Goal: Task Accomplishment & Management: Complete application form

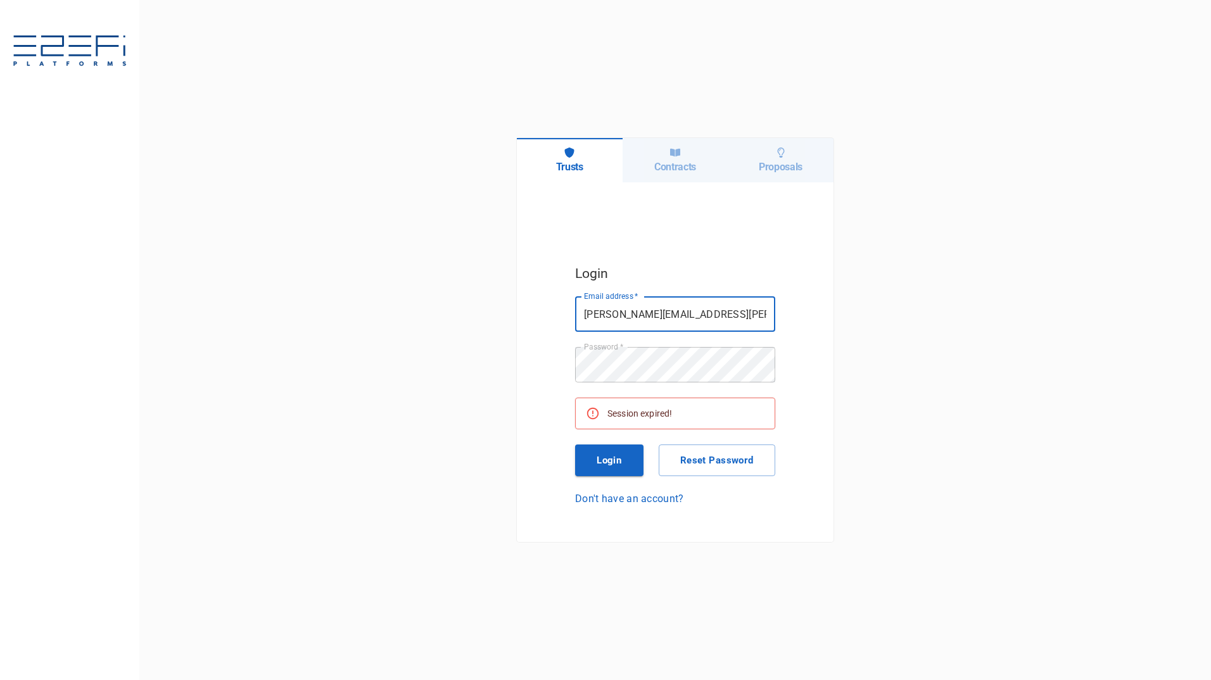
click at [610, 464] on button "Login" at bounding box center [609, 461] width 68 height 32
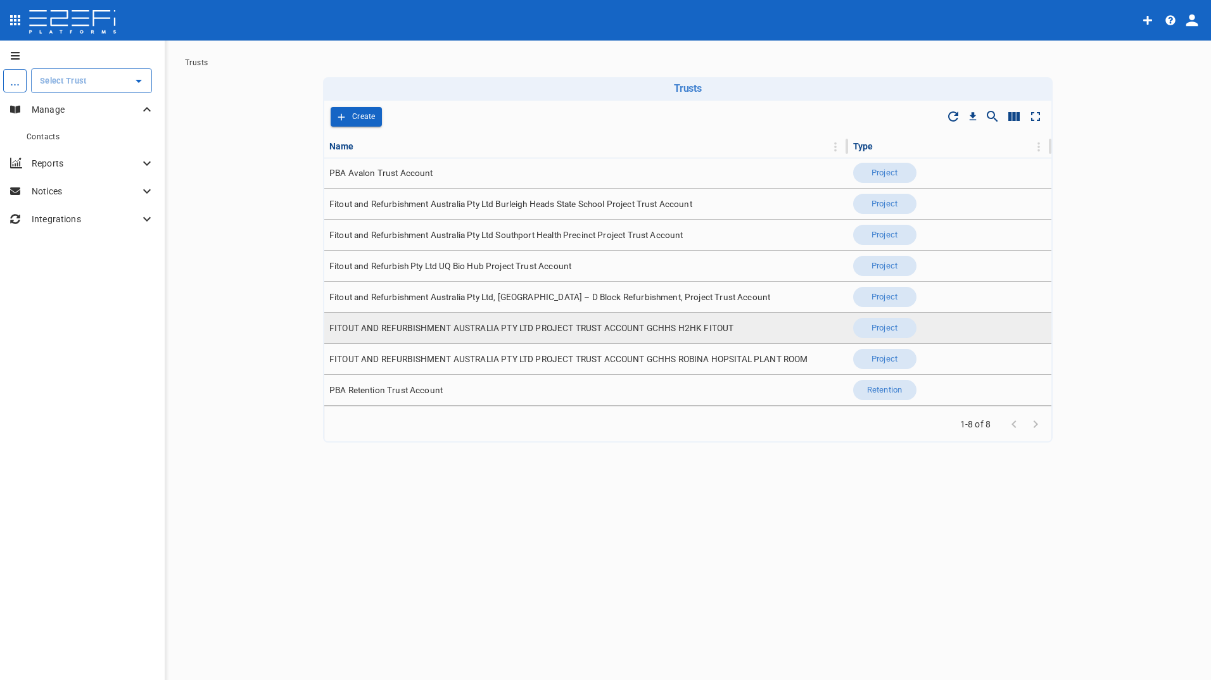
click at [411, 324] on span "FITOUT AND REFURBISHMENT AUSTRALIA PTY LTD PROJECT TRUST ACCOUNT GCHHS H2HK FIT…" at bounding box center [531, 328] width 404 height 12
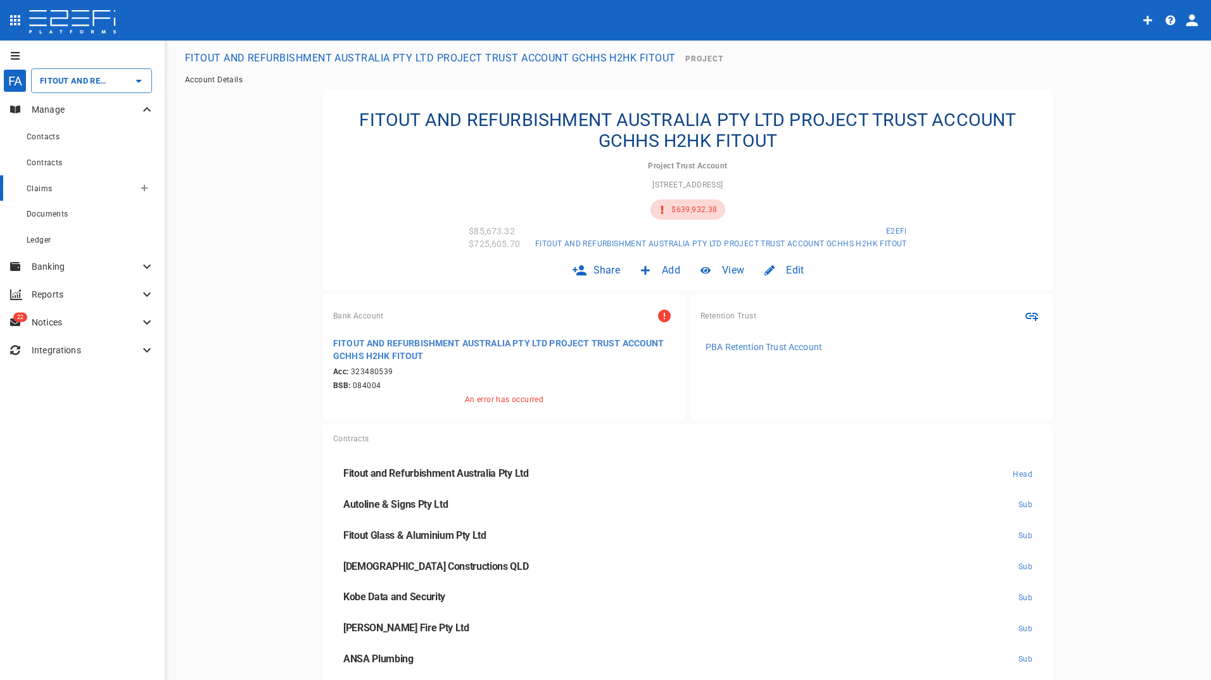
click at [45, 189] on span "Claims" at bounding box center [39, 188] width 25 height 9
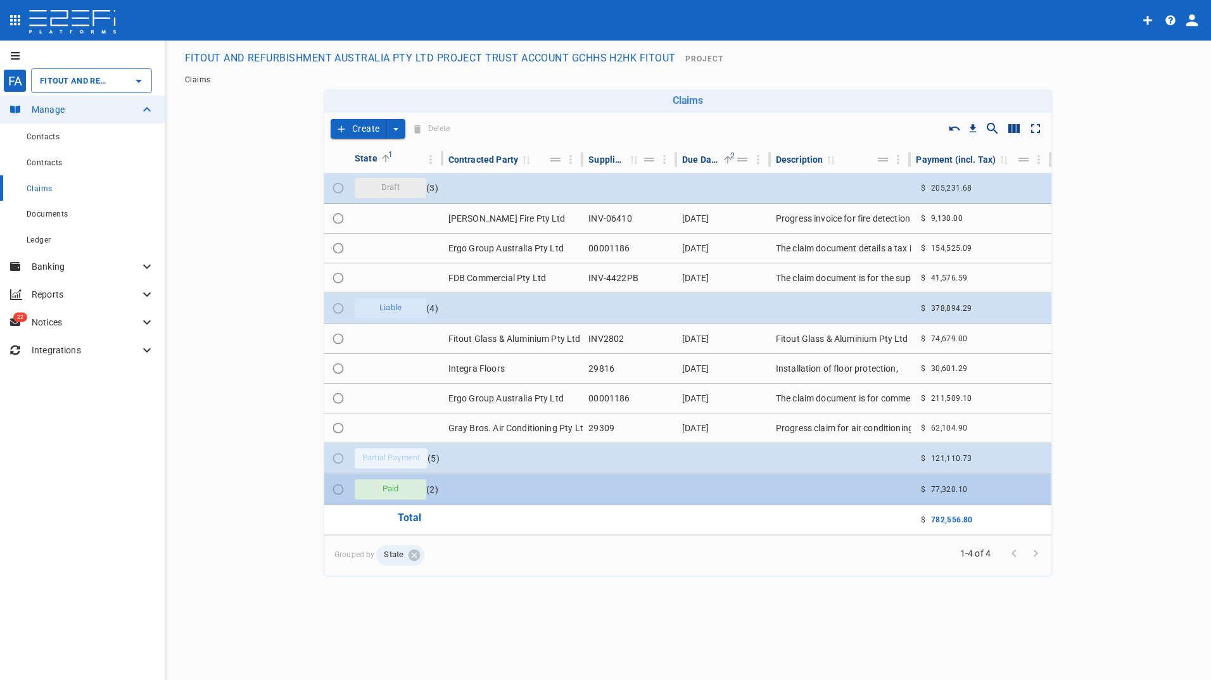
click at [398, 491] on span "Paid" at bounding box center [391, 489] width 32 height 12
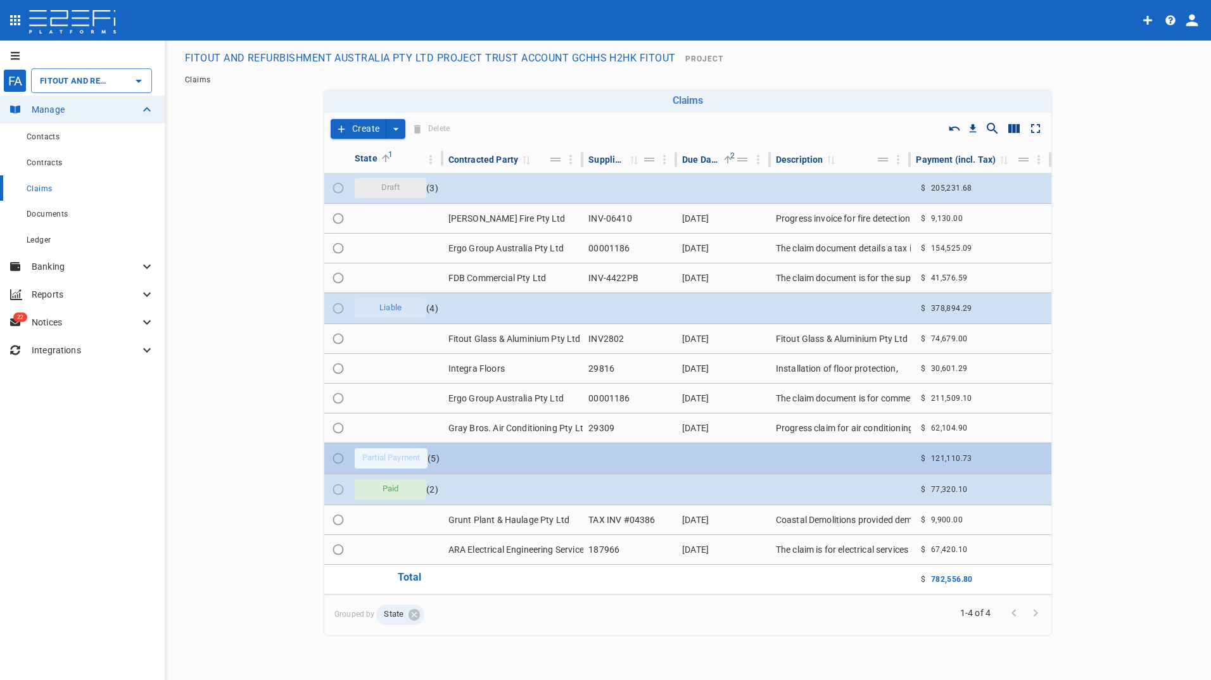
click at [403, 460] on span "Partial Payment" at bounding box center [391, 458] width 73 height 12
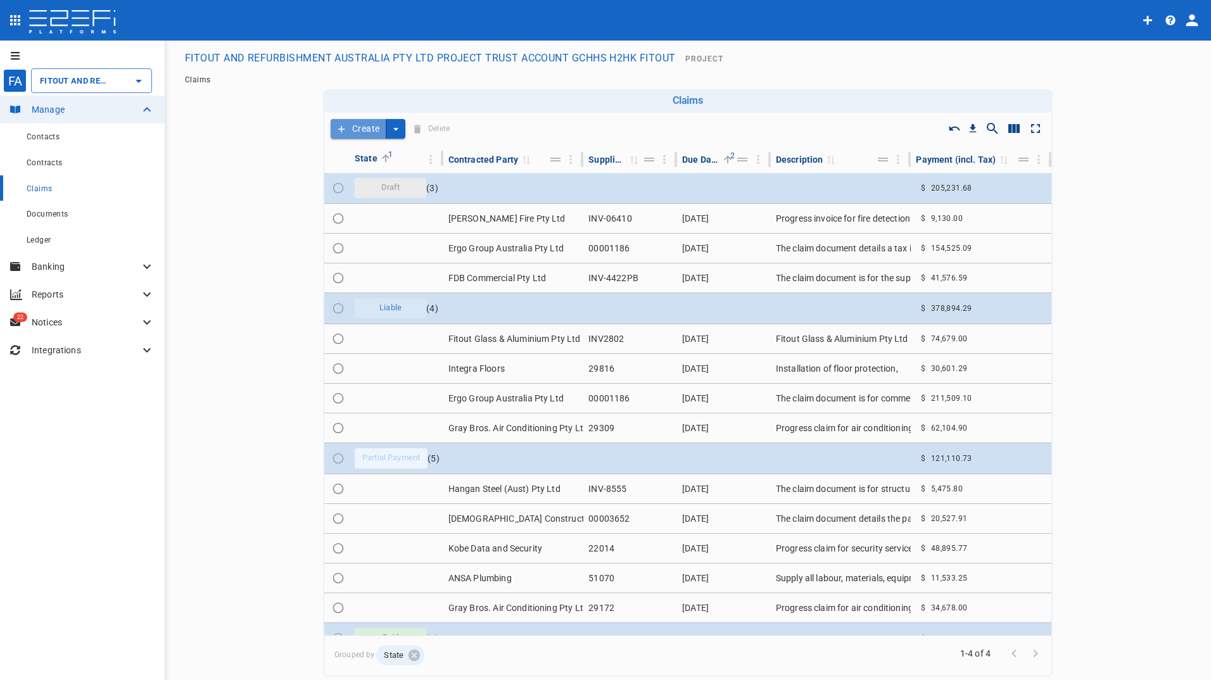
click at [363, 126] on button "Create" at bounding box center [359, 129] width 56 height 20
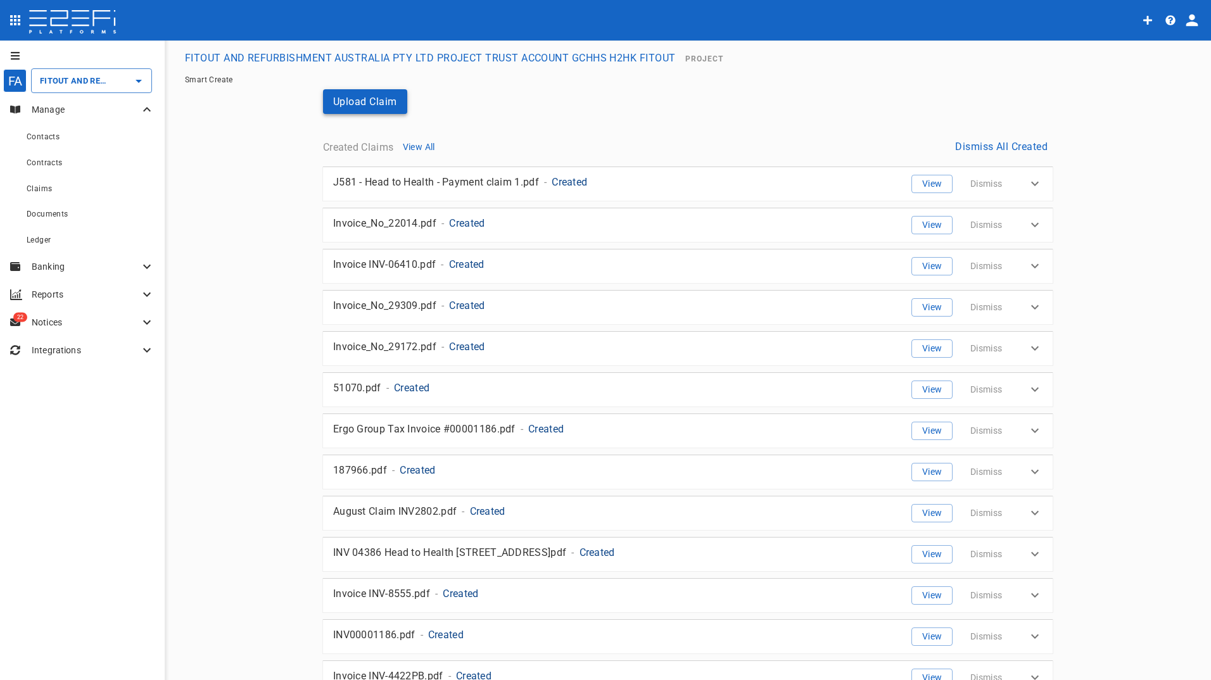
click at [363, 99] on button "Upload Claim" at bounding box center [365, 101] width 84 height 25
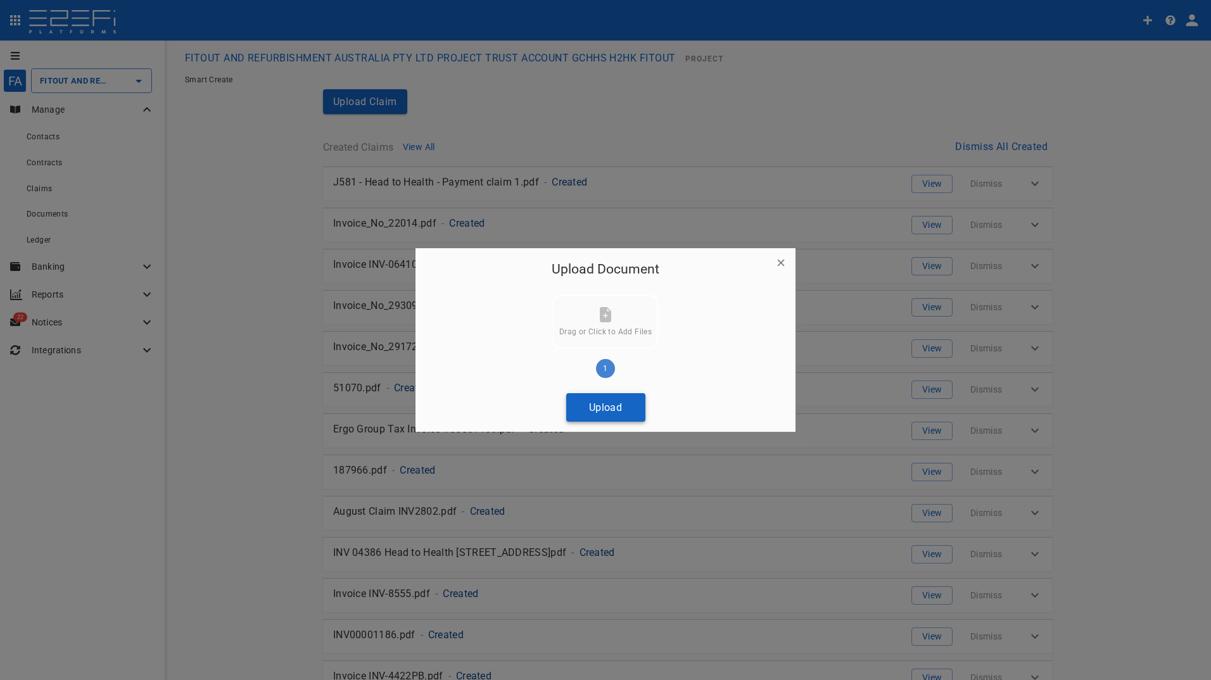
click at [606, 409] on button "Upload" at bounding box center [605, 407] width 79 height 28
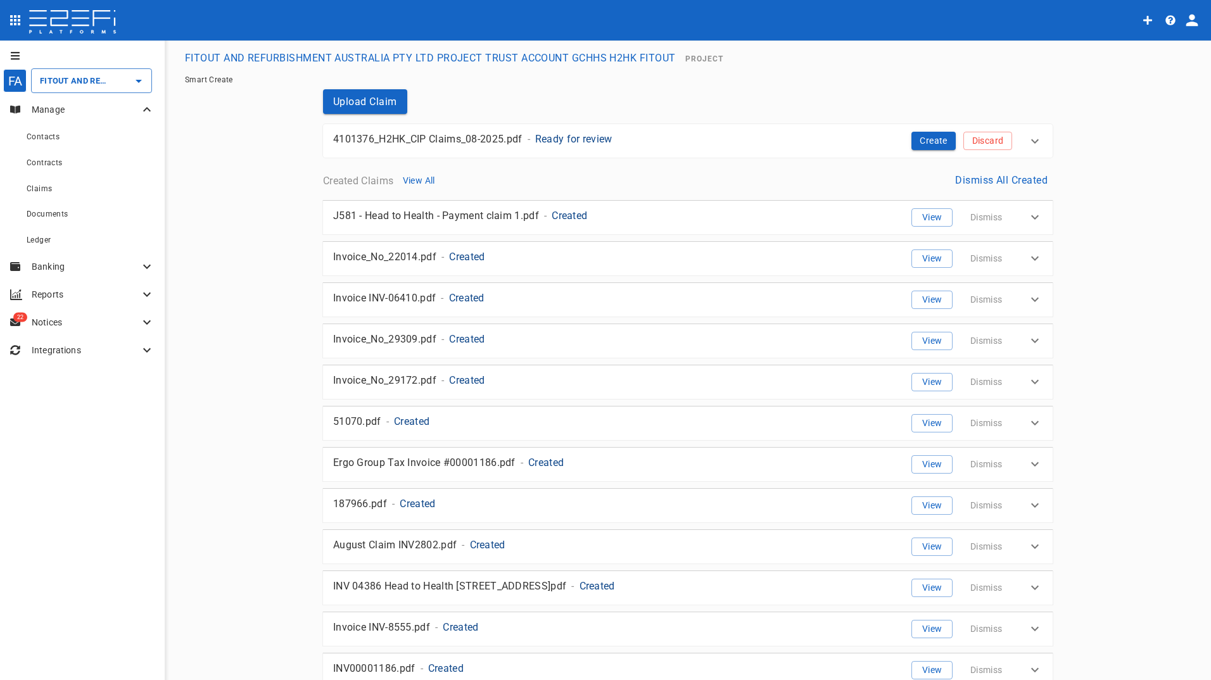
drag, startPoint x: 928, startPoint y: 139, endPoint x: 867, endPoint y: 149, distance: 62.4
click at [927, 139] on button "Create" at bounding box center [933, 141] width 44 height 18
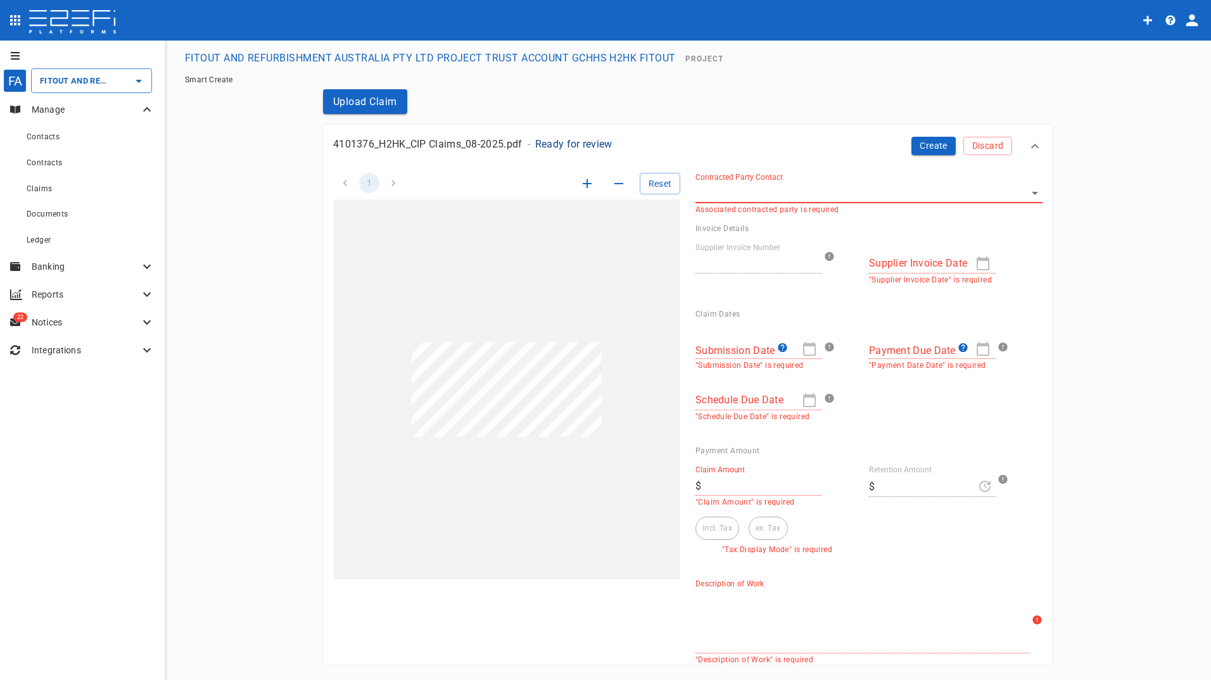
type input "[DATE]"
type input "13,950"
click at [389, 180] on li "pagination navigation" at bounding box center [393, 183] width 24 height 20
click at [581, 183] on icon "button" at bounding box center [586, 183] width 15 height 15
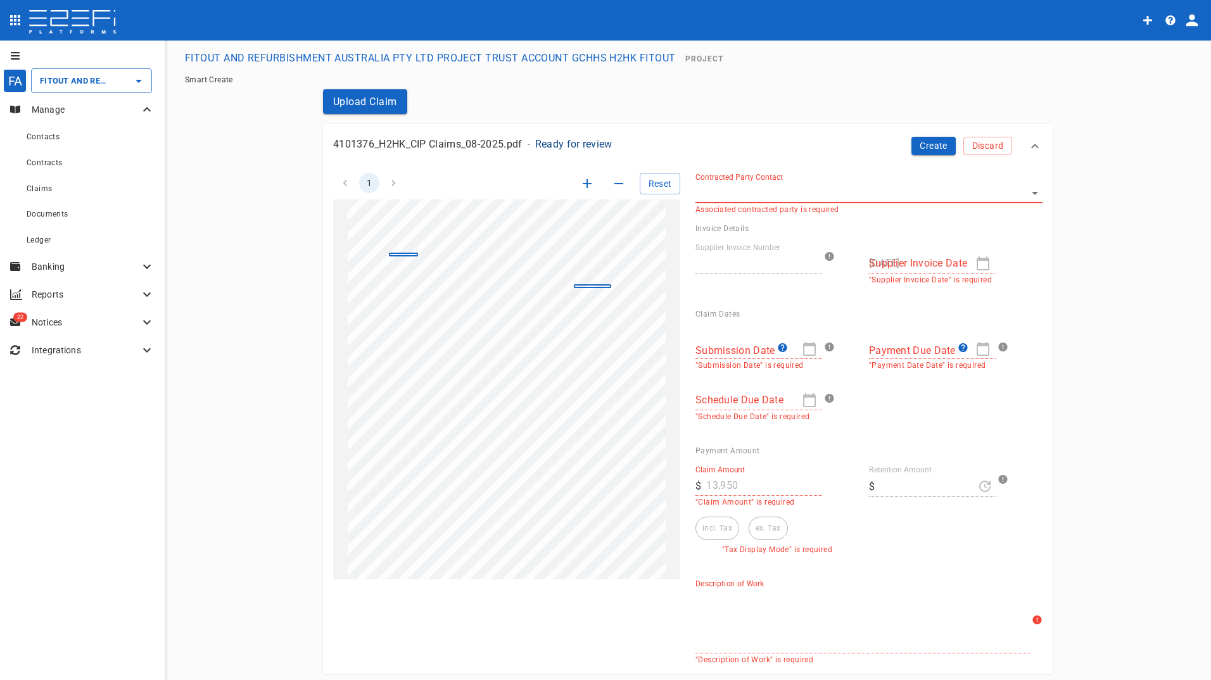
click at [344, 181] on li "pagination navigation" at bounding box center [345, 183] width 24 height 20
click at [393, 184] on li "pagination navigation" at bounding box center [393, 183] width 24 height 20
click at [386, 184] on li "pagination navigation" at bounding box center [393, 183] width 24 height 20
click at [646, 187] on button "Reset" at bounding box center [660, 184] width 41 height 22
click at [653, 181] on button "Reset" at bounding box center [660, 184] width 41 height 22
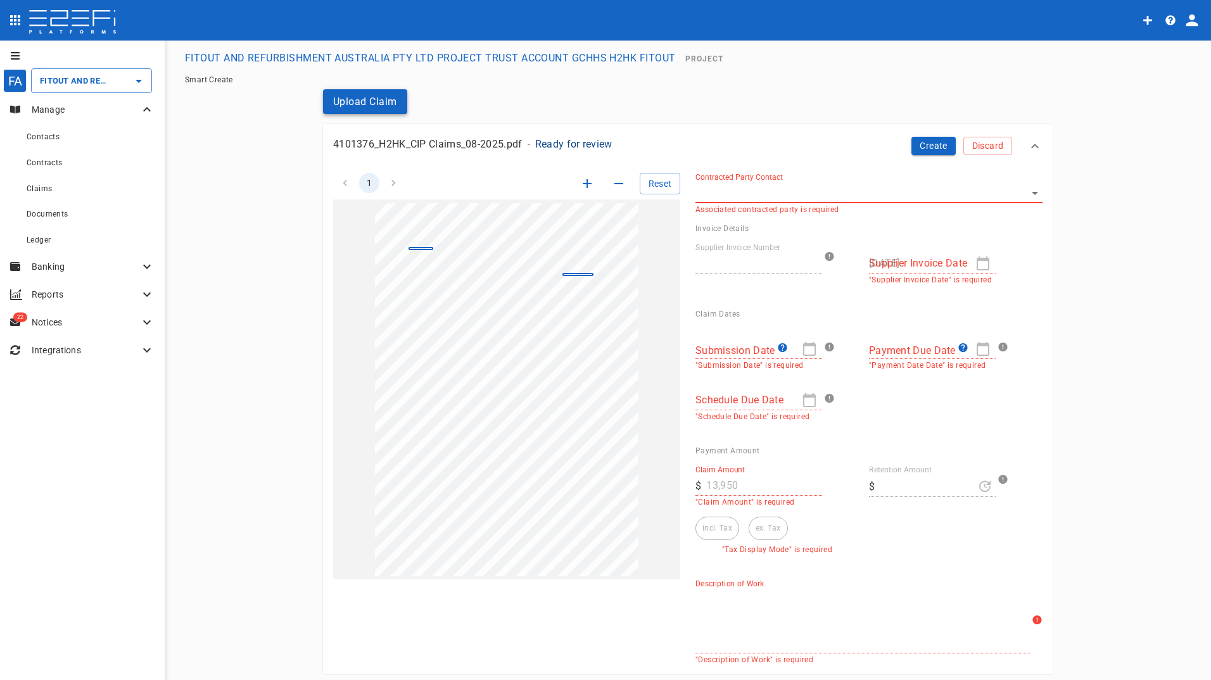
click at [367, 97] on button "Upload Claim" at bounding box center [365, 101] width 84 height 25
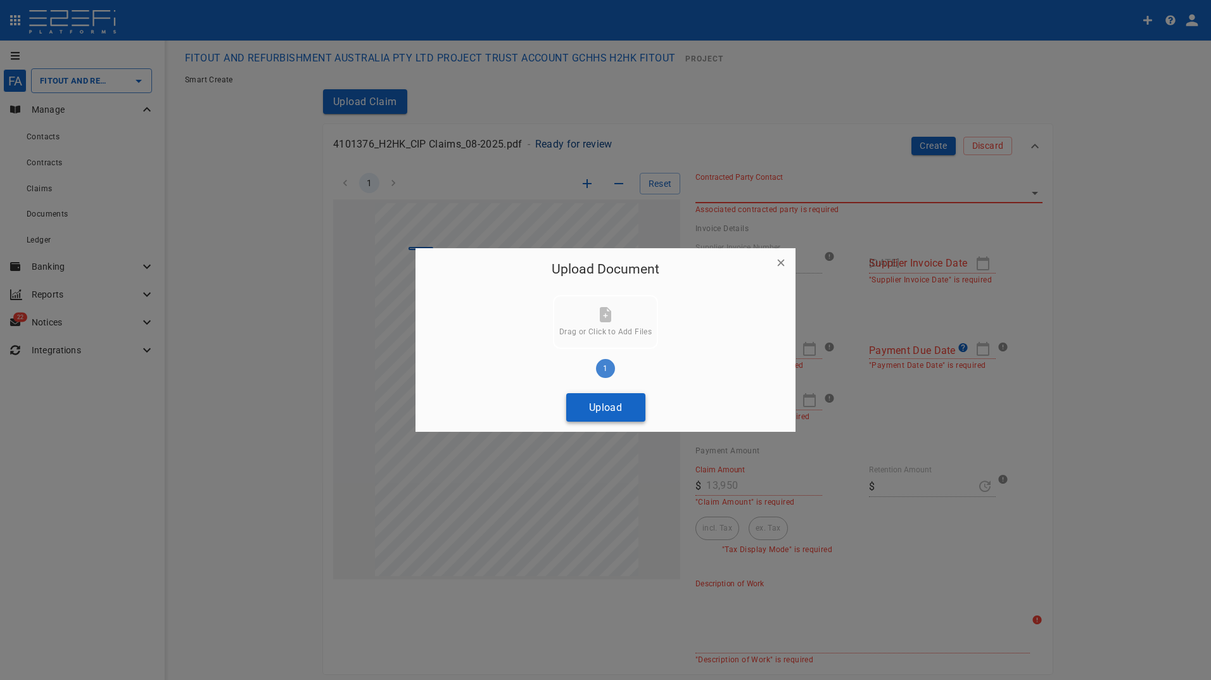
click at [606, 404] on button "Upload" at bounding box center [605, 407] width 79 height 28
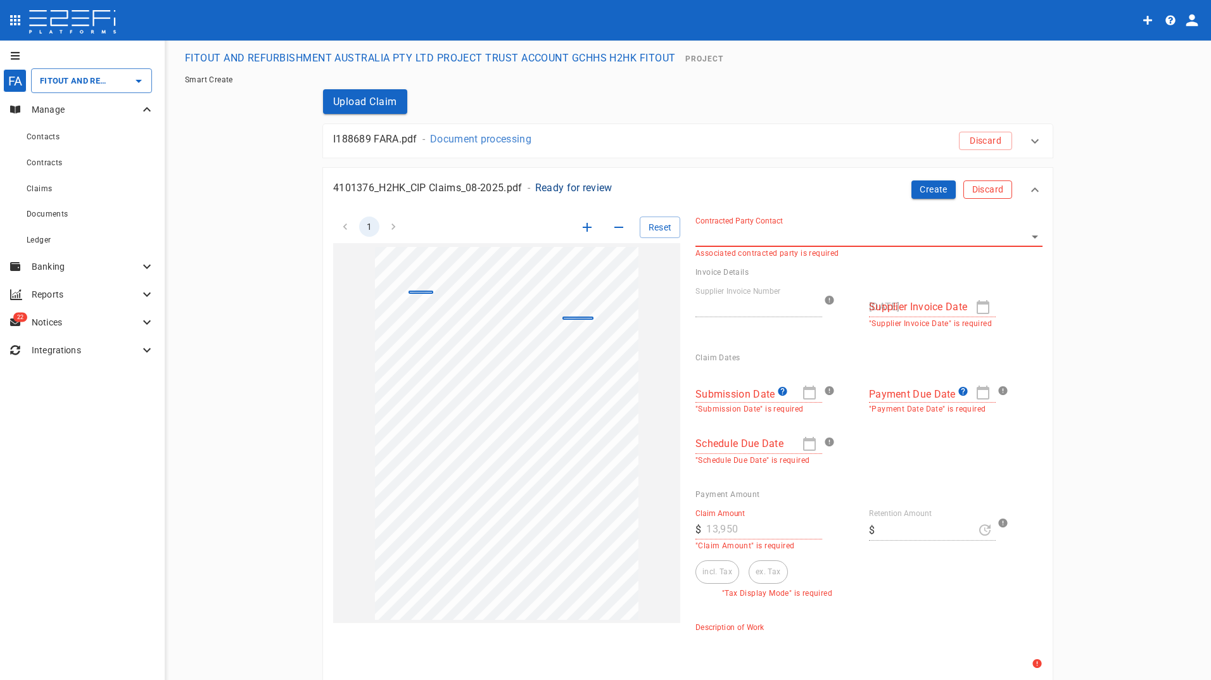
click at [974, 191] on button "Discard" at bounding box center [987, 189] width 49 height 18
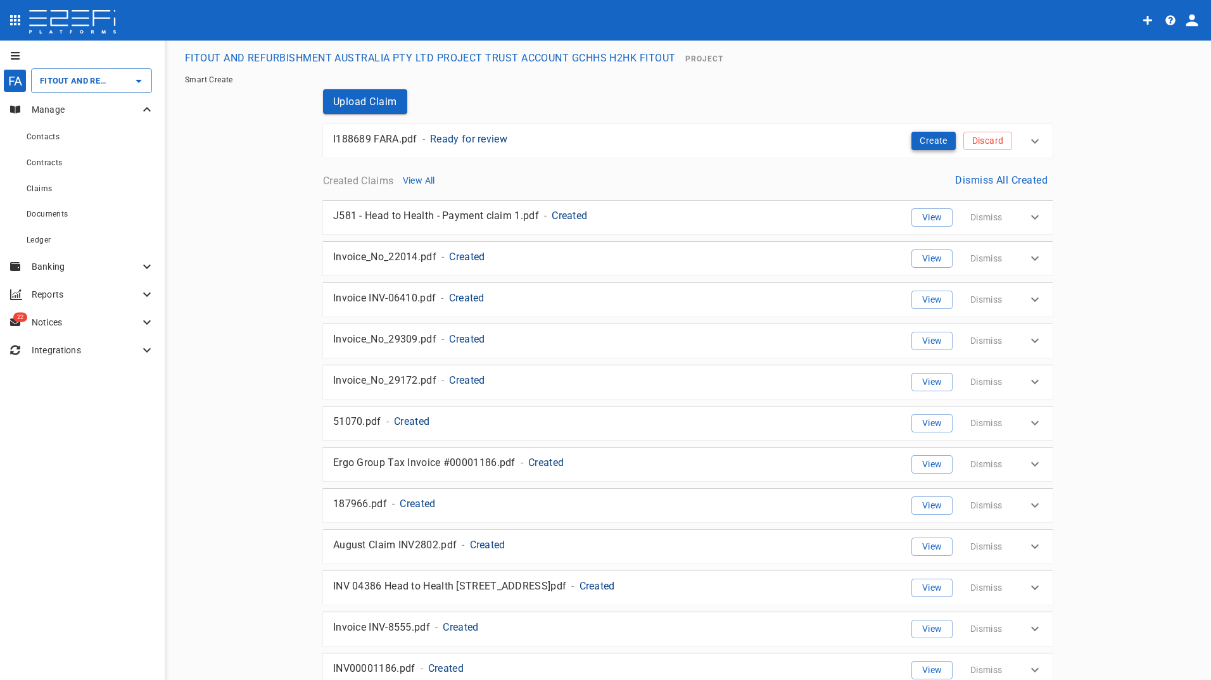
click at [925, 144] on button "Create" at bounding box center [933, 141] width 44 height 18
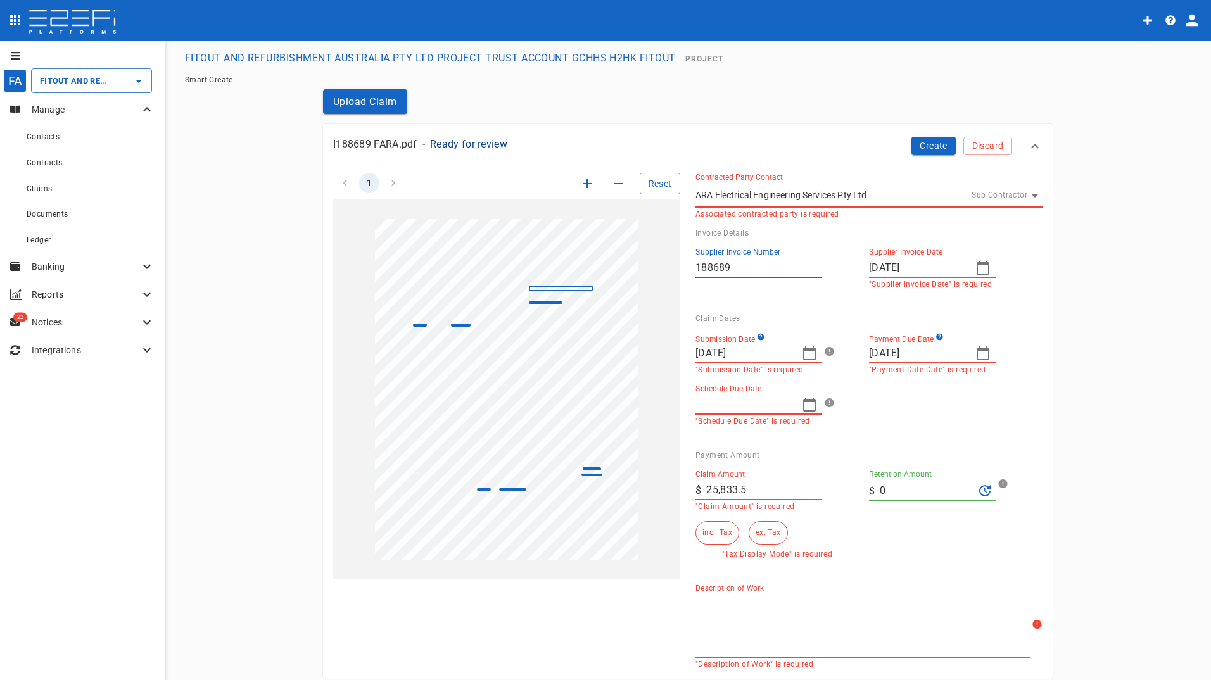
click at [742, 405] on input "Schedule Due Date" at bounding box center [743, 405] width 96 height 20
click at [864, 397] on div "Submission Date [DATE] "Submission Date" is required Payment Due Date [DATE] "P…" at bounding box center [858, 374] width 347 height 103
click at [825, 401] on icon at bounding box center [828, 402] width 13 height 13
click at [775, 400] on input "Schedule Due Date" at bounding box center [743, 405] width 96 height 20
click at [769, 351] on input "[DATE]" at bounding box center [743, 353] width 96 height 20
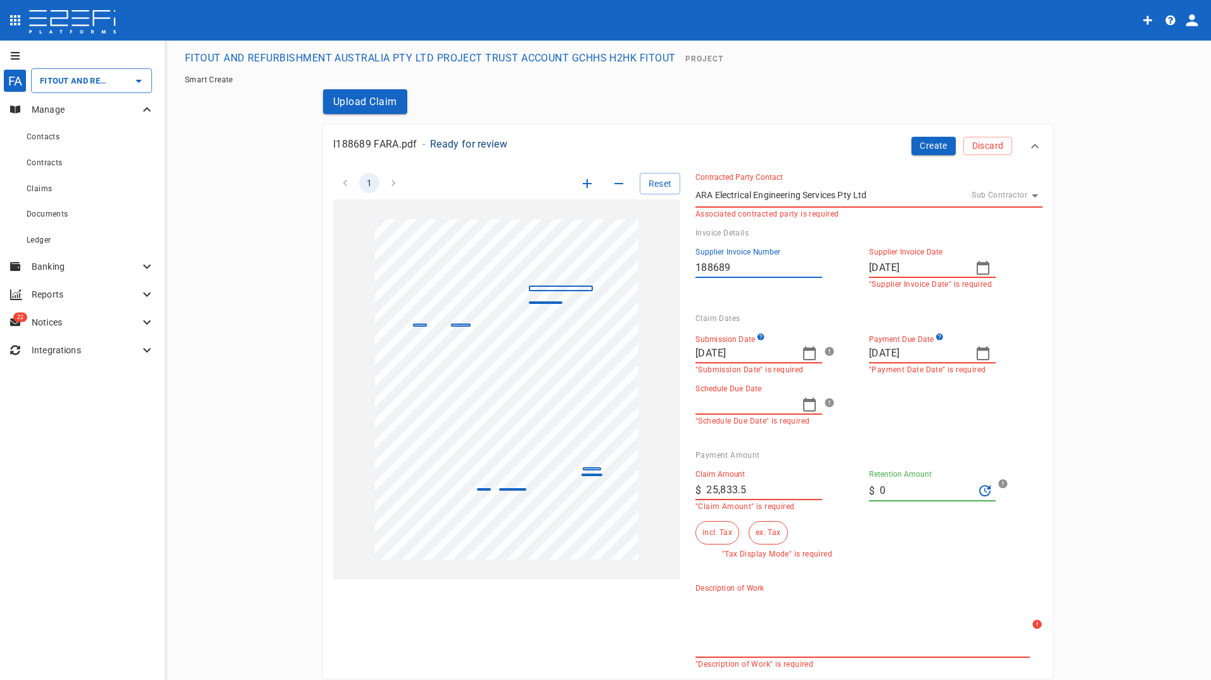
drag, startPoint x: 755, startPoint y: 353, endPoint x: 679, endPoint y: 351, distance: 76.0
click at [680, 351] on div "Contracted Party Contact ARA Electrical Engineering Services Pty Ltd Sub Contra…" at bounding box center [861, 413] width 362 height 511
type input "[DATE]"
click at [803, 351] on icon "button" at bounding box center [809, 353] width 13 height 14
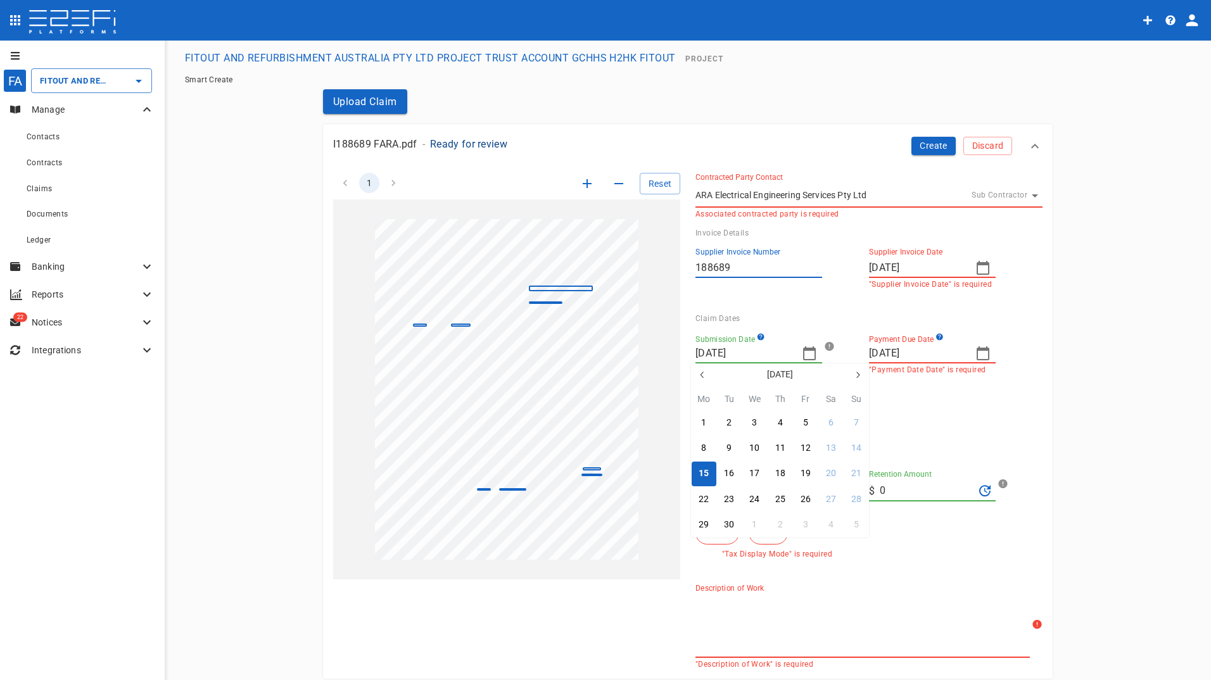
click at [702, 374] on icon "button" at bounding box center [702, 375] width 10 height 10
click at [701, 498] on div "18" at bounding box center [703, 500] width 10 height 14
type input "[DATE]"
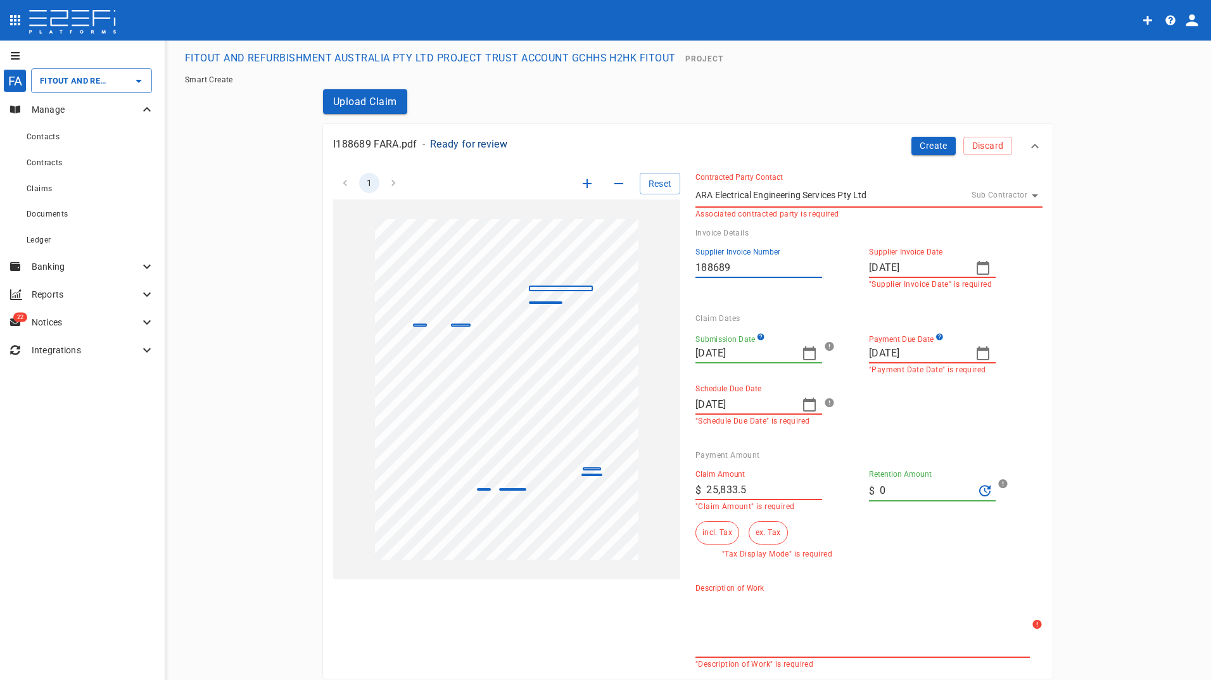
click at [762, 484] on input "25,833.5" at bounding box center [764, 490] width 116 height 20
drag, startPoint x: 766, startPoint y: 490, endPoint x: 635, endPoint y: 481, distance: 132.0
click at [643, 483] on div "1 Reset SupplierInvoiceNumber: 188689 ClaimAmount: 25833.50 GSTAmount: 2348.50 …" at bounding box center [680, 413] width 724 height 511
type input "23,485"
drag, startPoint x: 939, startPoint y: 543, endPoint x: 819, endPoint y: 485, distance: 133.7
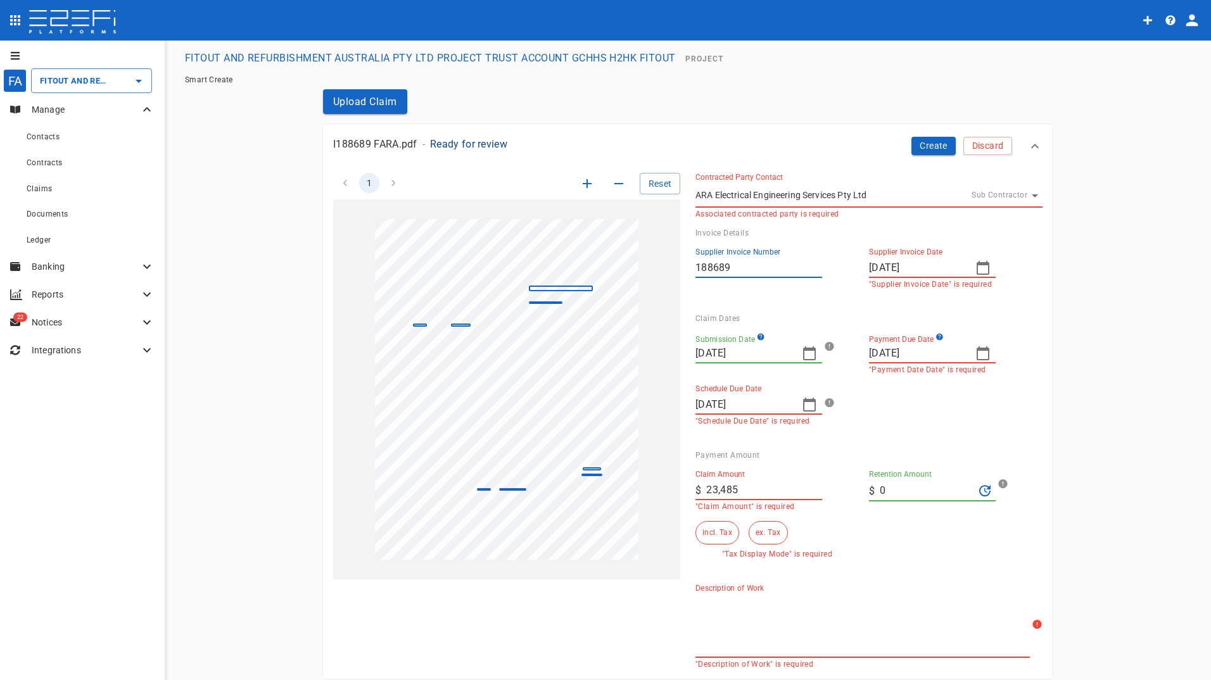
click at [931, 539] on div "Claim Amount ​ $ 23,485 "Claim Amount" is required Retention Amount ​ $ 0 incl.…" at bounding box center [858, 509] width 347 height 99
click at [760, 534] on button "ex. Tax" at bounding box center [768, 532] width 39 height 23
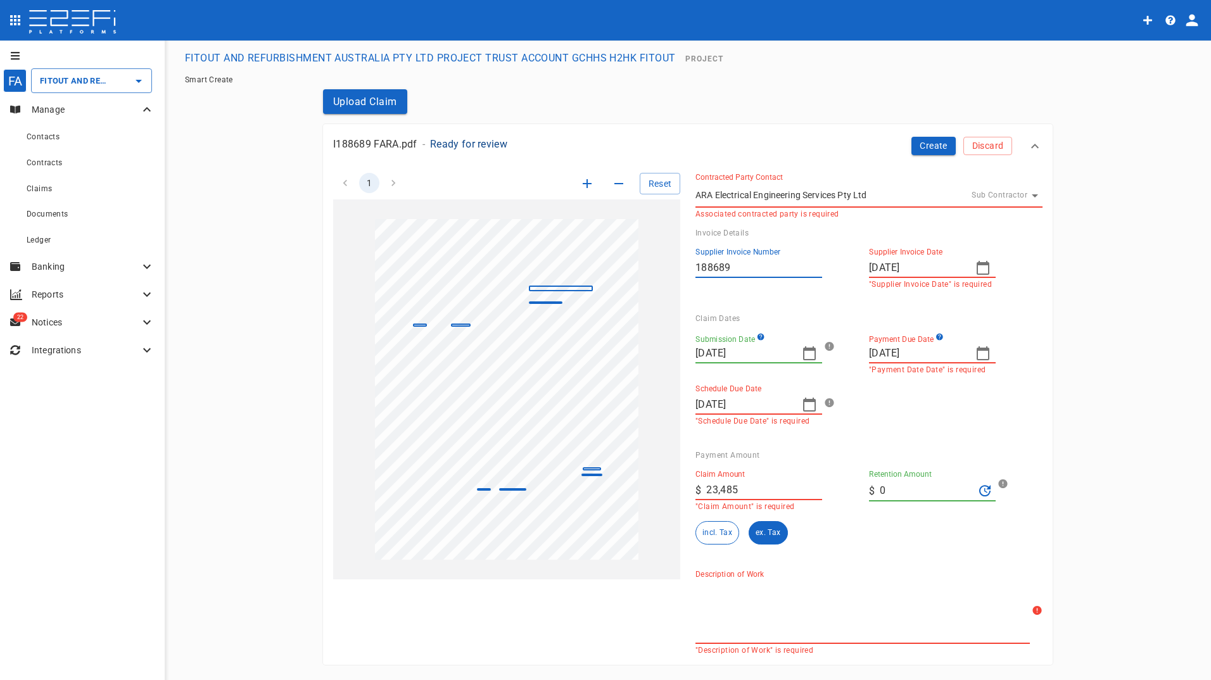
click at [962, 279] on div "Supplier Invoice Date [DATE] "Supplier Invoice Date" is required" at bounding box center [932, 268] width 127 height 41
click at [978, 265] on icon "button" at bounding box center [982, 268] width 13 height 14
click at [879, 422] on div "18" at bounding box center [877, 425] width 10 height 14
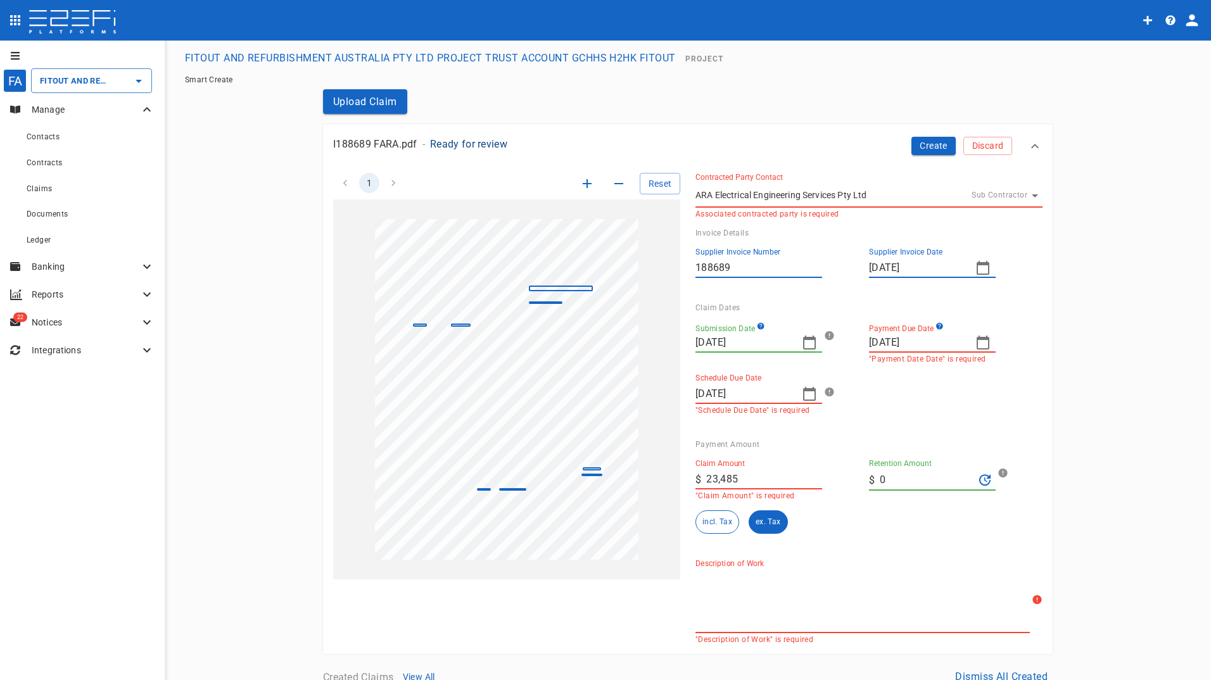
click at [811, 392] on icon "button" at bounding box center [809, 394] width 13 height 14
click at [704, 504] on div "8" at bounding box center [703, 500] width 5 height 14
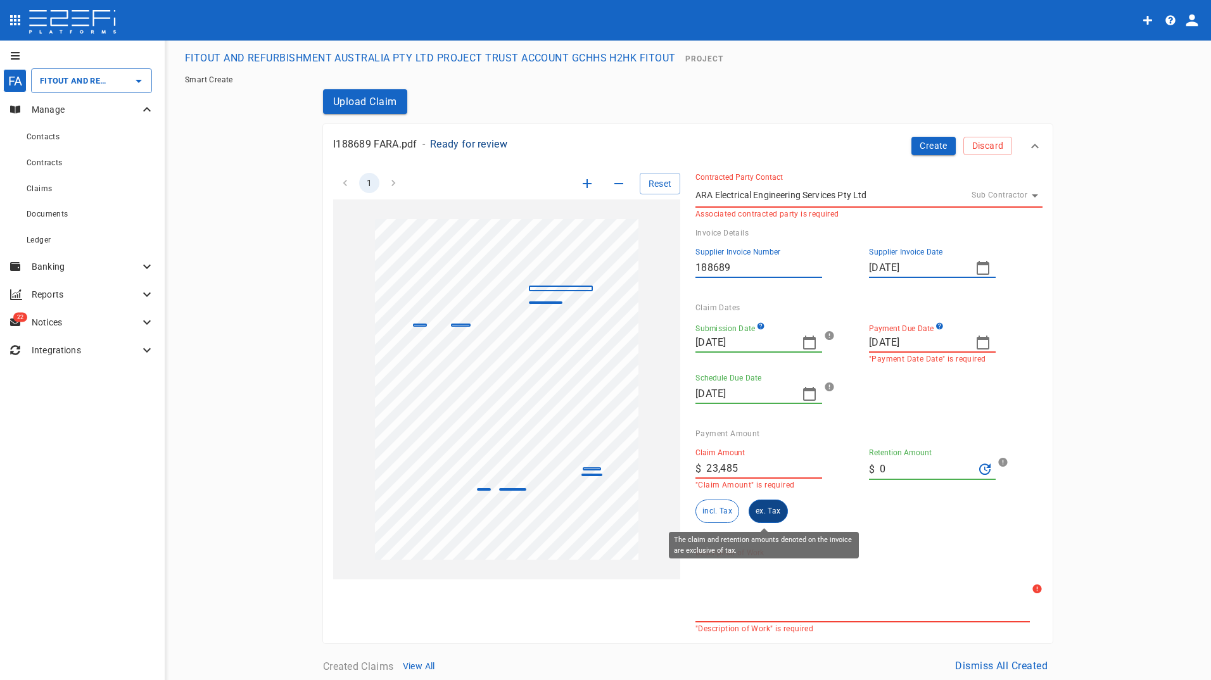
click at [759, 512] on button "ex. Tax" at bounding box center [768, 511] width 39 height 23
click at [753, 586] on textarea "Description of Work" at bounding box center [862, 590] width 334 height 58
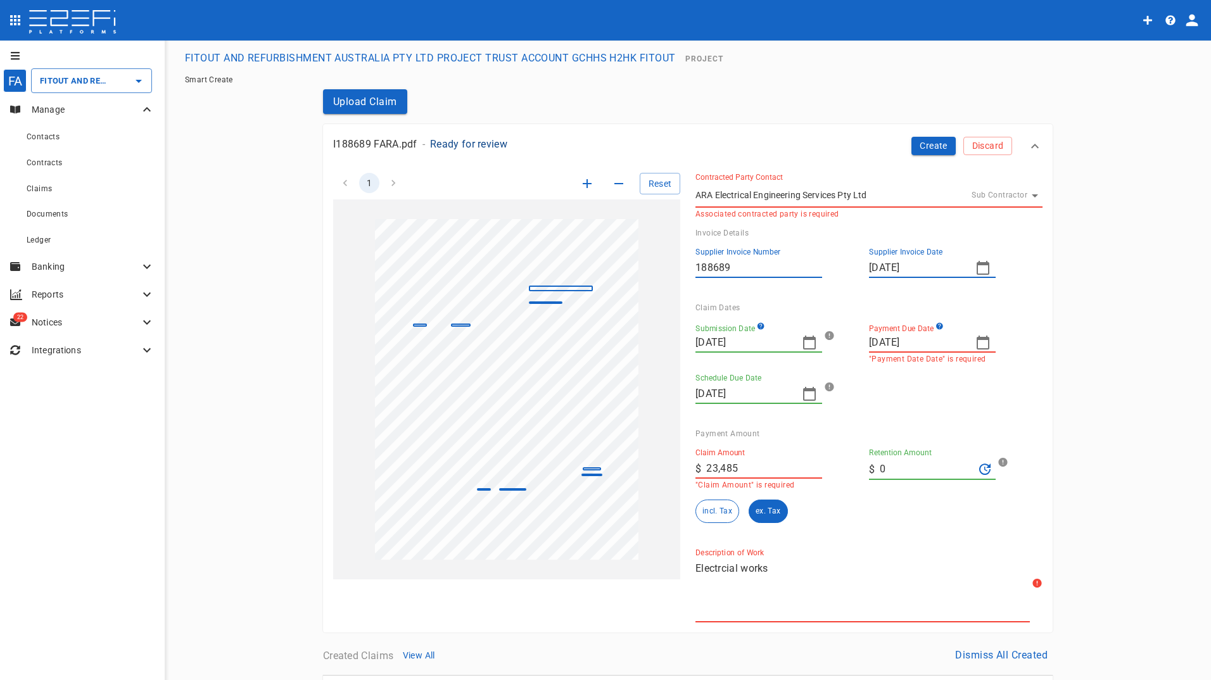
click at [883, 590] on textarea "Electrcial works" at bounding box center [862, 590] width 334 height 58
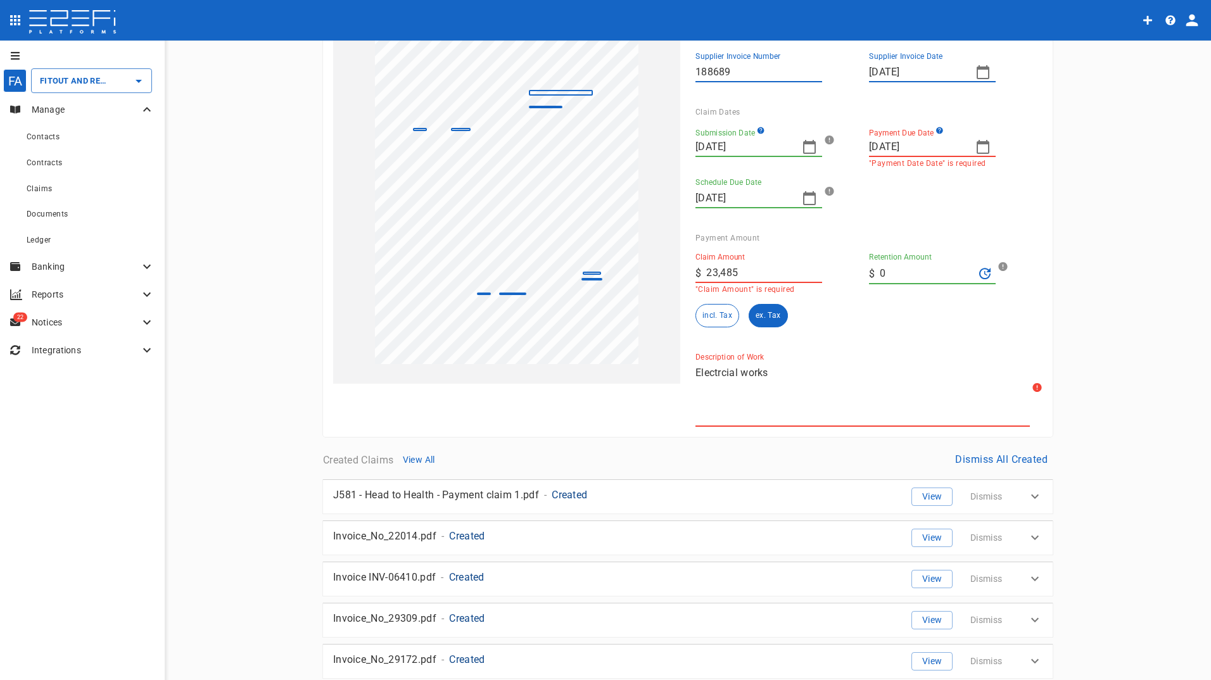
scroll to position [253, 0]
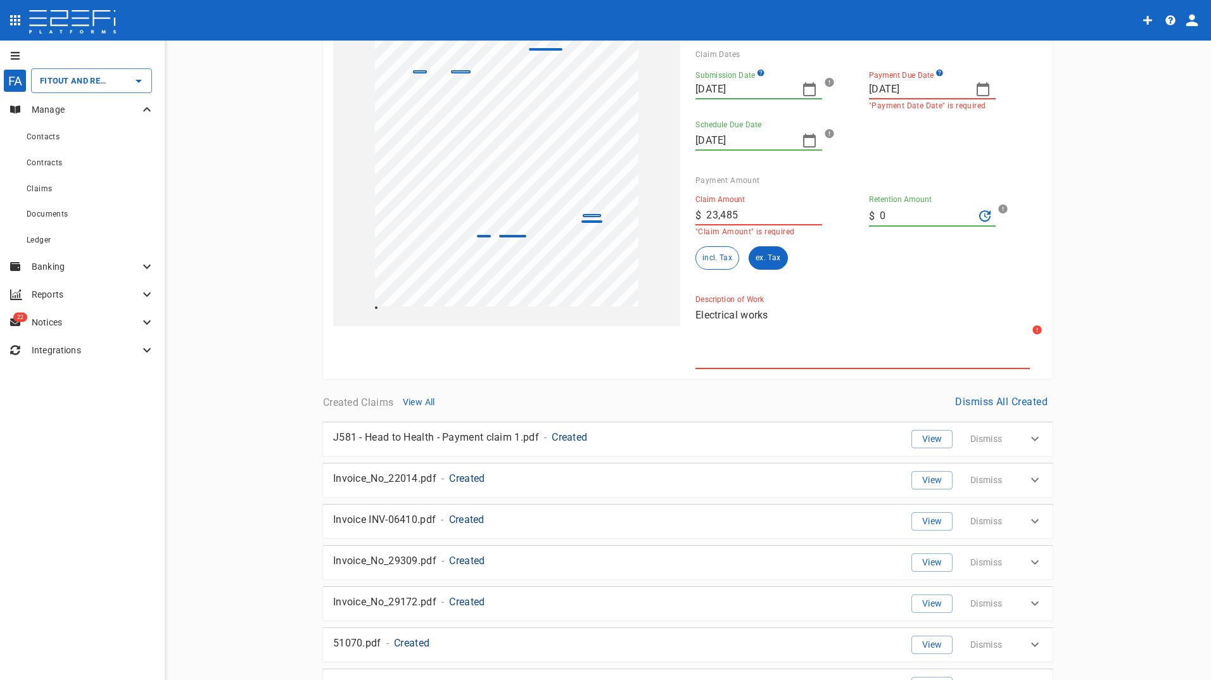
click at [855, 343] on textarea "Electrical works" at bounding box center [862, 337] width 334 height 58
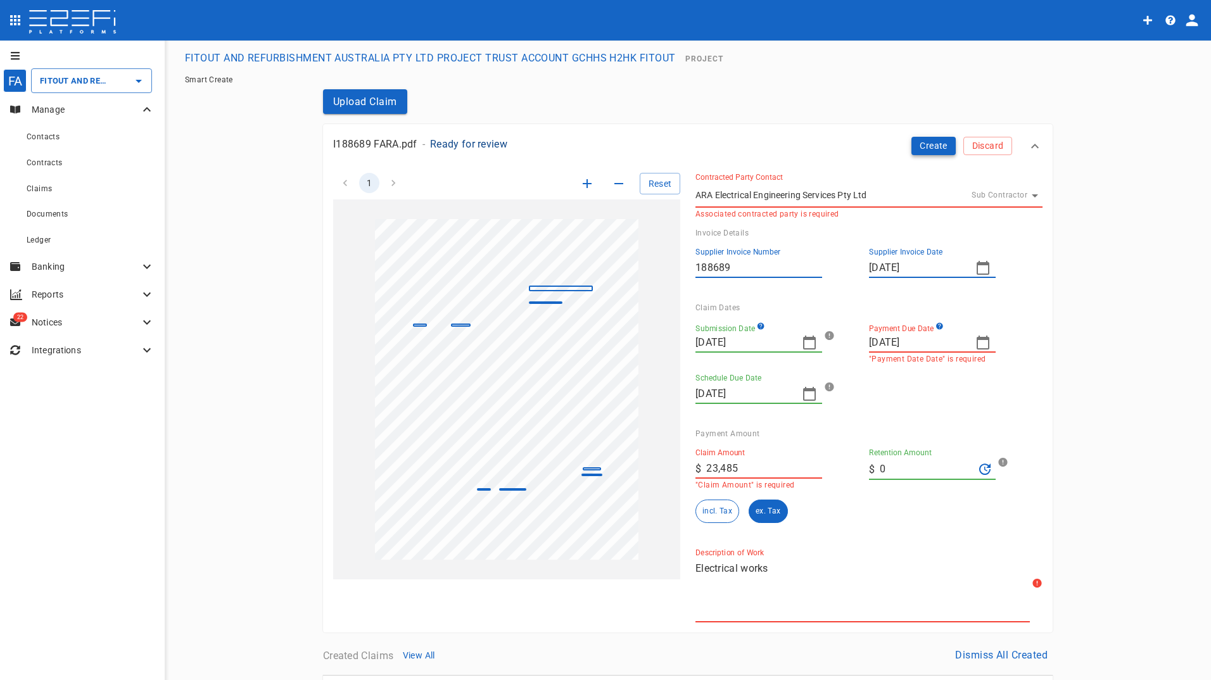
type textarea "Electrical works"
click at [926, 143] on button "Create" at bounding box center [933, 146] width 44 height 18
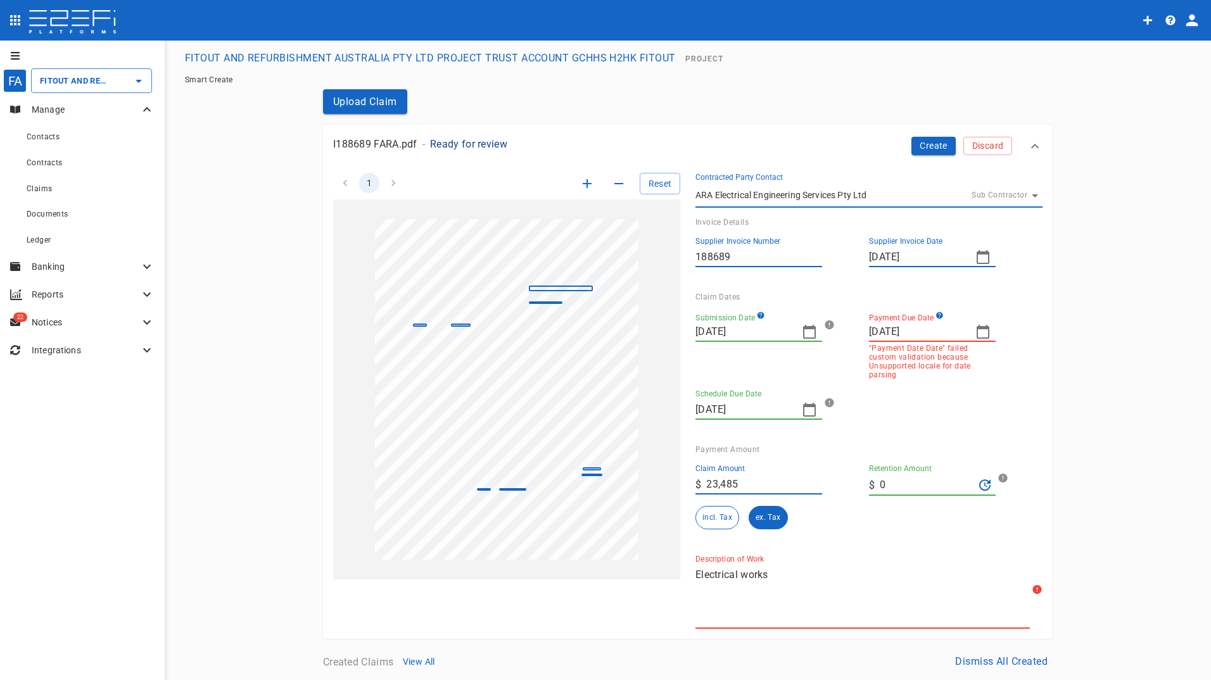
click at [975, 333] on icon "button" at bounding box center [982, 331] width 15 height 15
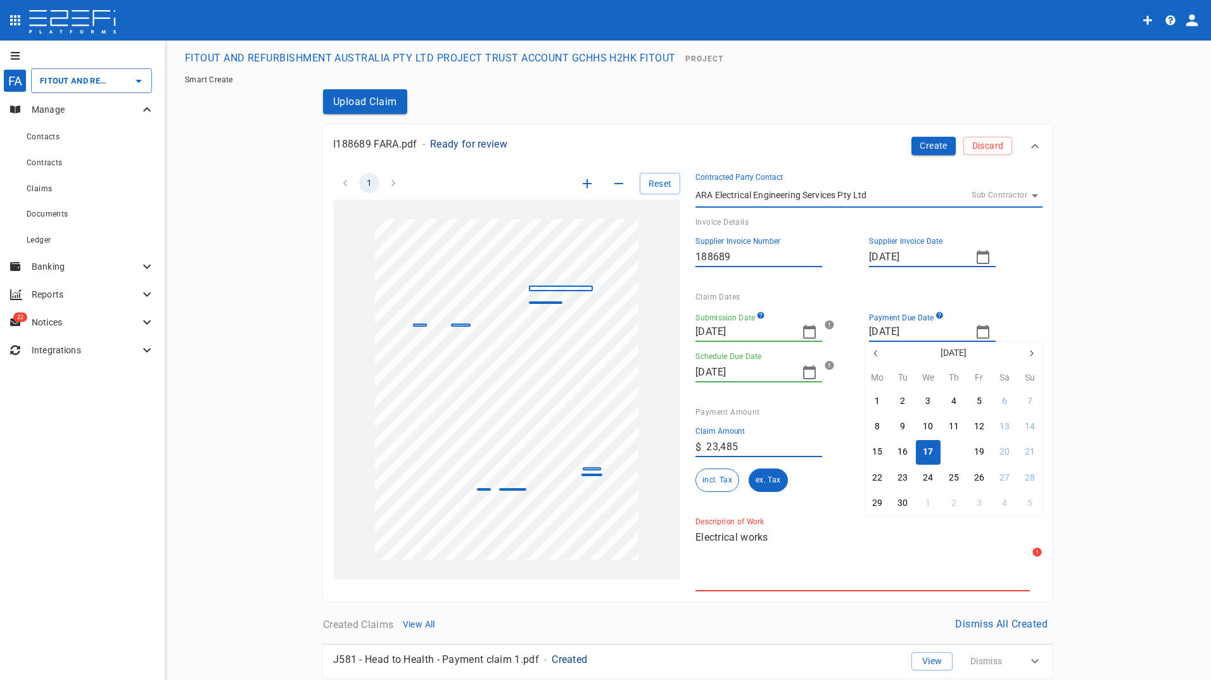
click at [950, 450] on div "18" at bounding box center [954, 452] width 10 height 14
type input "[DATE]"
click at [923, 139] on button "Create" at bounding box center [933, 146] width 44 height 18
click at [799, 363] on button "button" at bounding box center [809, 372] width 25 height 25
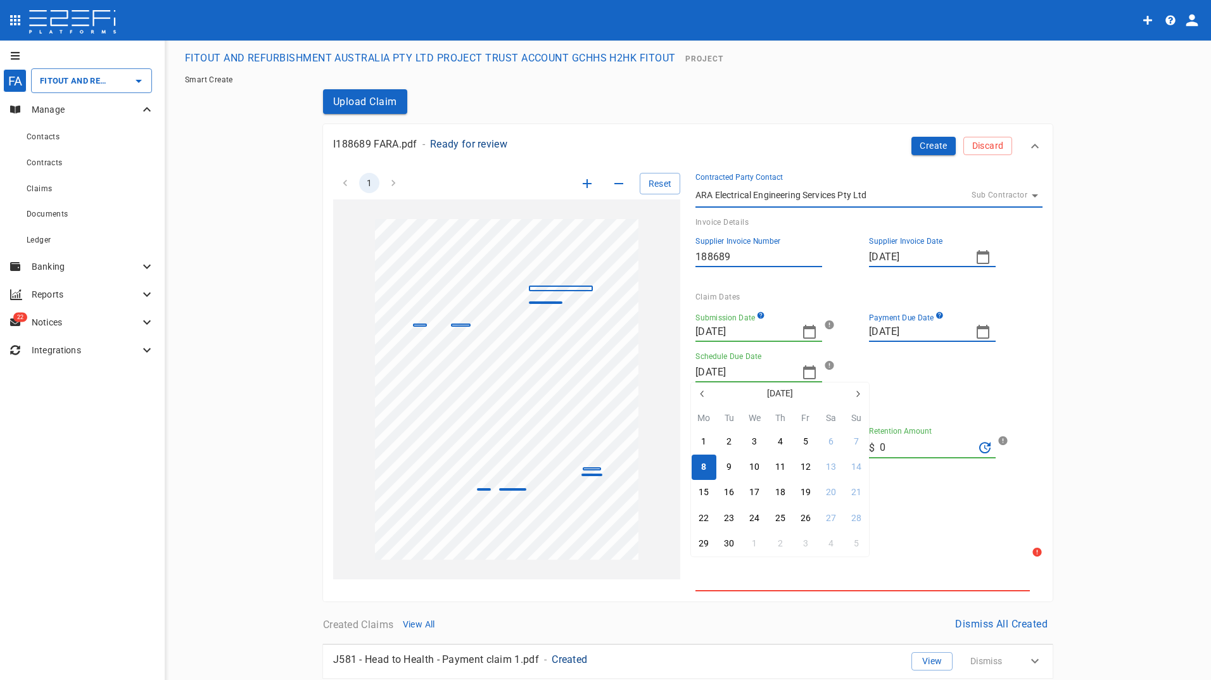
click at [975, 386] on div at bounding box center [605, 340] width 1211 height 680
click at [920, 141] on button "Create" at bounding box center [933, 146] width 44 height 18
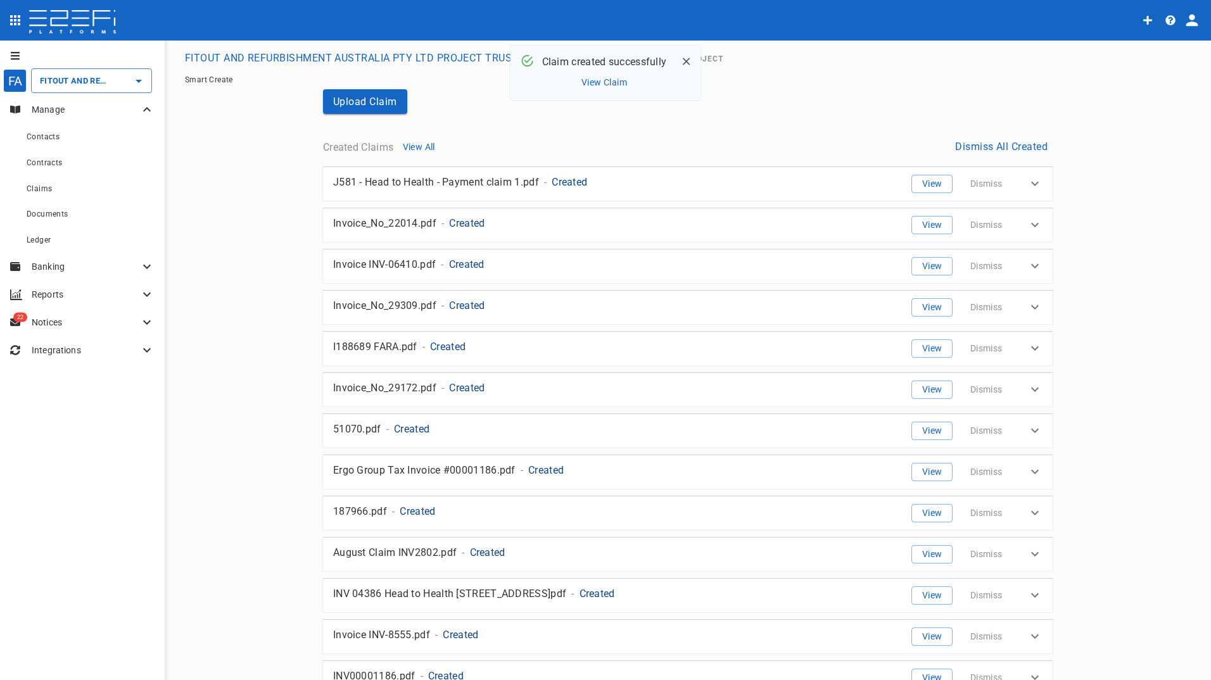
drag, startPoint x: 702, startPoint y: 362, endPoint x: 714, endPoint y: 257, distance: 105.2
click at [702, 362] on div "I188689 FARA.pdf - Created View Dismiss" at bounding box center [688, 349] width 730 height 34
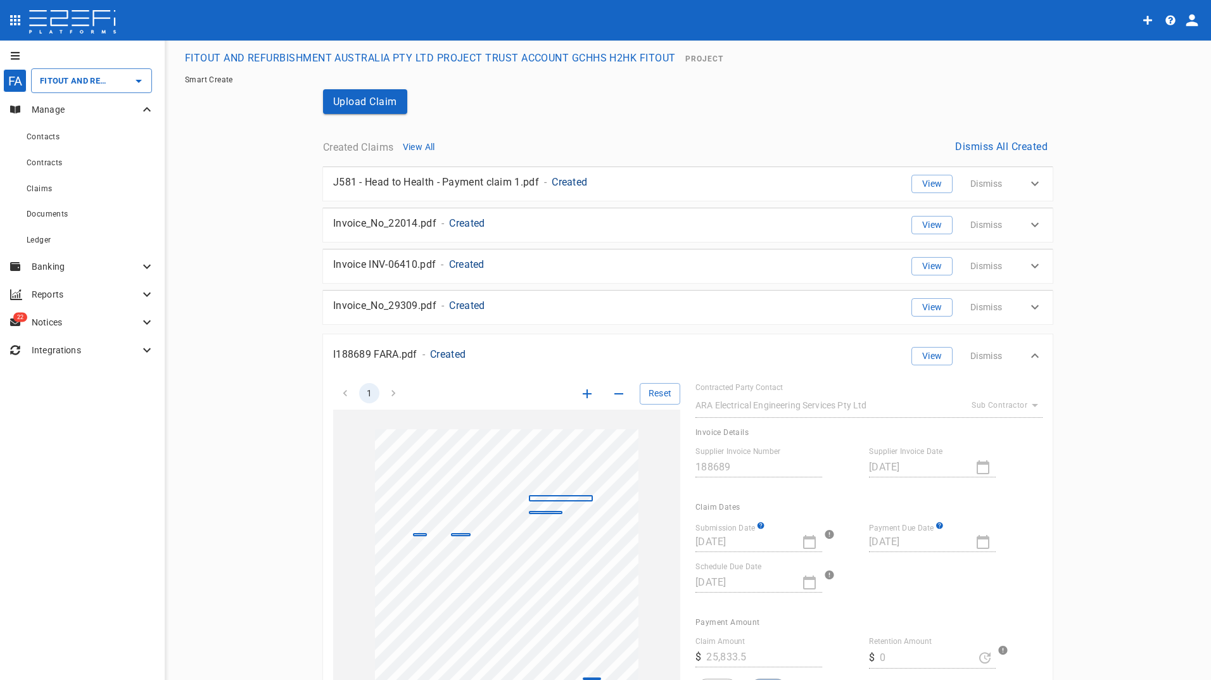
click at [768, 108] on div "Upload Claim Created Claims View All Dismiss All Created J581 - Head to Health …" at bounding box center [688, 662] width 760 height 1147
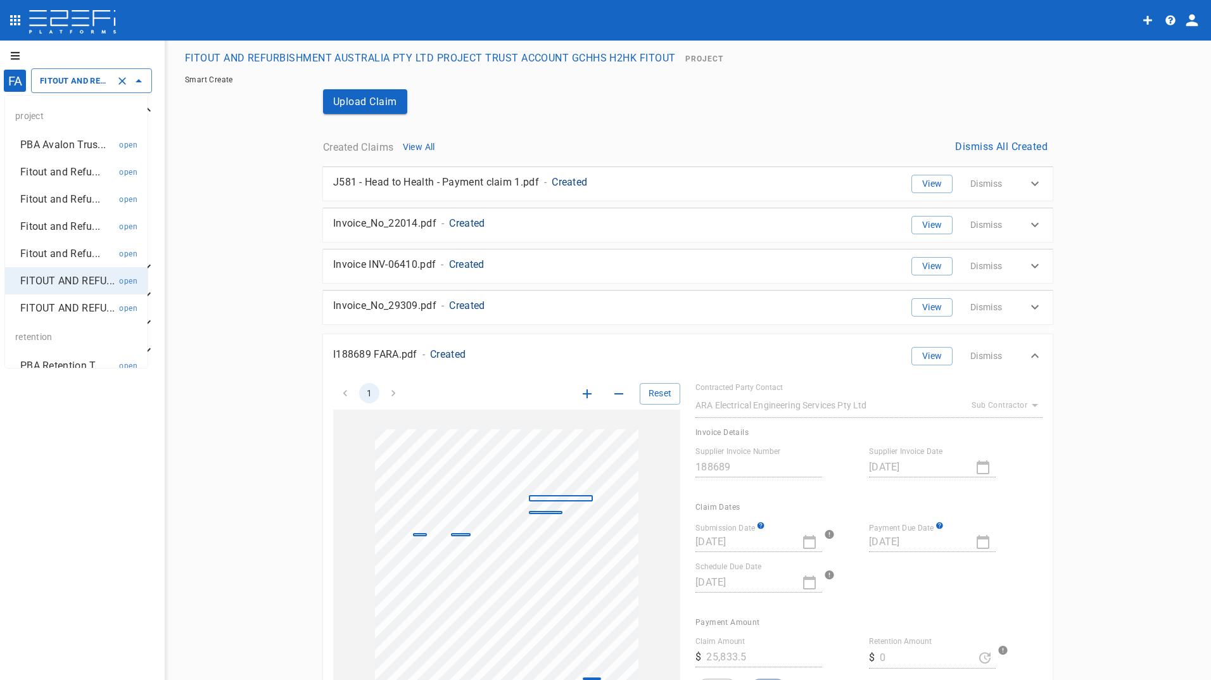
click at [60, 84] on input "FITOUT AND REFURBISHMENT AUSTRALIA PTY LTD PROJECT TRUST ACCOUNT GCHHS H2HK FIT…" at bounding box center [74, 80] width 74 height 13
click at [46, 315] on p "FITOUT AND REFU..." at bounding box center [67, 308] width 94 height 15
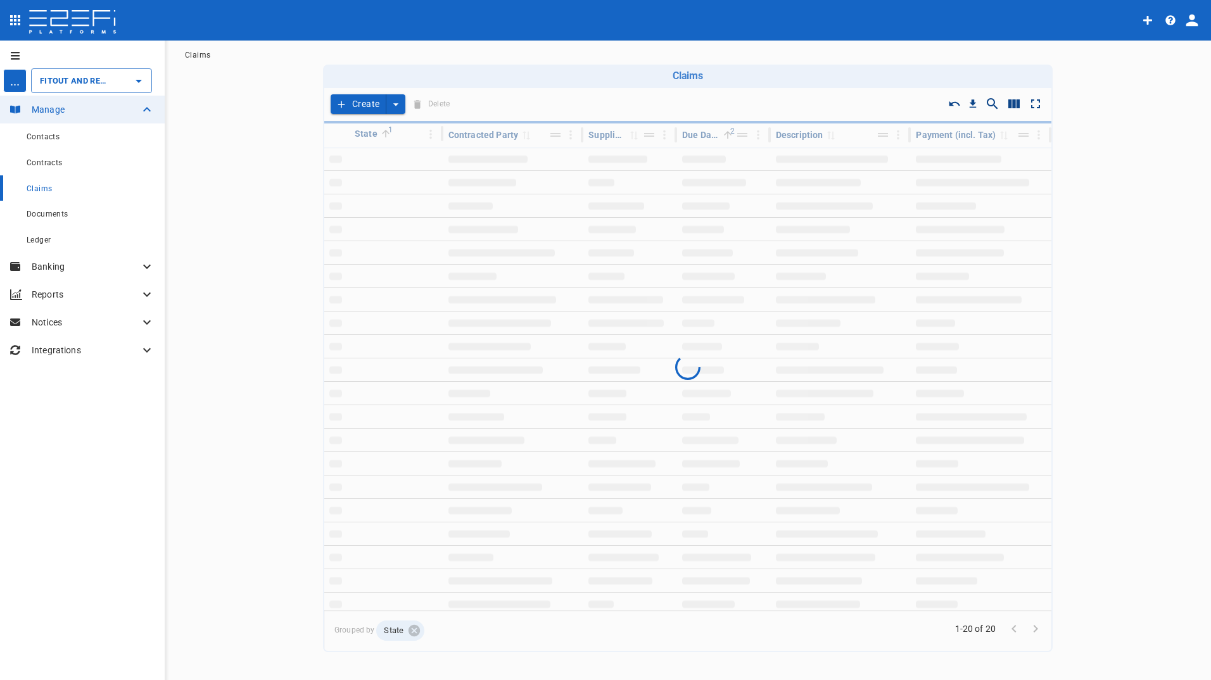
type input "FITOUT AND REFURBISHMENT AUSTRALIA PTY LTD PROJECT TRUST ACCOUNT GCHHS ROBINA H…"
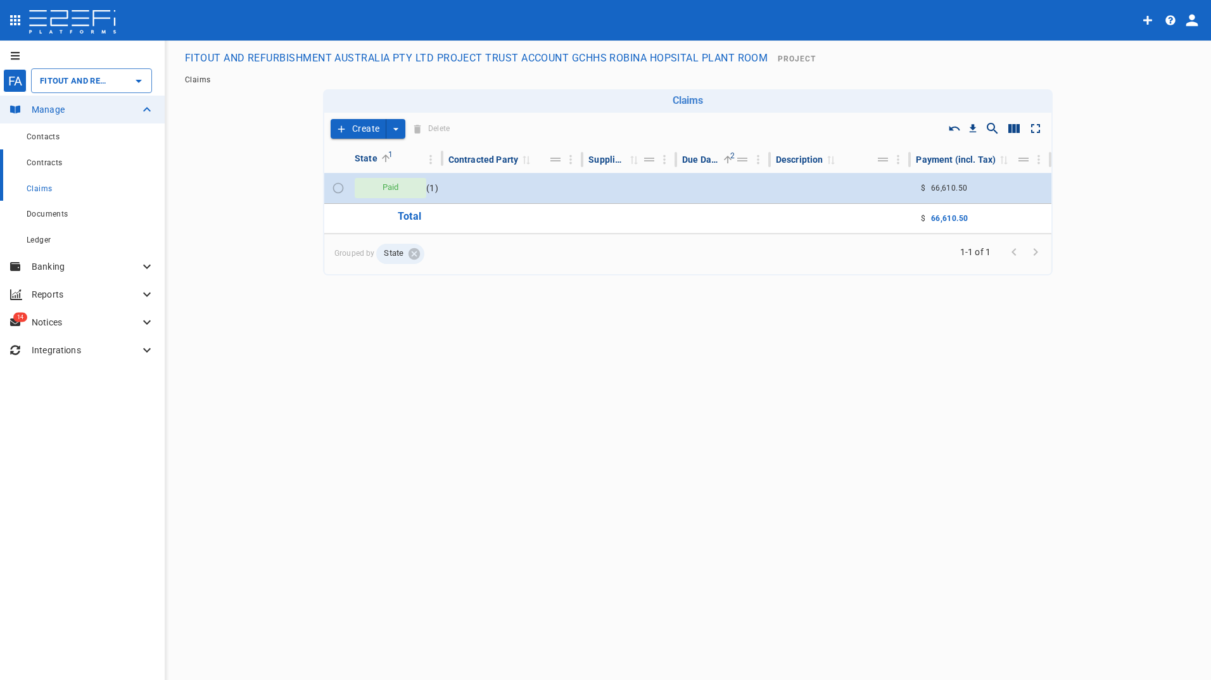
click at [50, 160] on span "Contracts" at bounding box center [45, 162] width 36 height 9
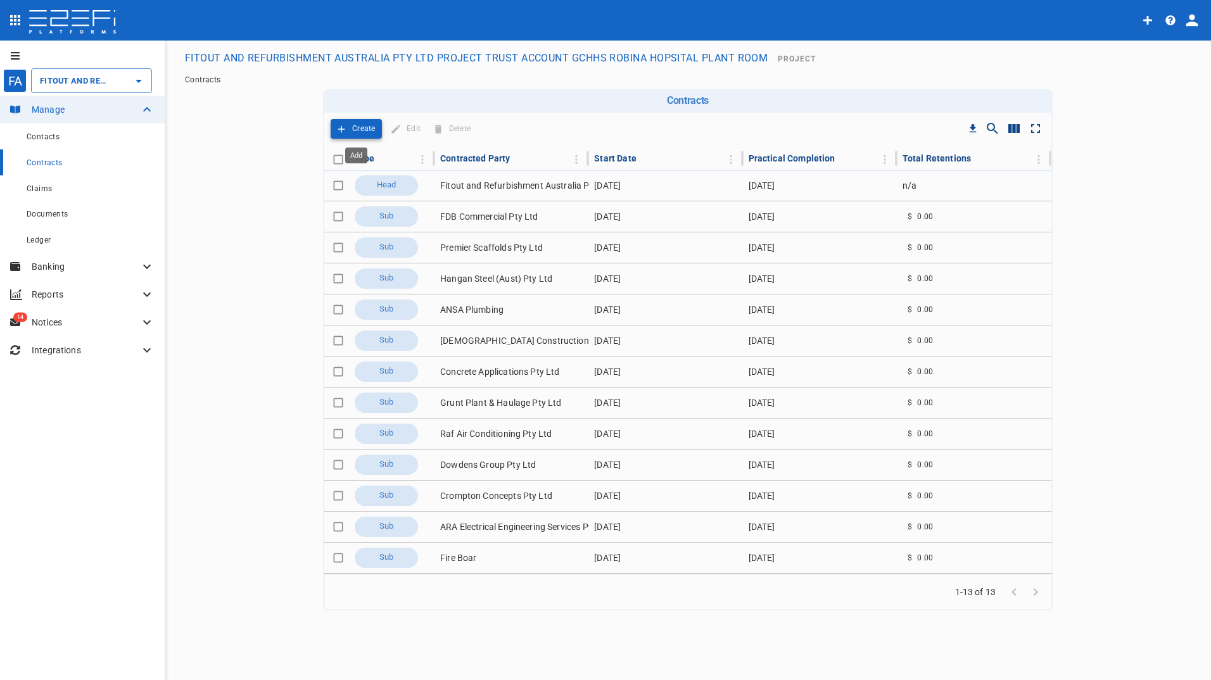
click at [356, 130] on p "Create" at bounding box center [363, 129] width 23 height 15
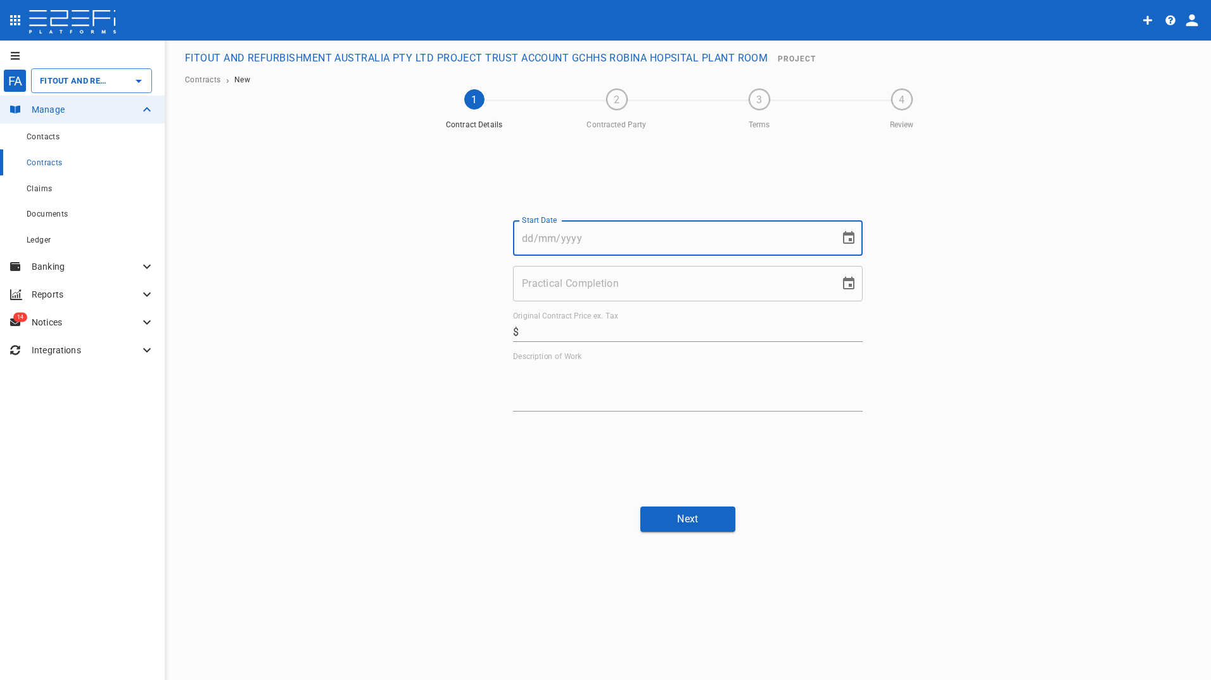
click at [552, 232] on input "Start Date" at bounding box center [672, 237] width 318 height 35
type input "21/72/025"
click at [603, 284] on input "Practical Completion" at bounding box center [672, 283] width 318 height 35
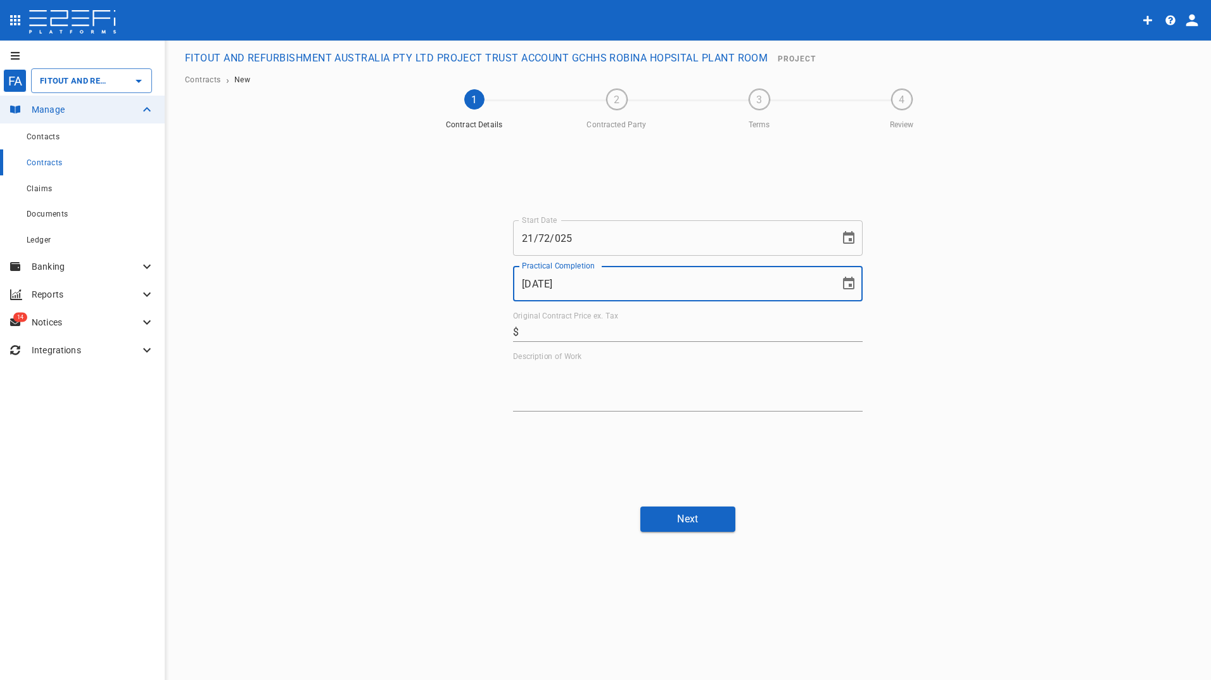
type input "[DATE]"
click at [550, 330] on input "Original Contract Price ex. Tax" at bounding box center [693, 332] width 339 height 20
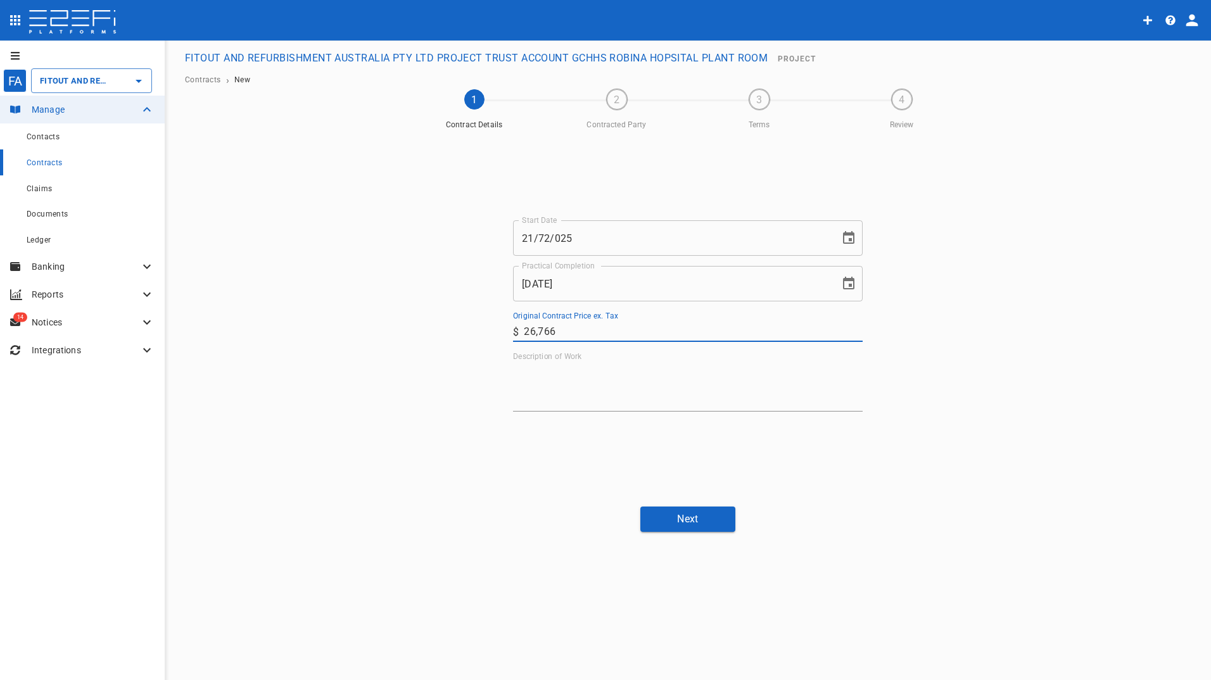
type input "26,766"
click at [652, 389] on textarea "Description of Work" at bounding box center [688, 387] width 350 height 44
click at [586, 398] on textarea "Description of Work" at bounding box center [688, 387] width 350 height 44
paste textarea "Supply all labour, materials, equipment & supervision to complete the Roofing s…"
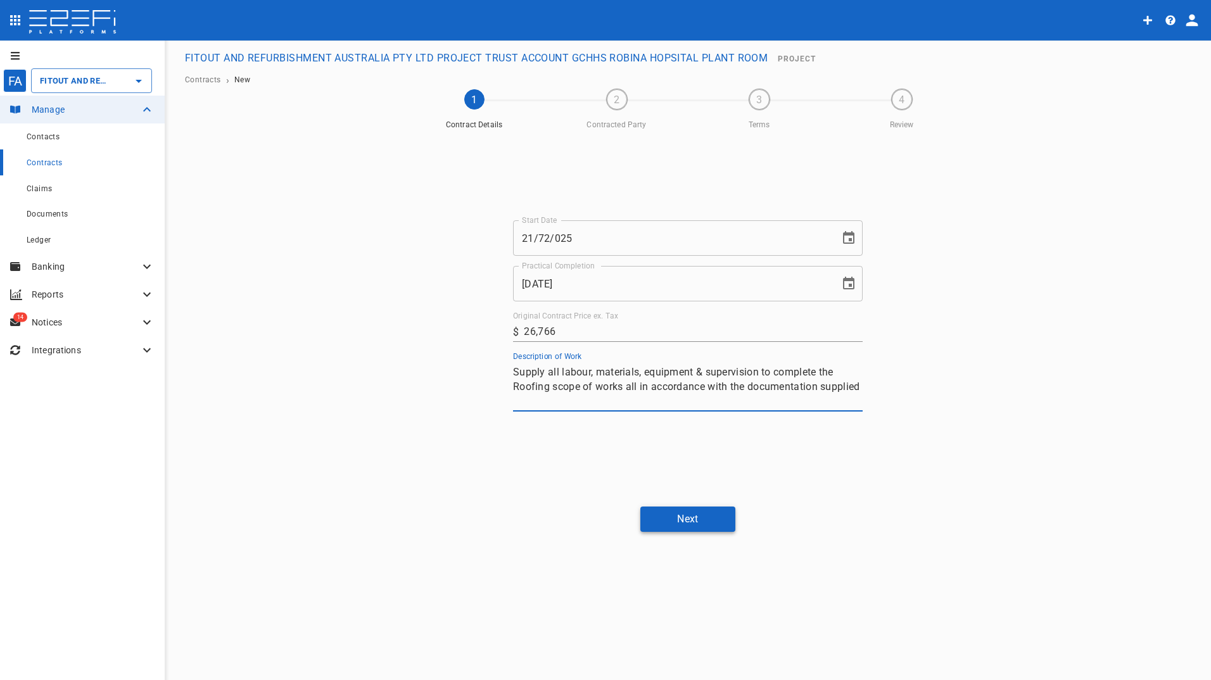
type textarea "Supply all labour, materials, equipment & supervision to complete the Roofing s…"
click at [668, 526] on button "Next" at bounding box center [687, 519] width 95 height 25
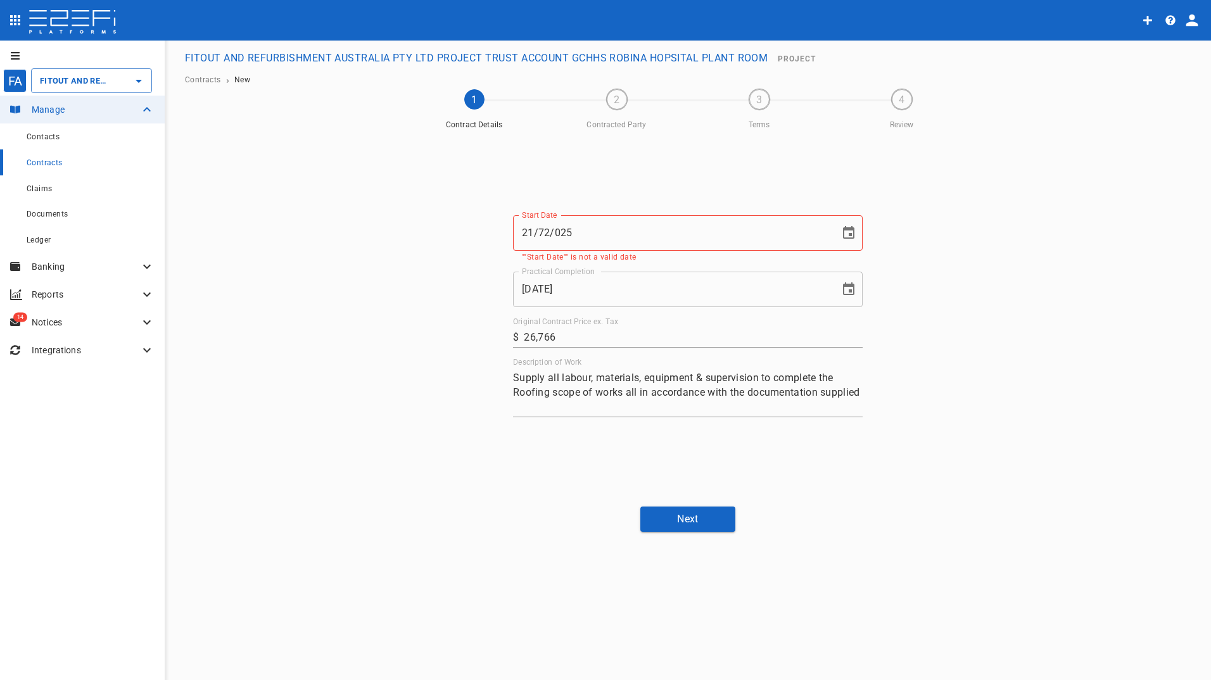
click at [543, 232] on input "21/72/025" at bounding box center [672, 232] width 318 height 35
drag, startPoint x: 546, startPoint y: 232, endPoint x: 564, endPoint y: 232, distance: 17.7
click at [547, 232] on input "21/72/025" at bounding box center [672, 232] width 318 height 35
click at [557, 232] on input "21/07/025" at bounding box center [672, 232] width 318 height 35
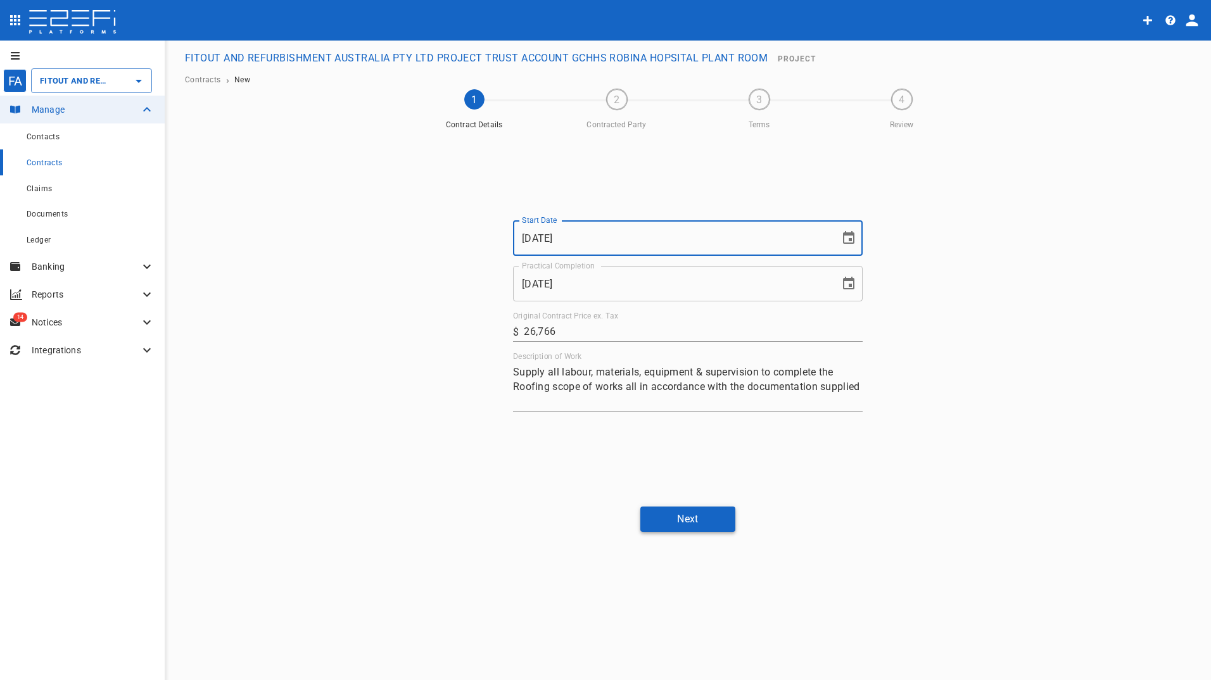
type input "[DATE]"
click at [683, 519] on button "Next" at bounding box center [687, 519] width 95 height 25
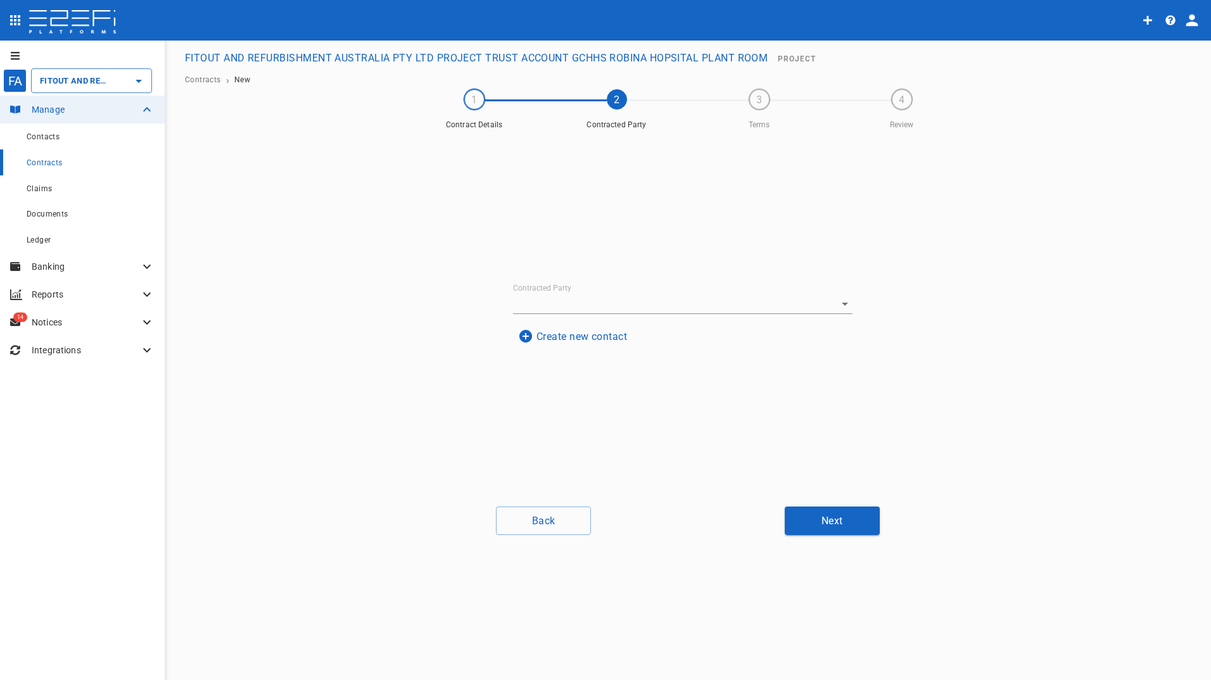
click at [558, 340] on button "Create new contact" at bounding box center [572, 336] width 119 height 25
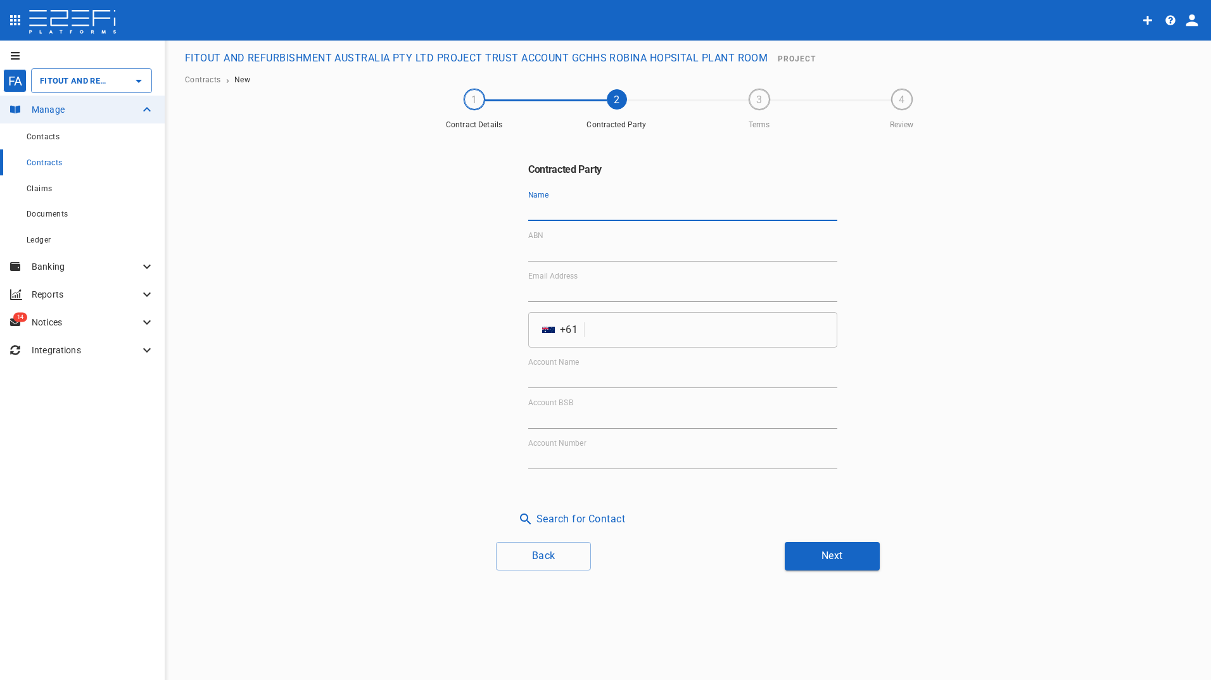
drag, startPoint x: 548, startPoint y: 208, endPoint x: 529, endPoint y: 208, distance: 19.0
click at [548, 208] on input "Name" at bounding box center [682, 211] width 309 height 20
type input "SQ Metal Roofing"
click at [539, 243] on input "ABN" at bounding box center [682, 251] width 309 height 20
type input "86 656 404 796"
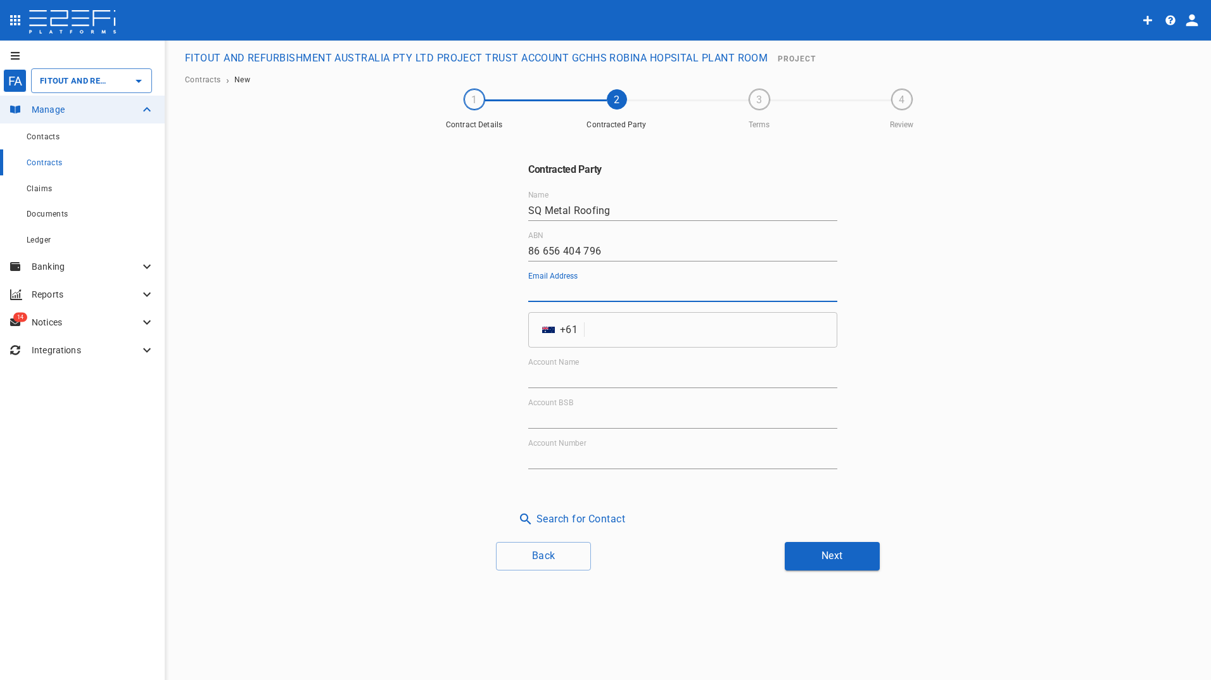
click at [545, 292] on input "Email Address" at bounding box center [682, 292] width 309 height 20
type input "[EMAIL_ADDRESS][DOMAIN_NAME]"
click at [593, 335] on input "tel" at bounding box center [714, 329] width 248 height 35
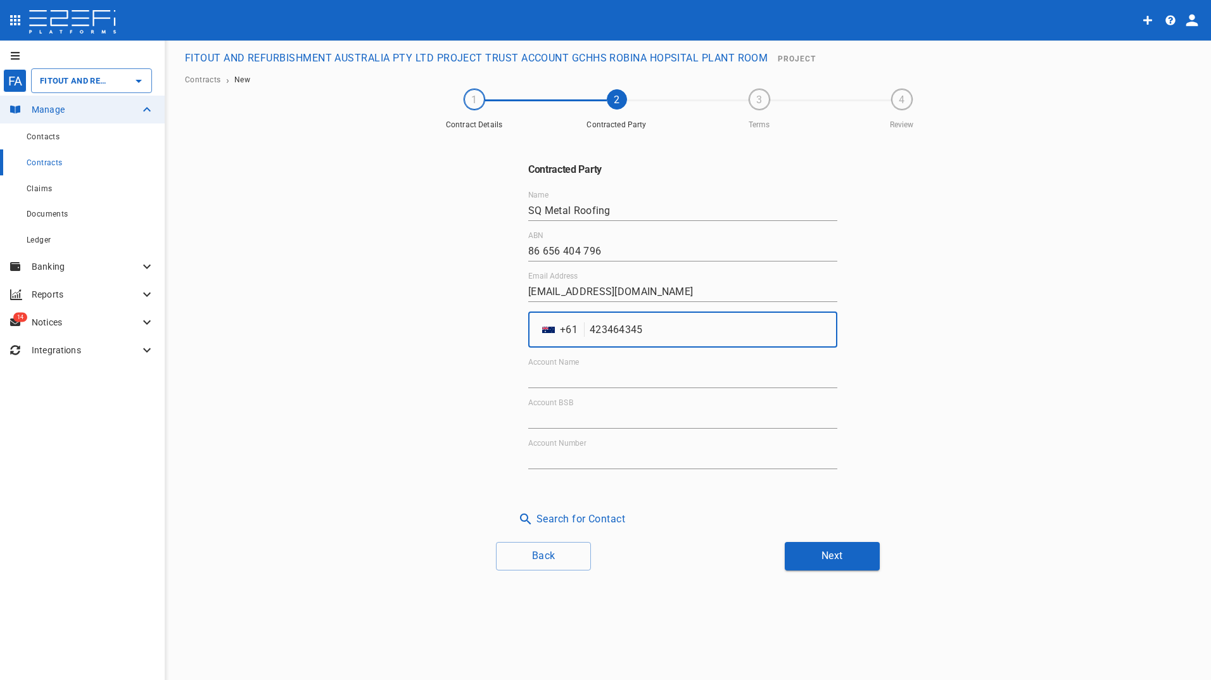
type input "423464345"
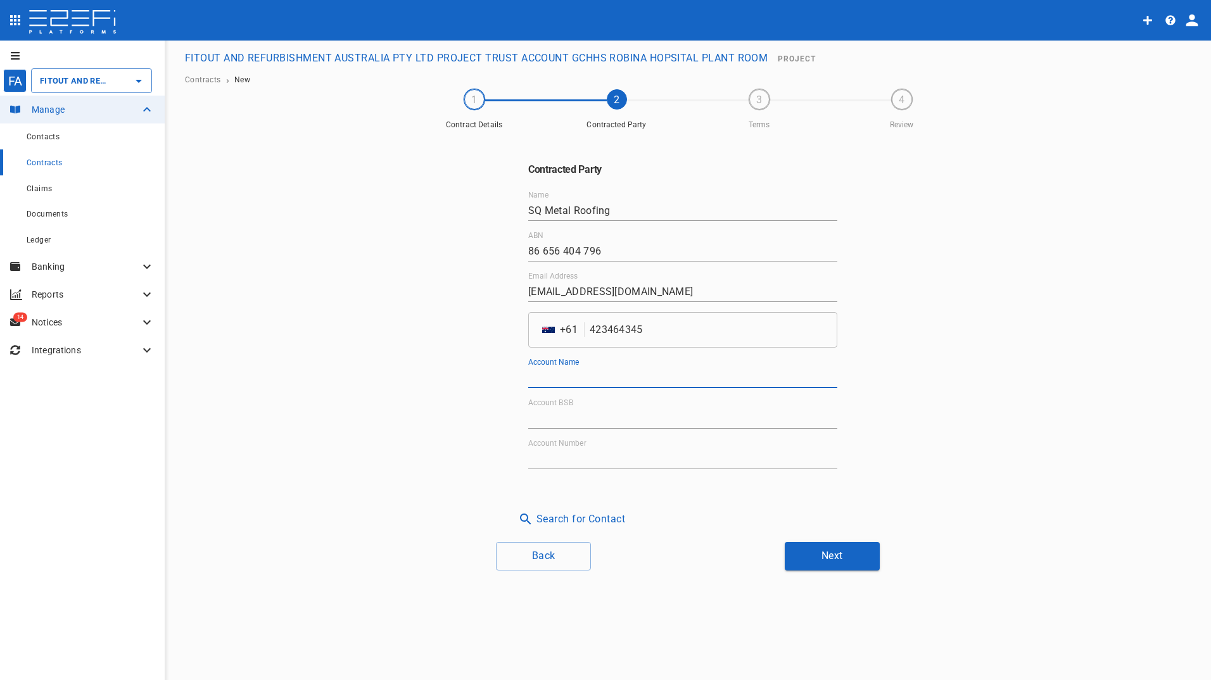
click at [589, 374] on input "Account Name" at bounding box center [682, 378] width 309 height 20
type input "SQ Metal Roofing"
click at [583, 416] on input "Account BSB" at bounding box center [682, 418] width 309 height 20
type input "014-215"
click at [559, 457] on input "Account Number" at bounding box center [682, 459] width 309 height 20
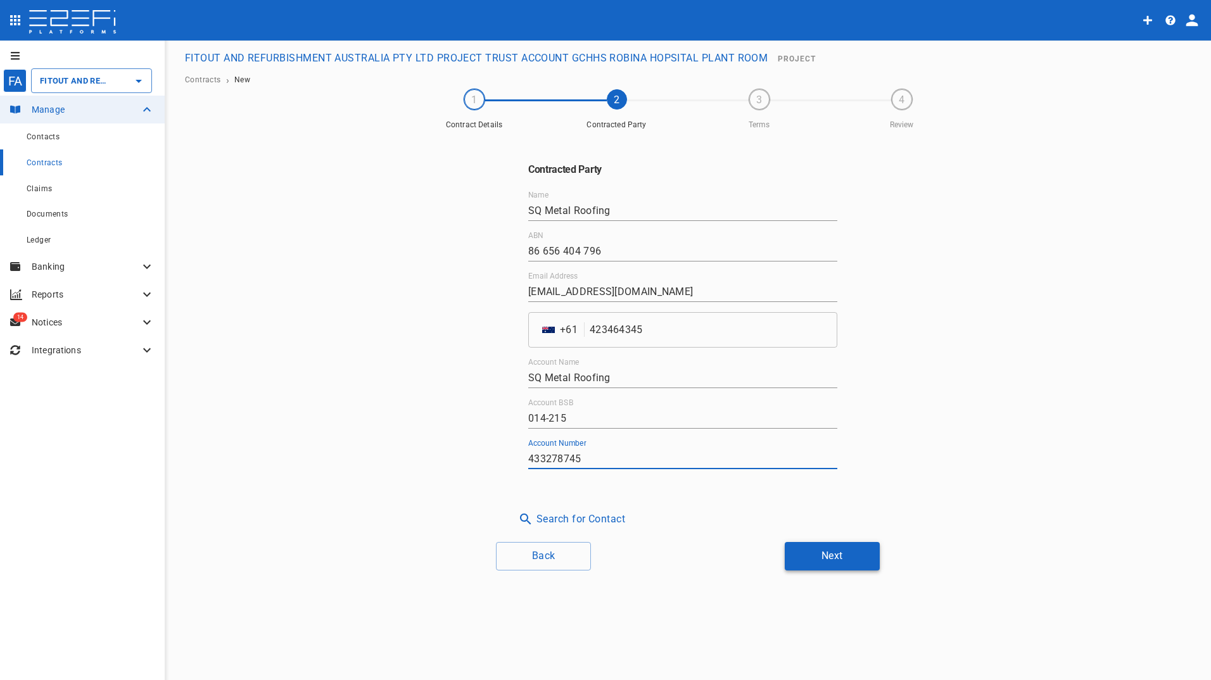
type input "433278745"
click at [840, 558] on button "Next" at bounding box center [832, 556] width 95 height 28
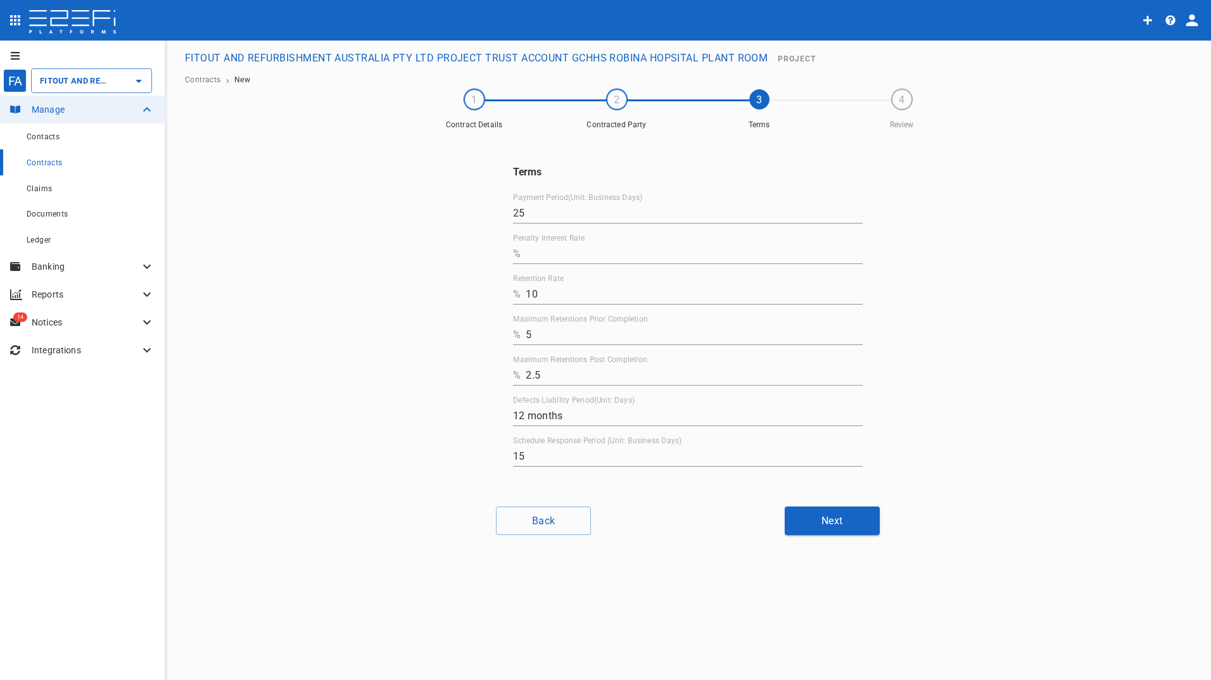
click at [548, 260] on input "Penalty Interest Rate" at bounding box center [694, 254] width 337 height 20
type input "0"
click at [835, 514] on button "Next" at bounding box center [832, 521] width 95 height 28
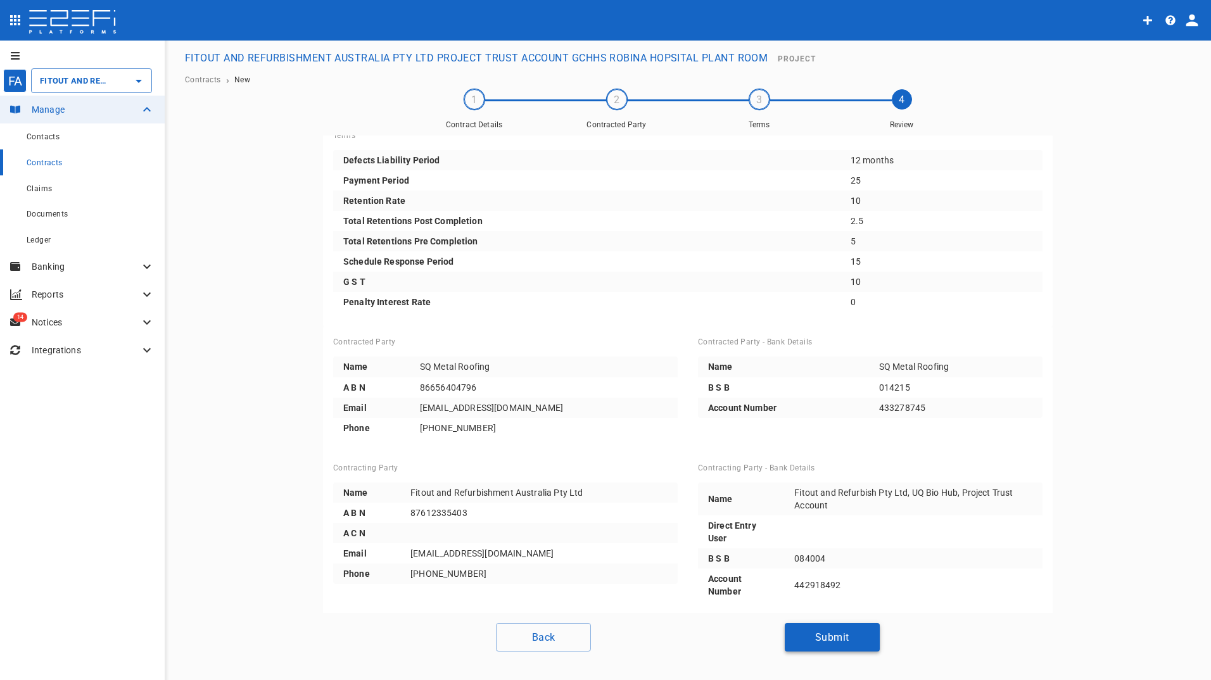
scroll to position [18, 0]
click at [815, 631] on button "Submit" at bounding box center [832, 637] width 95 height 28
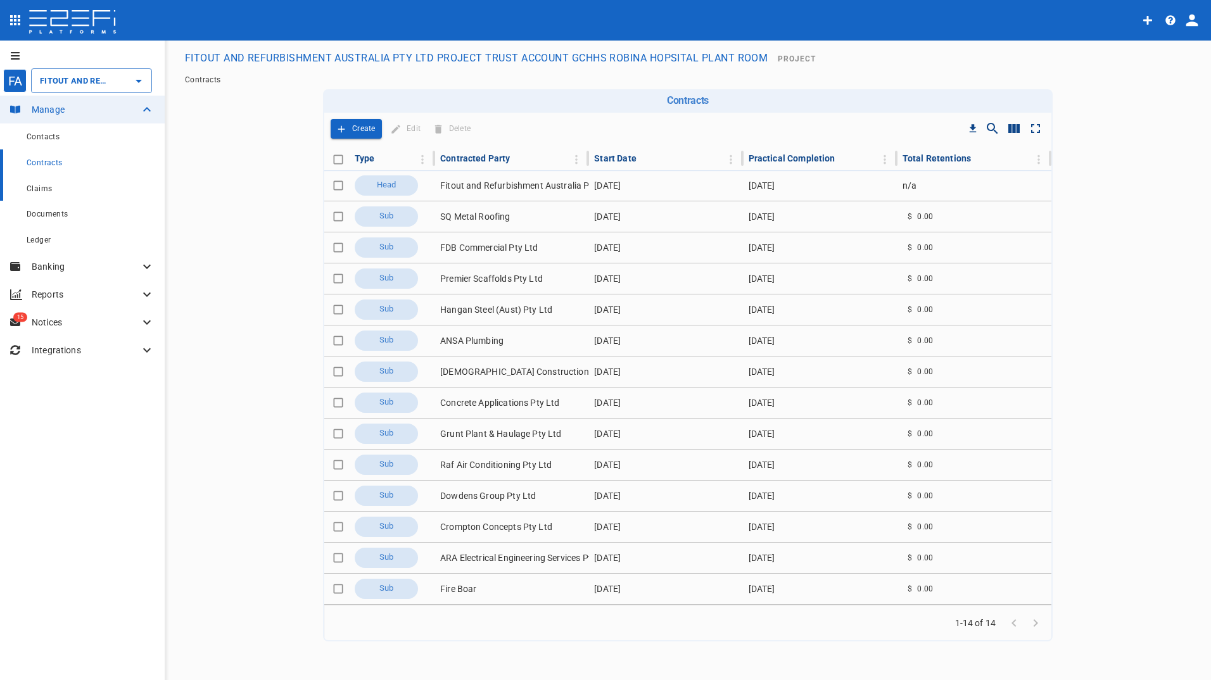
click at [42, 188] on span "Claims" at bounding box center [39, 188] width 25 height 9
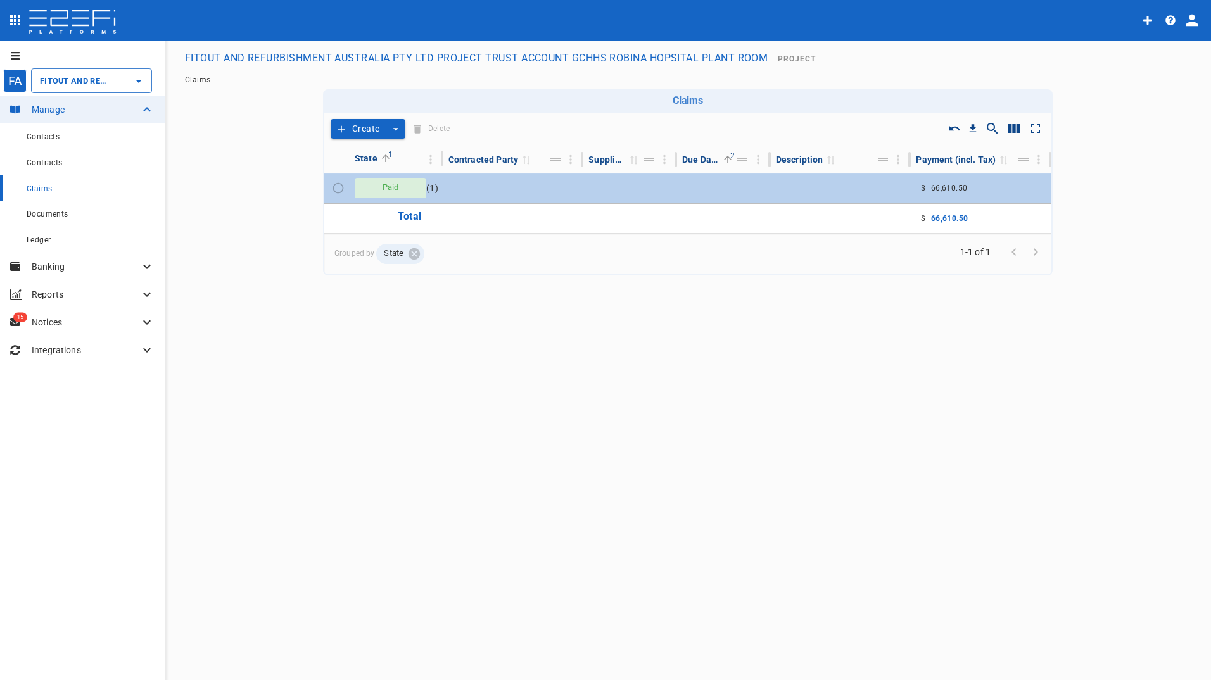
click at [391, 193] on span "Paid" at bounding box center [391, 188] width 32 height 12
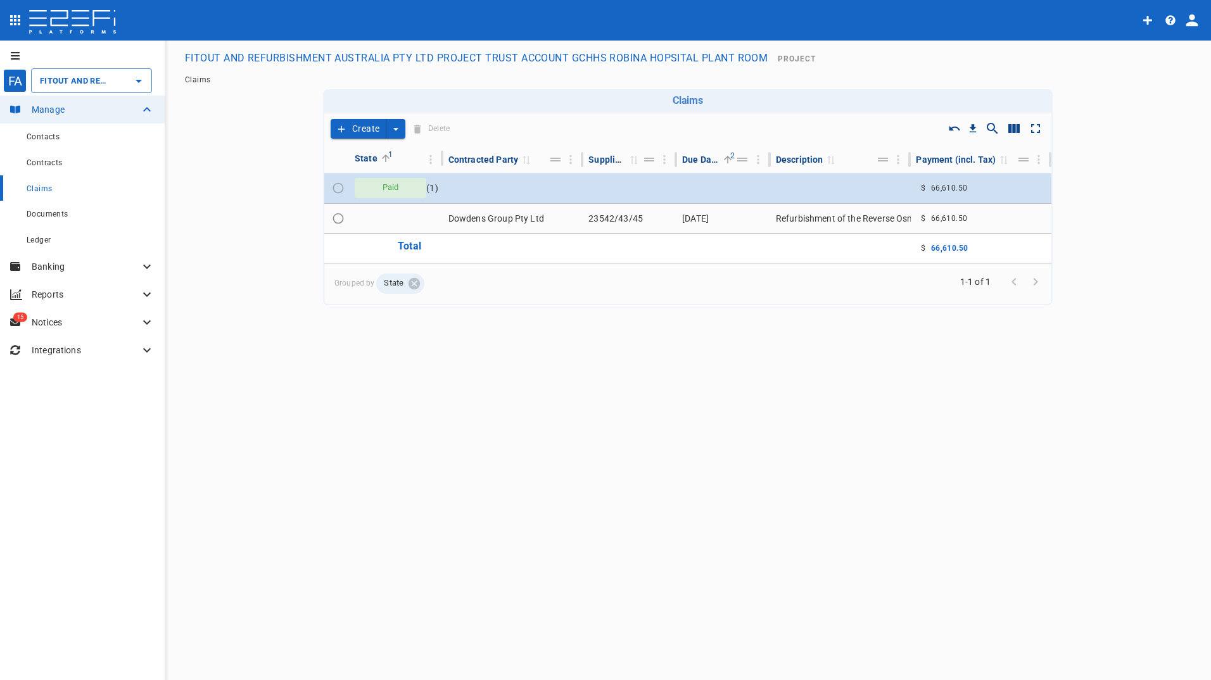
click at [369, 126] on button "Create" at bounding box center [359, 129] width 56 height 20
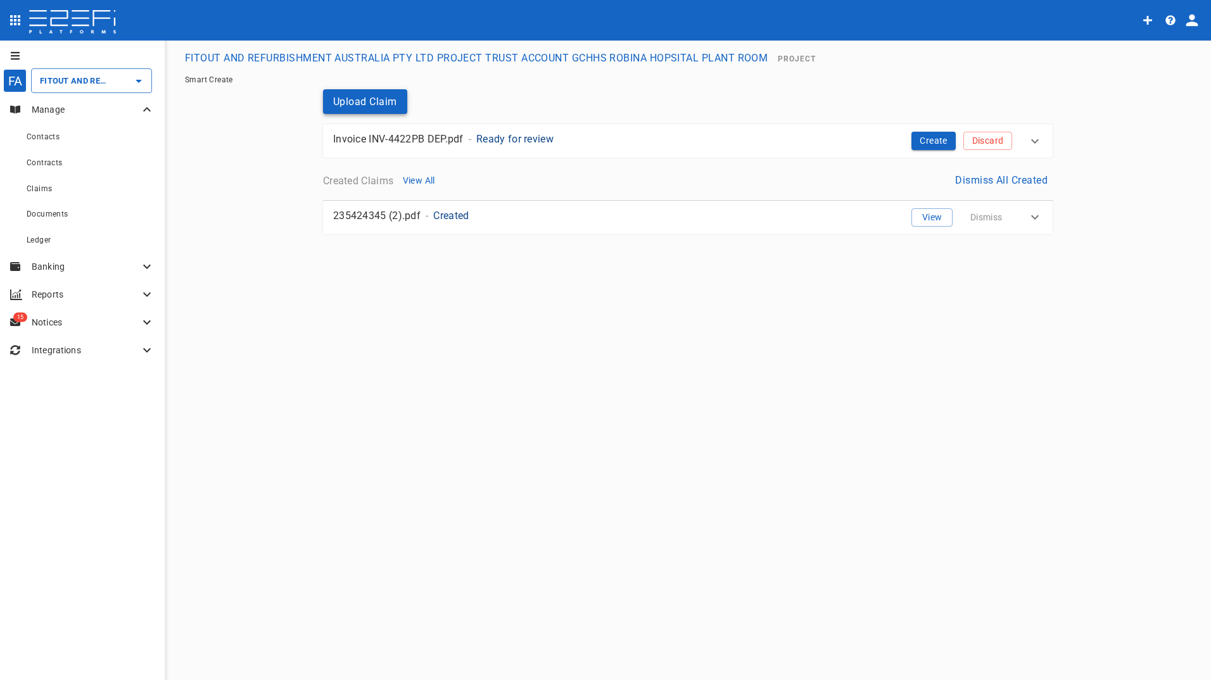
click at [356, 101] on button "Upload Claim" at bounding box center [365, 101] width 84 height 25
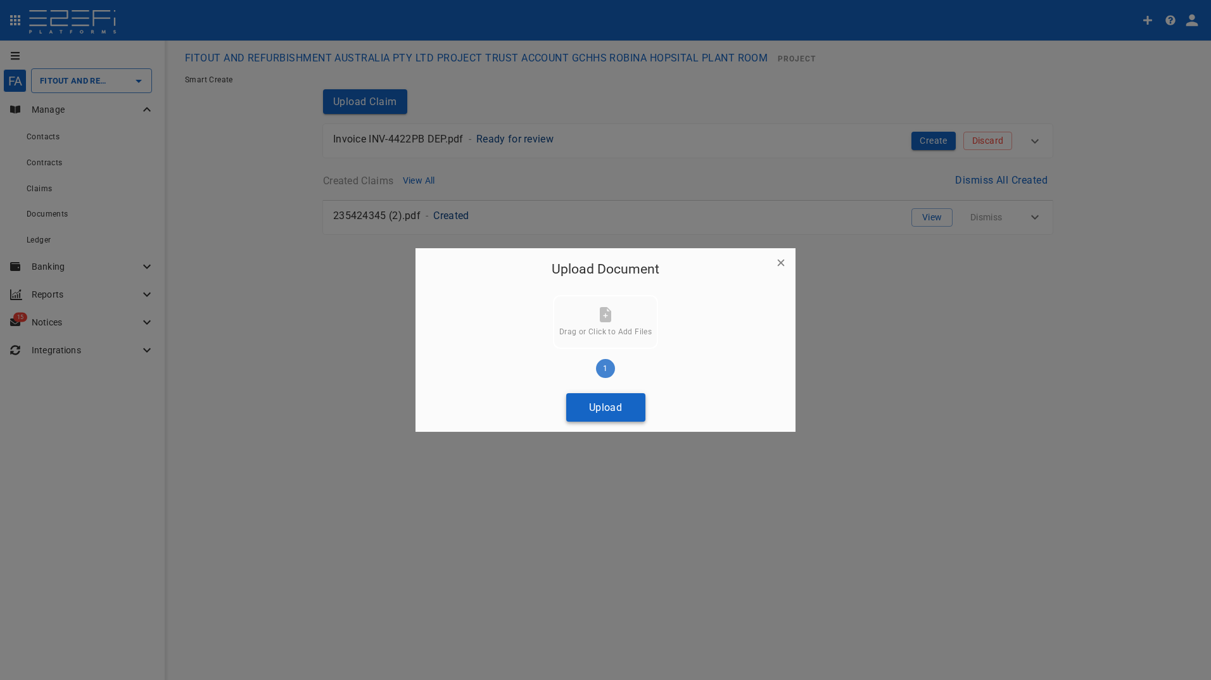
click at [621, 407] on button "Upload" at bounding box center [605, 407] width 79 height 28
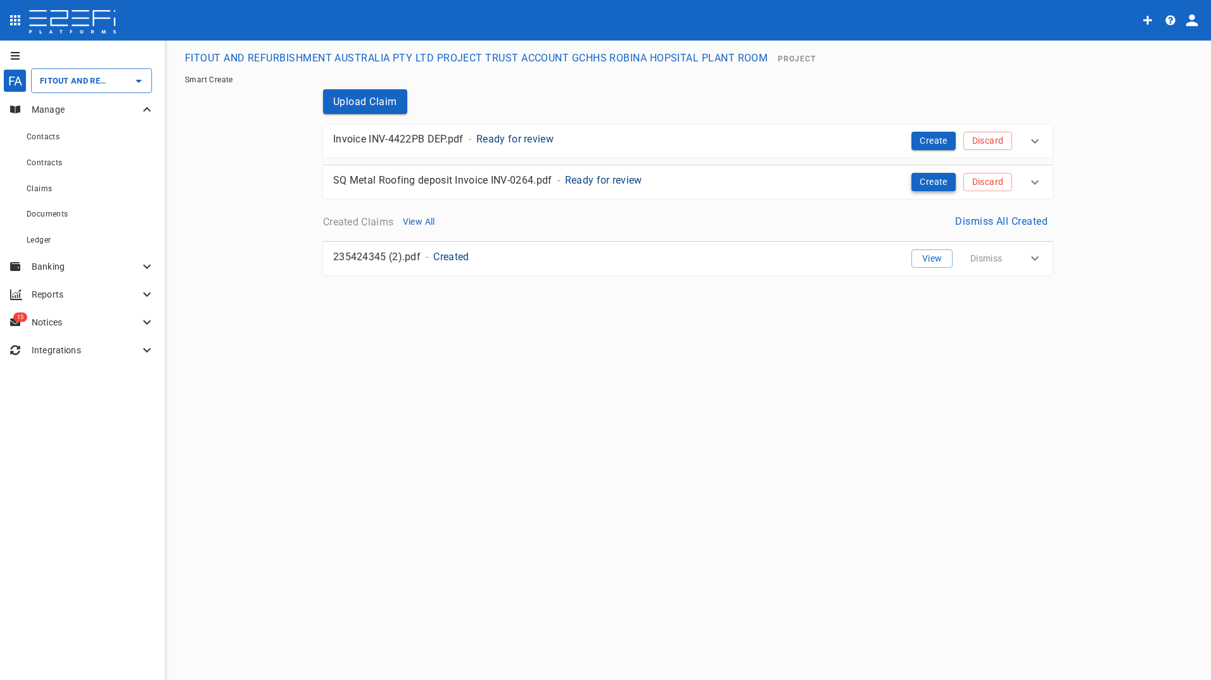
click at [940, 180] on button "Create" at bounding box center [933, 182] width 44 height 18
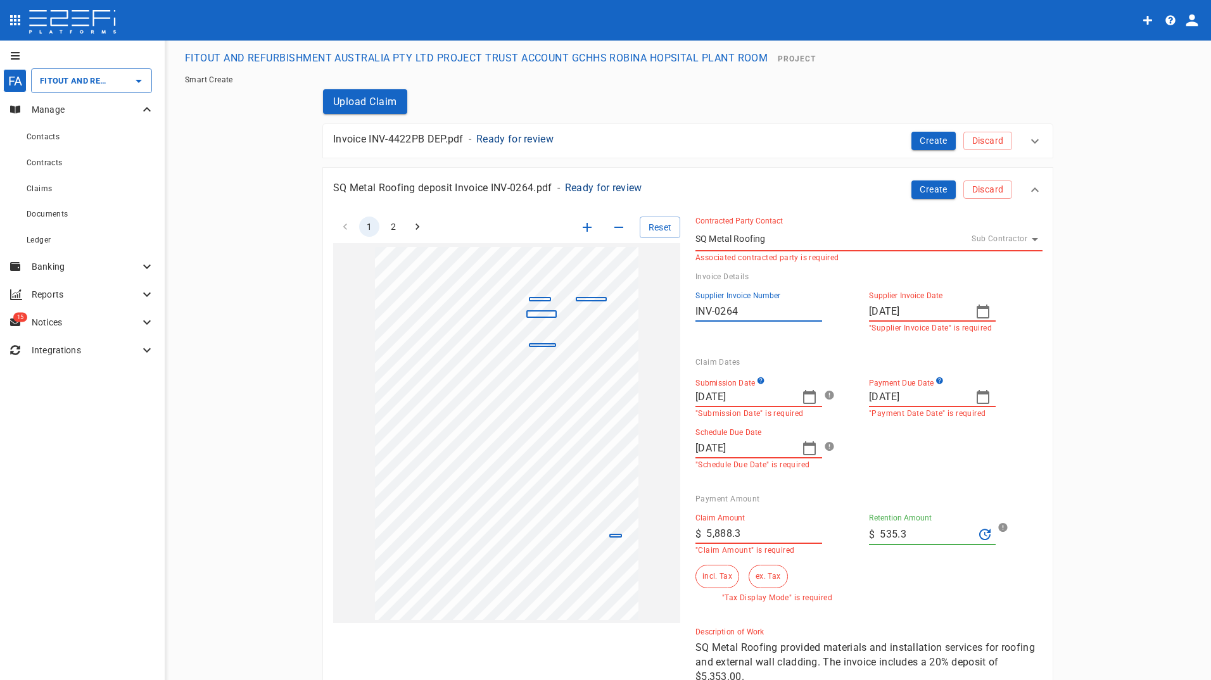
click at [755, 396] on input "[DATE]" at bounding box center [743, 397] width 96 height 20
type input "[DATE]"
click at [947, 393] on input "[DATE]" at bounding box center [917, 397] width 96 height 20
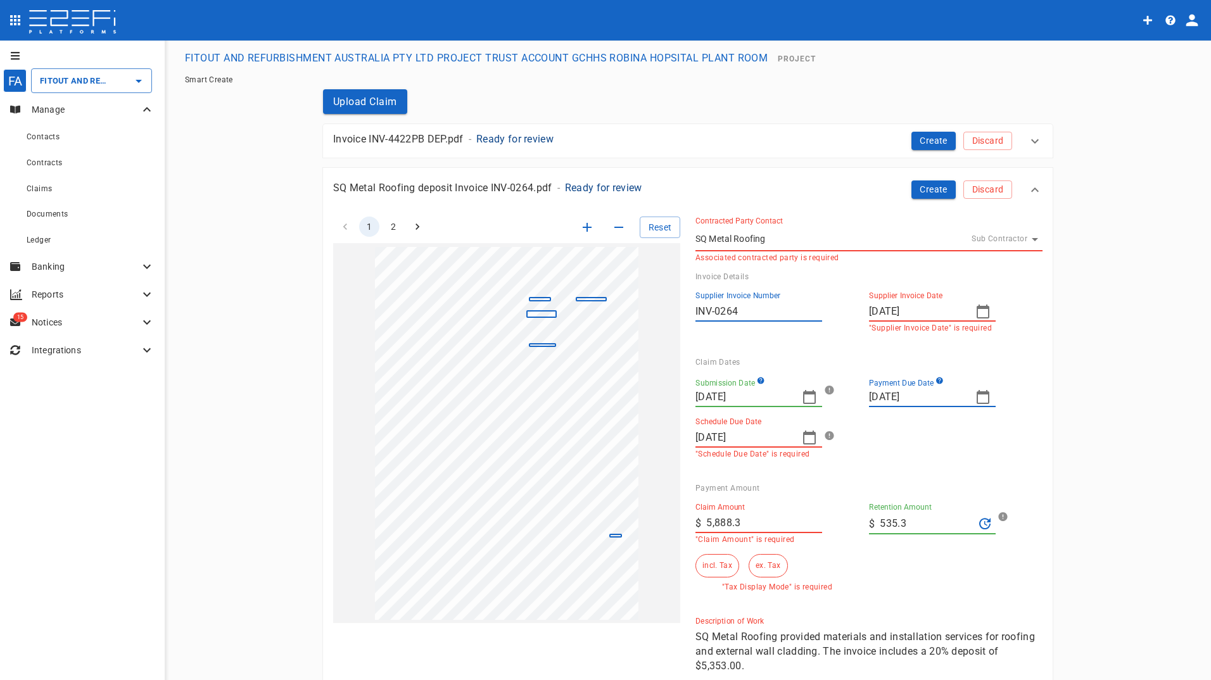
click at [979, 396] on icon "button" at bounding box center [982, 396] width 15 height 15
click at [954, 518] on div "18" at bounding box center [954, 517] width 10 height 14
type input "[DATE]"
click at [761, 436] on input "[DATE]" at bounding box center [743, 437] width 96 height 20
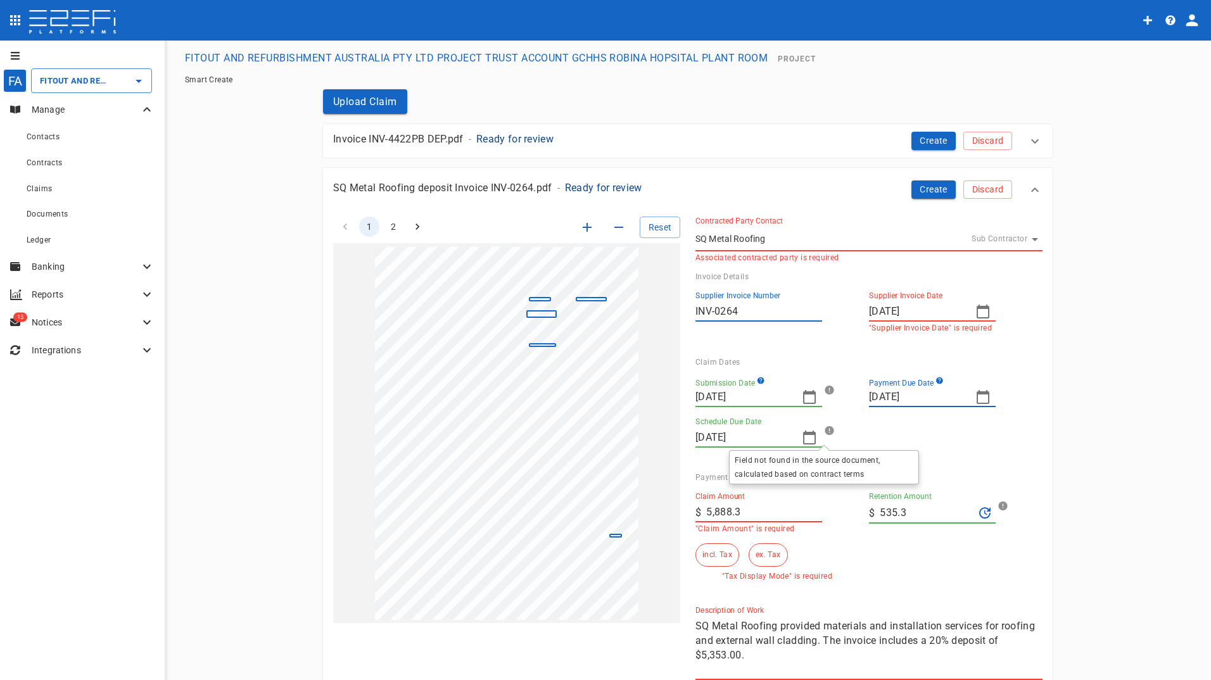
click at [822, 436] on icon at bounding box center [828, 430] width 13 height 13
click at [750, 439] on input "[DATE]" at bounding box center [743, 437] width 96 height 20
click at [979, 314] on icon "button" at bounding box center [982, 311] width 15 height 15
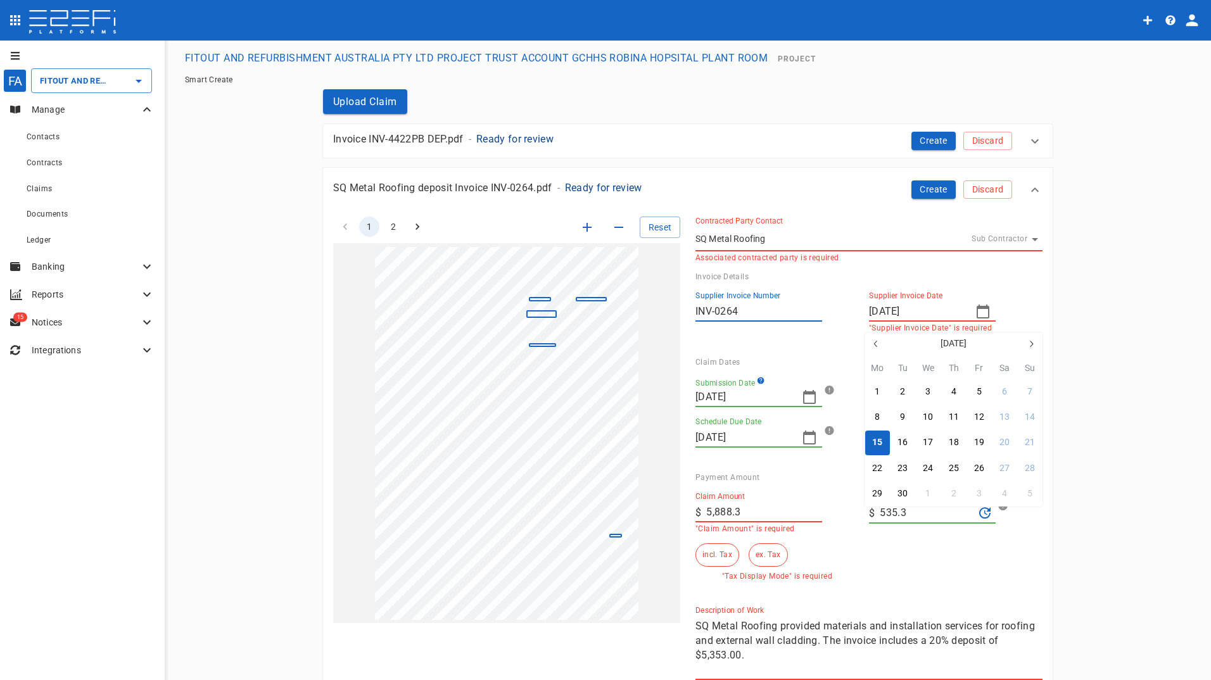
click at [876, 443] on div "15" at bounding box center [877, 443] width 10 height 14
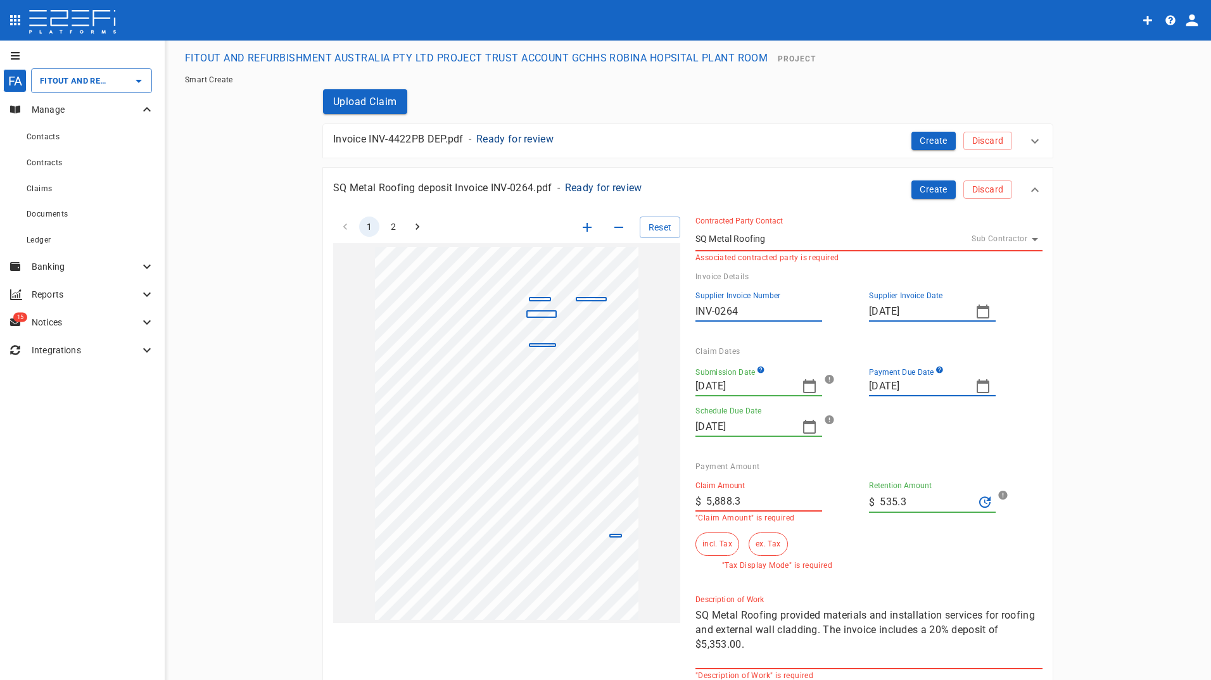
click at [742, 501] on input "5,888.3" at bounding box center [764, 501] width 116 height 20
drag, startPoint x: 756, startPoint y: 501, endPoint x: 663, endPoint y: 498, distance: 93.1
click at [663, 498] on div "1 2 Reset SupplierInvoiceNumber: INV-0264 GSTAmount: 535.30 SupplierName: SQ Me…" at bounding box center [680, 440] width 724 height 479
type input "5,353"
drag, startPoint x: 920, startPoint y: 502, endPoint x: 865, endPoint y: 506, distance: 55.3
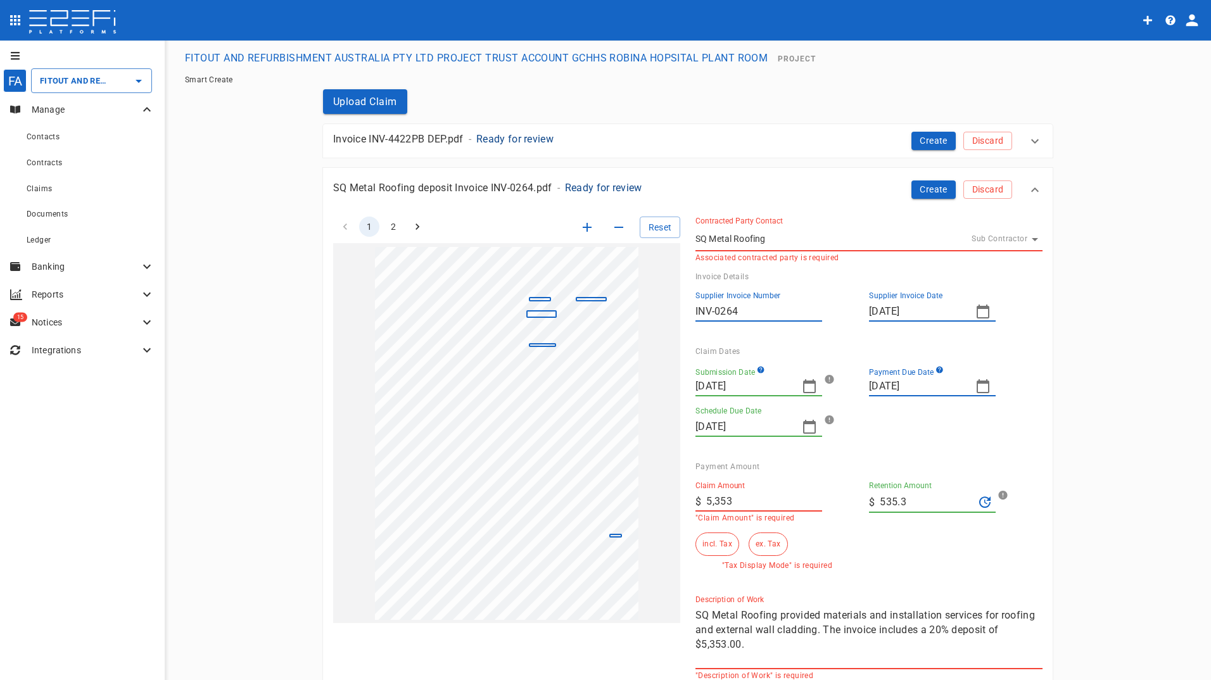
click at [869, 506] on div "​ $ 535.3" at bounding box center [932, 502] width 127 height 22
type input "0"
click at [890, 567] on div "Claim Amount ​ $ 5,353 "Claim Amount" is required Retention Amount ​ $ 0 incl. …" at bounding box center [858, 520] width 347 height 99
click at [775, 547] on button "ex. Tax" at bounding box center [768, 544] width 39 height 23
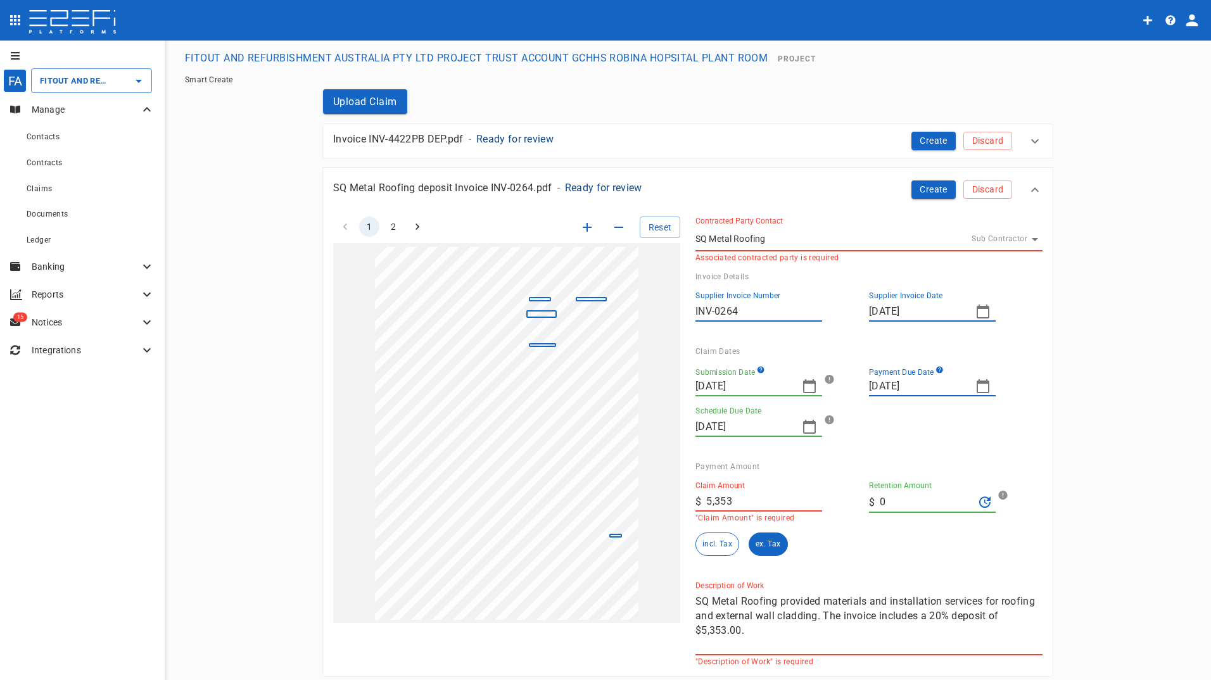
click at [880, 557] on div "Claim Amount ​ $ 5,353 "Claim Amount" is required Retention Amount ​ $ 0 incl. …" at bounding box center [863, 521] width 337 height 100
click at [901, 633] on textarea "SQ Metal Roofing provided materials and installation services for roofing and e…" at bounding box center [868, 623] width 347 height 58
click at [823, 551] on div "incl. Tax ex. Tax" at bounding box center [776, 544] width 163 height 23
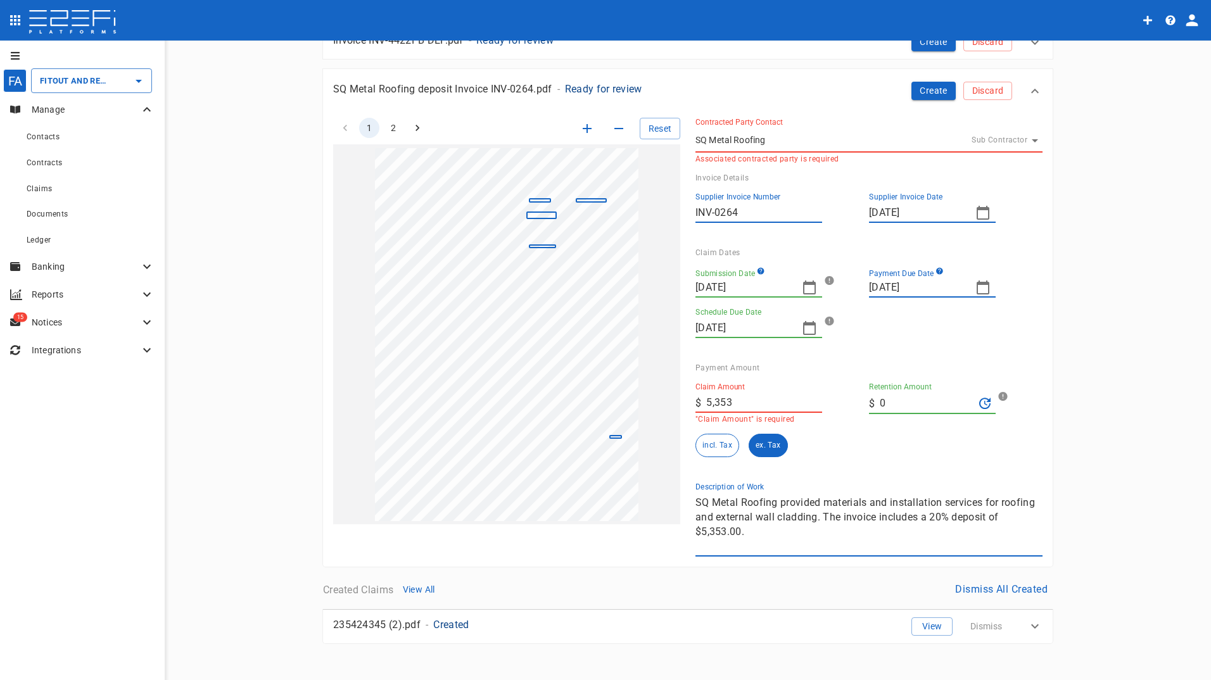
scroll to position [104, 0]
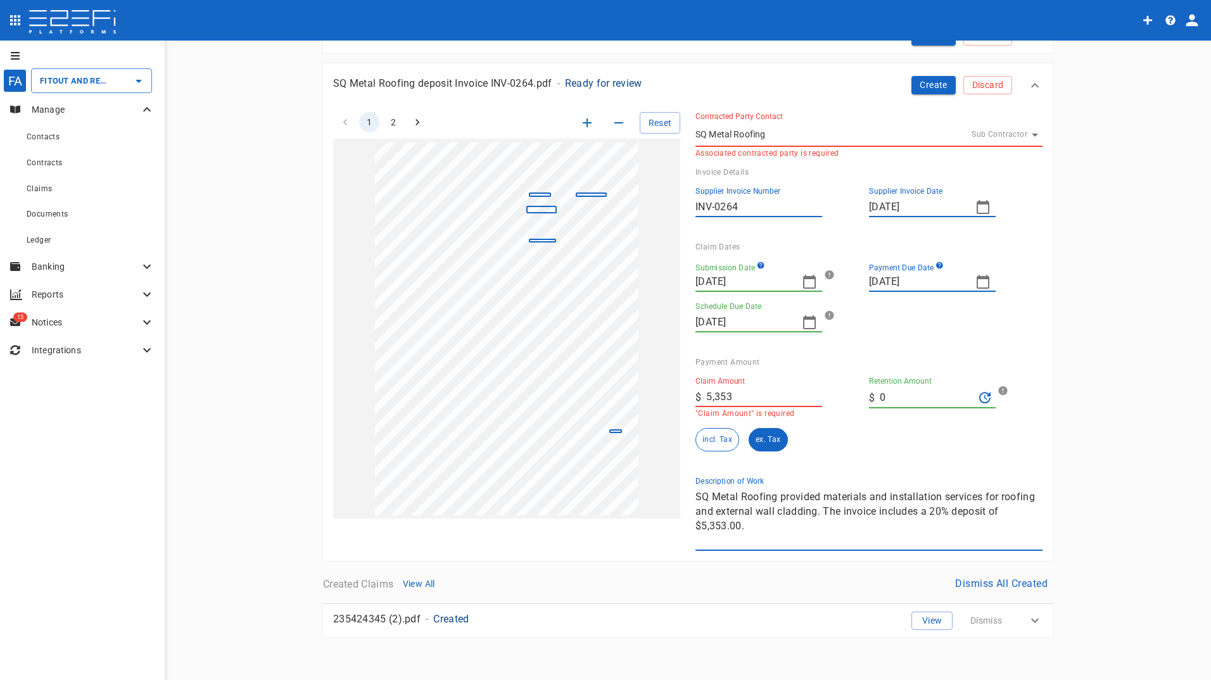
click at [878, 445] on div "Claim Amount ​ $ 5,353 "Claim Amount" is required Retention Amount ​ $ 0 incl. …" at bounding box center [858, 409] width 347 height 85
click at [926, 85] on button "Create" at bounding box center [933, 85] width 44 height 18
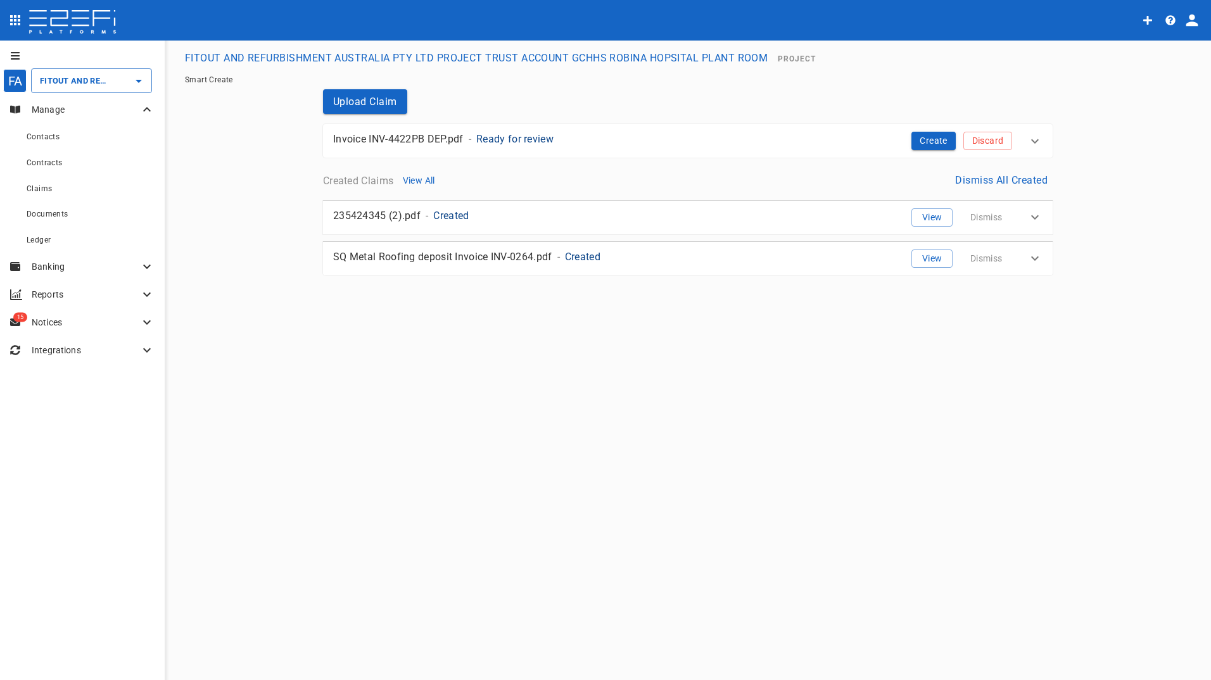
scroll to position [0, 0]
click at [922, 215] on button "View" at bounding box center [931, 217] width 41 height 18
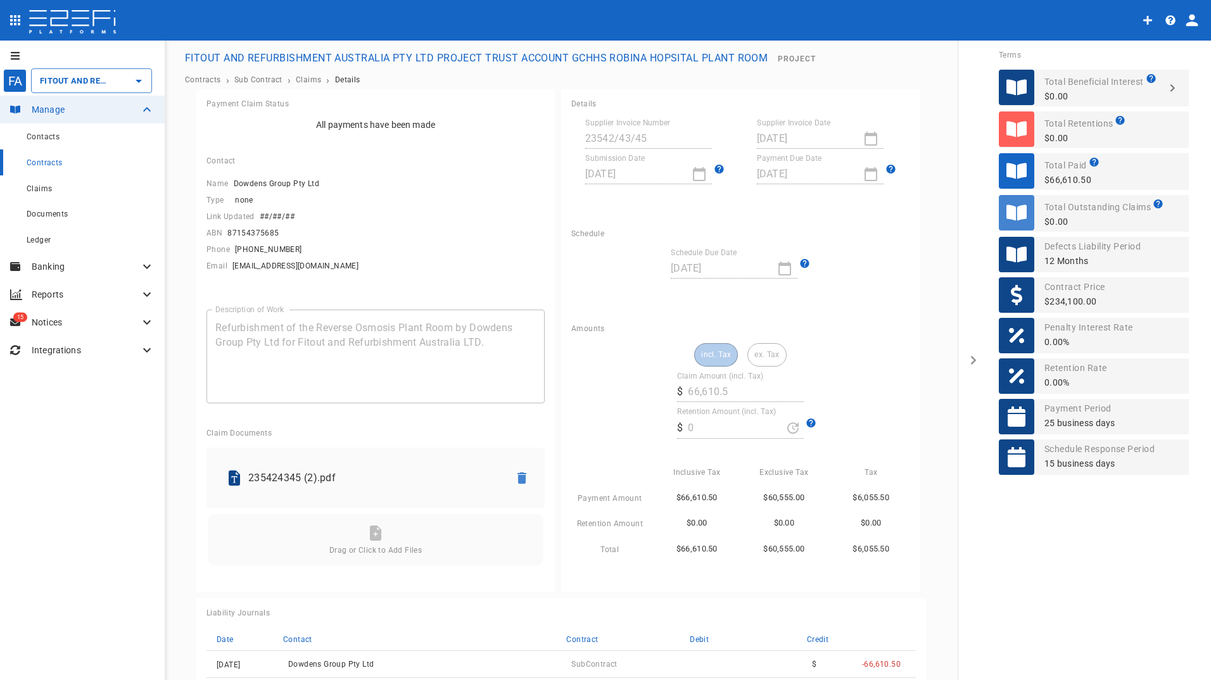
click at [674, 309] on div "Schedule Schedule Due Date [DATE]" at bounding box center [740, 266] width 358 height 94
click at [800, 296] on div "Schedule Schedule Due Date [DATE]" at bounding box center [740, 266] width 358 height 94
click at [800, 263] on icon at bounding box center [804, 263] width 9 height 9
click at [782, 429] on div "​ $ 0" at bounding box center [740, 428] width 127 height 22
click at [806, 420] on icon at bounding box center [810, 423] width 9 height 9
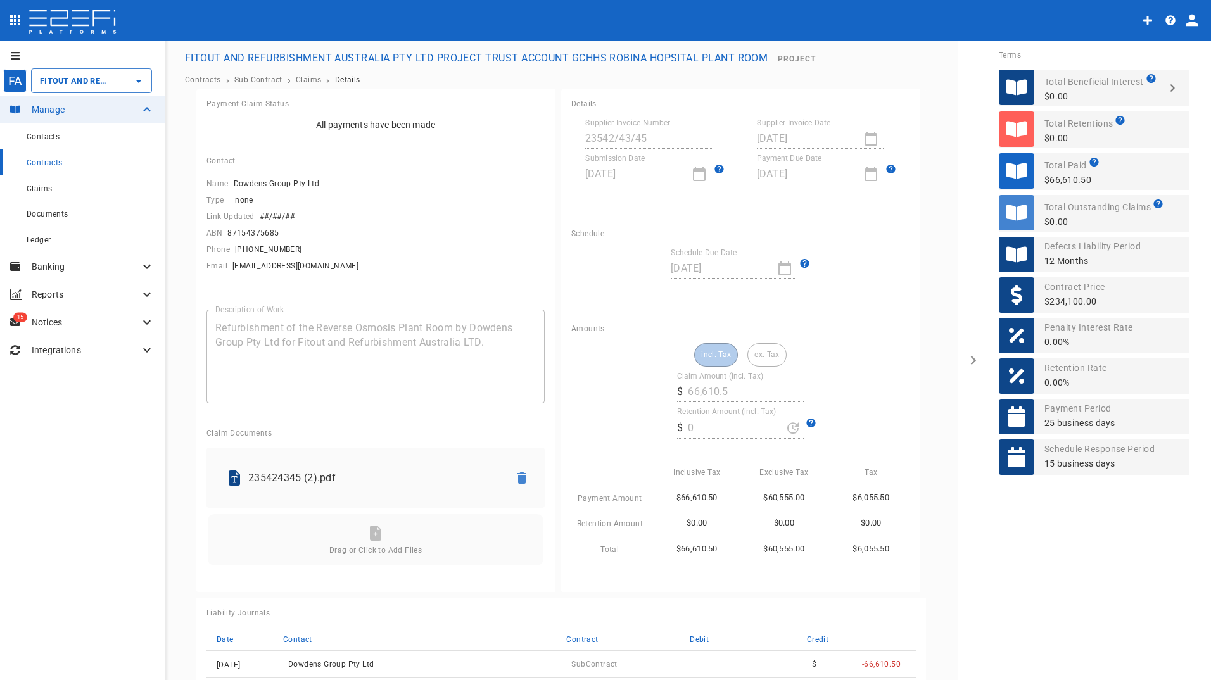
click at [845, 393] on div "incl. Tax ex. Tax Claim Amount (incl. Tax) ​ $ 66,610.5 Retention Amount (incl.…" at bounding box center [740, 450] width 338 height 214
click at [304, 79] on span "Claims" at bounding box center [308, 79] width 25 height 9
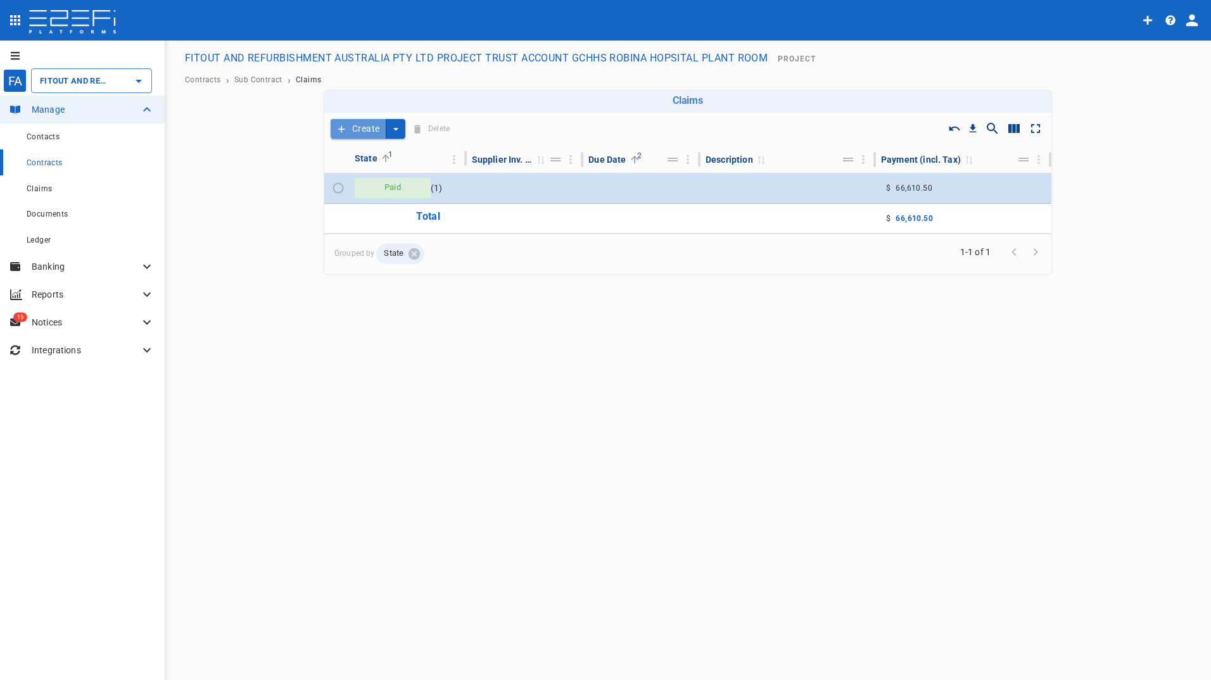
click at [353, 129] on button "Create" at bounding box center [359, 129] width 56 height 20
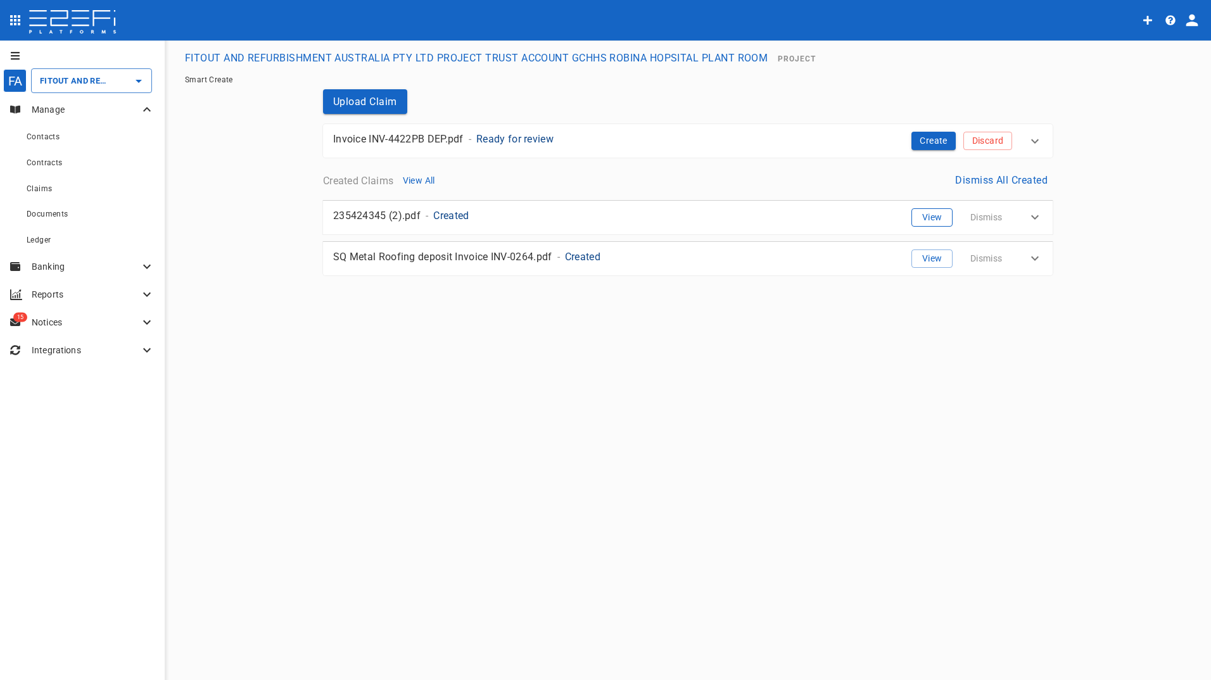
click at [928, 218] on button "View" at bounding box center [931, 217] width 41 height 18
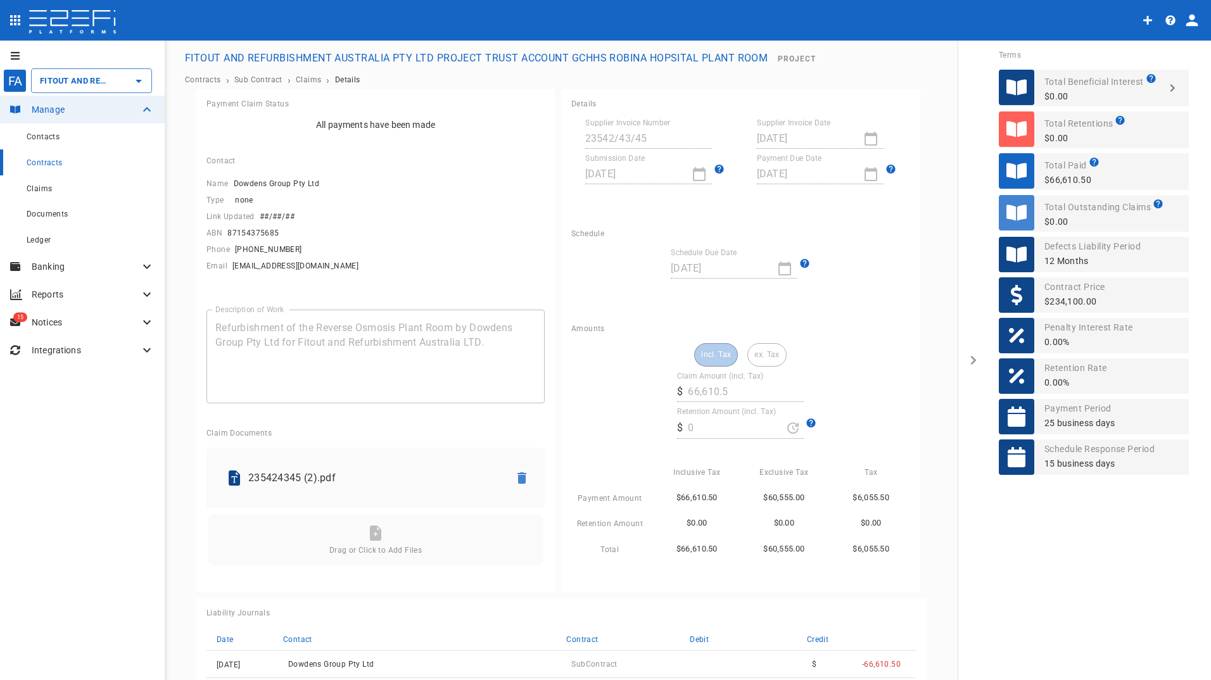
click at [728, 179] on div "Submission Date [DATE]" at bounding box center [654, 169] width 167 height 30
click at [782, 270] on div "[DATE]" at bounding box center [734, 268] width 127 height 20
drag, startPoint x: 702, startPoint y: 348, endPoint x: 698, endPoint y: 415, distance: 67.9
click at [700, 348] on div "incl. Tax ex. Tax" at bounding box center [740, 354] width 92 height 23
click at [763, 358] on div "incl. Tax ex. Tax" at bounding box center [740, 354] width 92 height 23
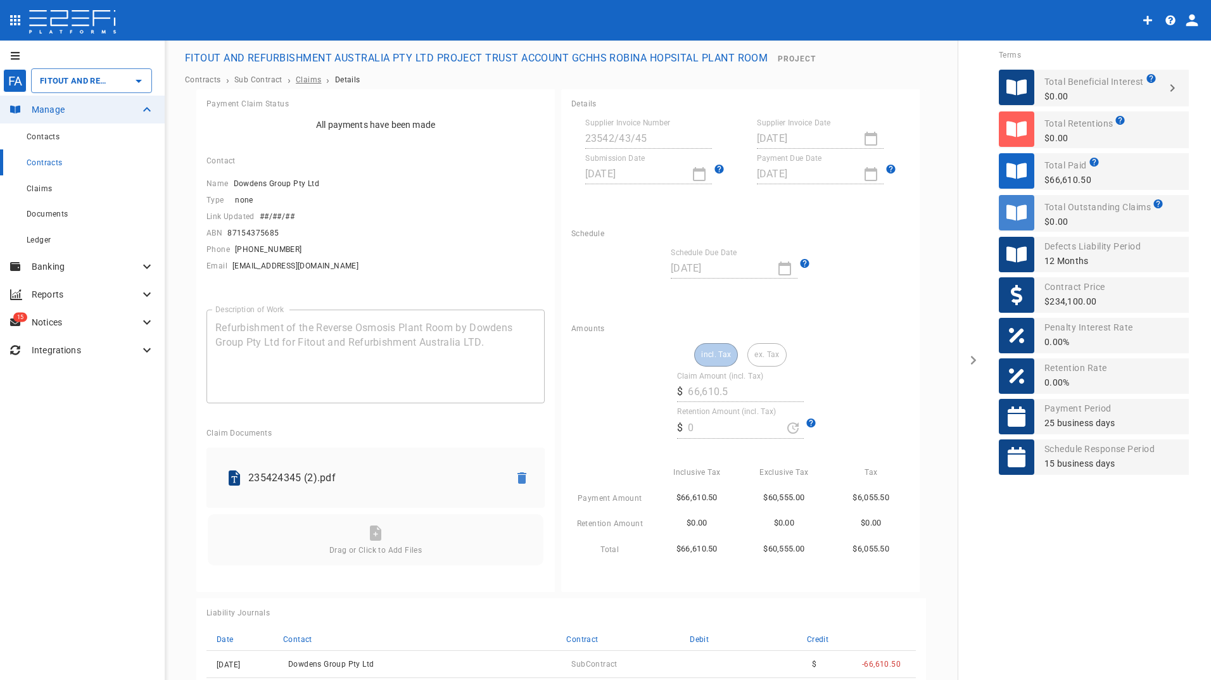
click at [313, 80] on span "Claims" at bounding box center [308, 79] width 25 height 9
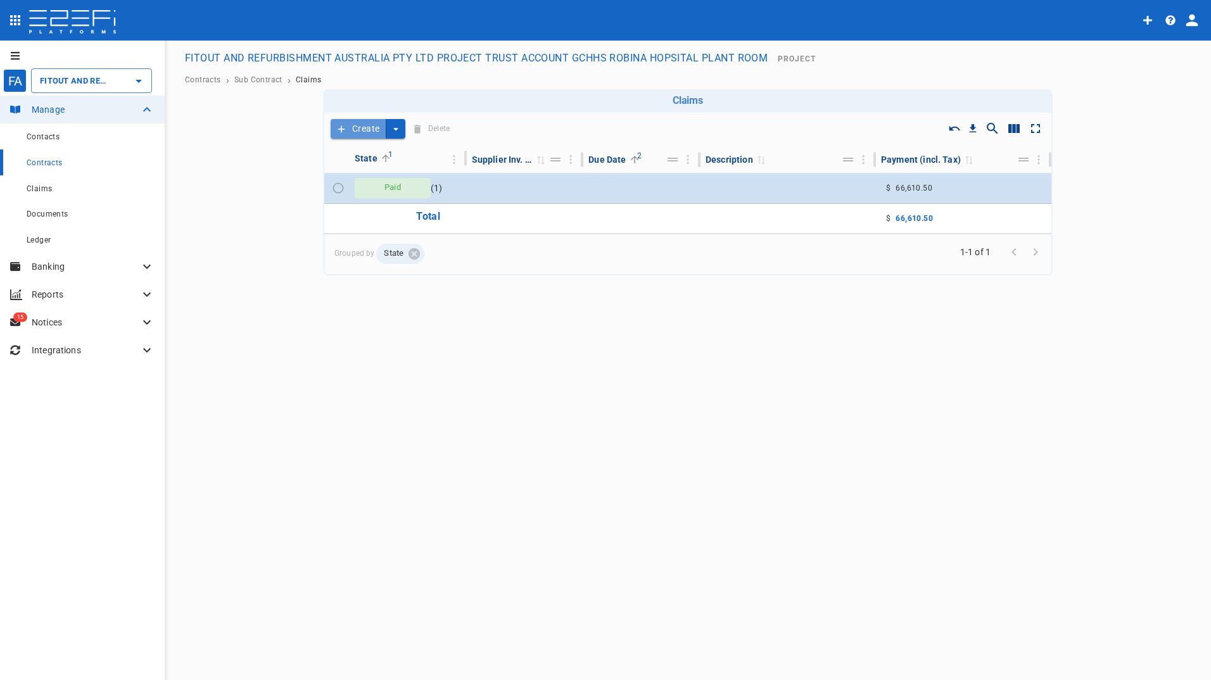
click at [369, 128] on button "Create" at bounding box center [359, 129] width 56 height 20
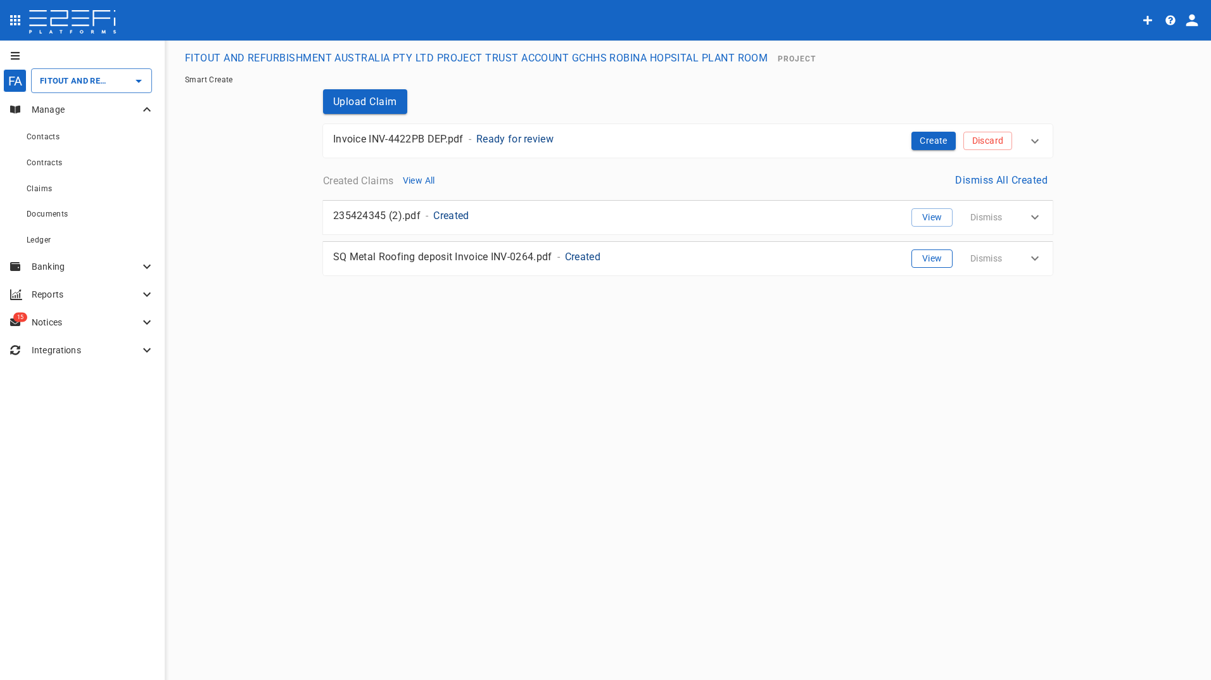
click at [938, 256] on button "View" at bounding box center [931, 259] width 41 height 18
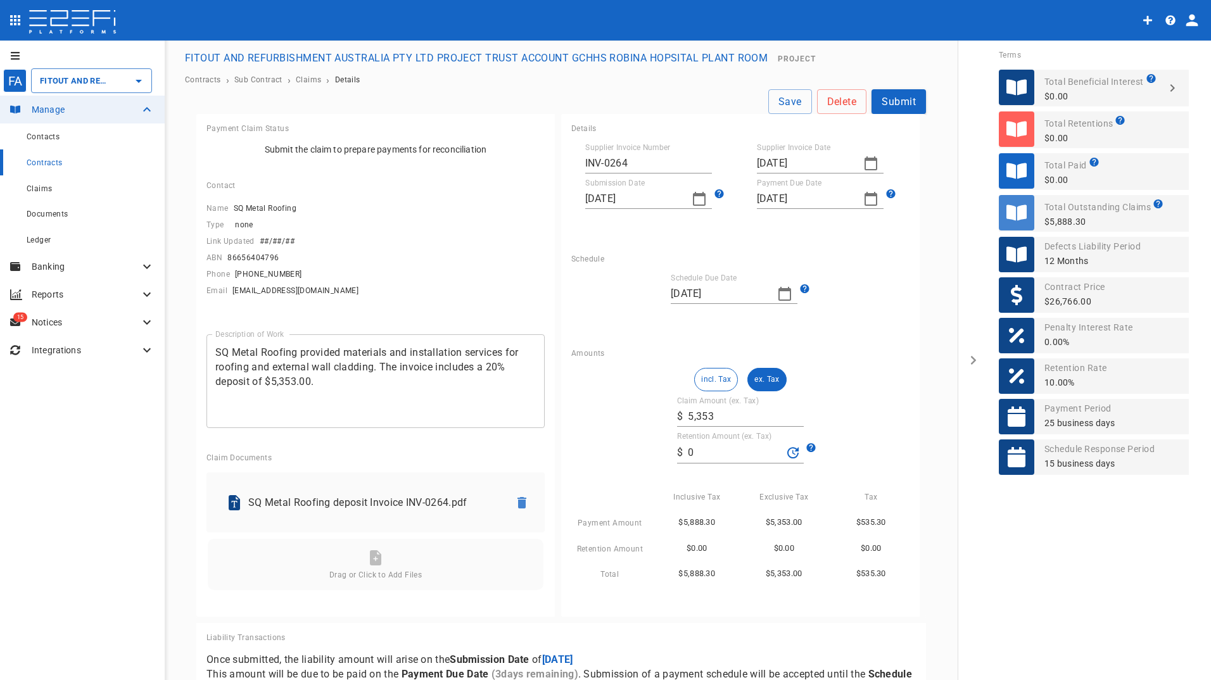
click at [708, 438] on label "Retention Amount (ex. Tax)" at bounding box center [724, 436] width 95 height 11
click at [708, 443] on input "0" at bounding box center [735, 453] width 94 height 20
type input "535.3"
click at [859, 374] on div "incl. Tax ex. Tax Claim Amount (ex. Tax) ​ $ 5,353 Retention Amount (ex. Tax) ​…" at bounding box center [740, 475] width 338 height 214
click at [897, 98] on button "Submit" at bounding box center [898, 101] width 54 height 25
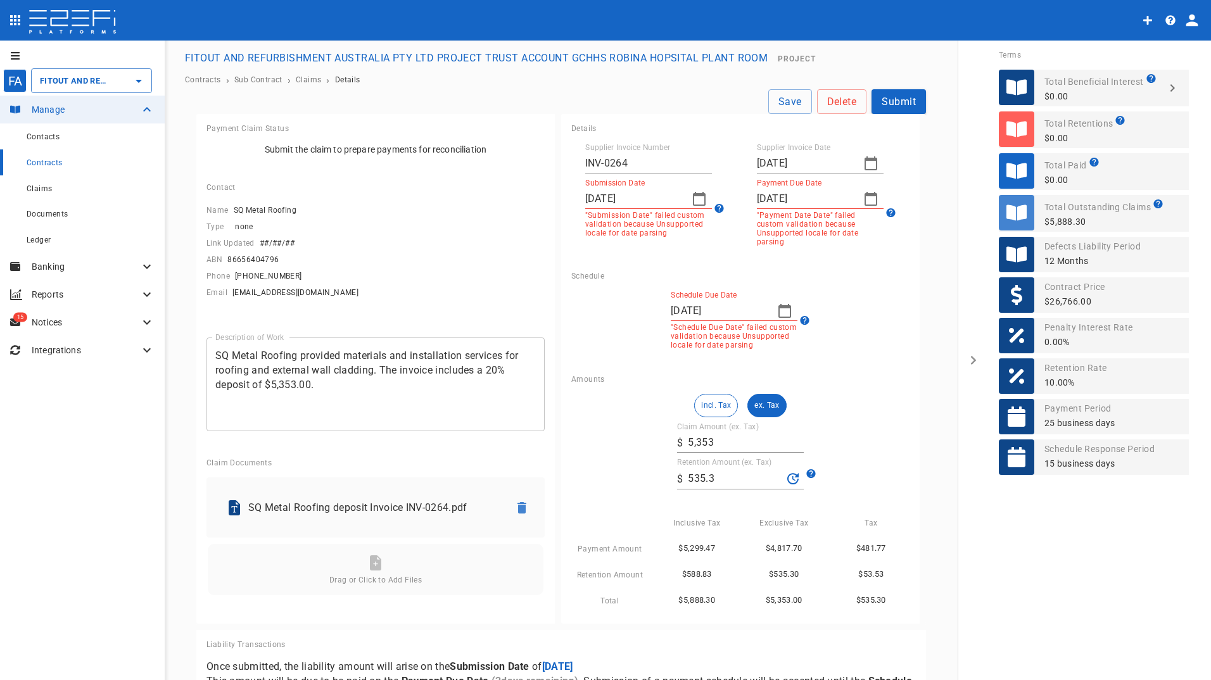
click at [863, 156] on icon "button" at bounding box center [870, 163] width 15 height 15
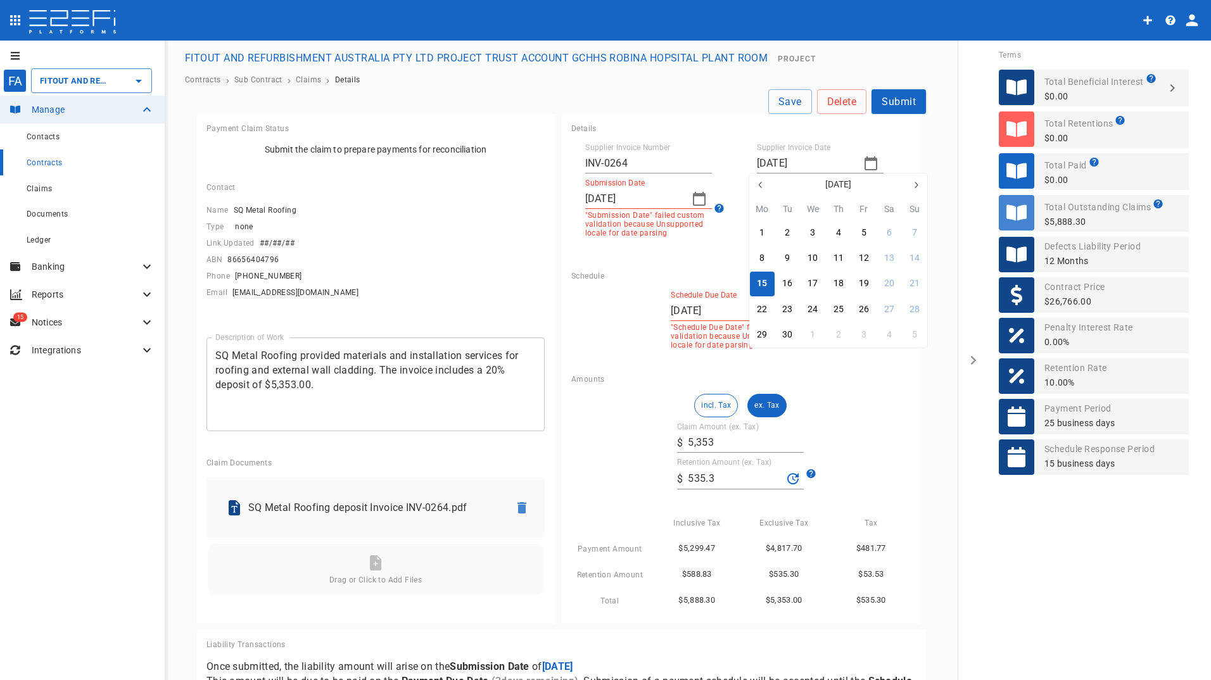
drag, startPoint x: 763, startPoint y: 279, endPoint x: 761, endPoint y: 218, distance: 61.5
click at [763, 277] on div "15" at bounding box center [762, 284] width 10 height 14
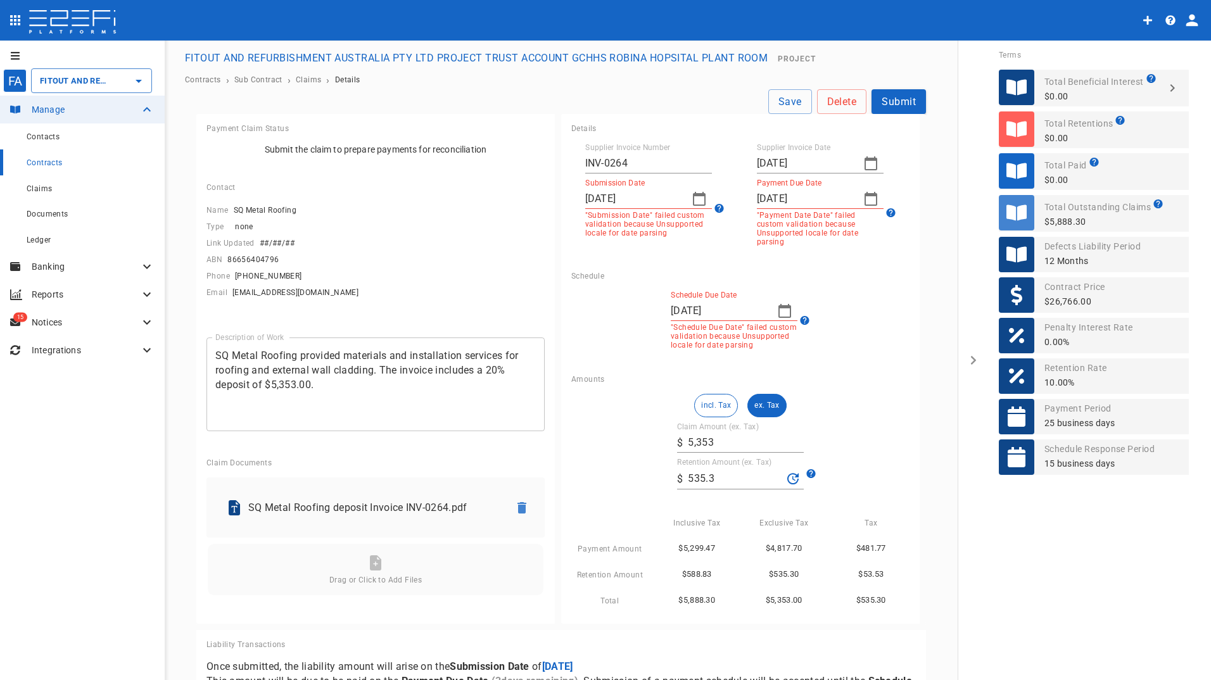
click at [864, 200] on icon "button" at bounding box center [870, 198] width 15 height 15
drag, startPoint x: 835, startPoint y: 346, endPoint x: 718, endPoint y: 228, distance: 165.7
click at [834, 340] on button "18" at bounding box center [838, 348] width 25 height 25
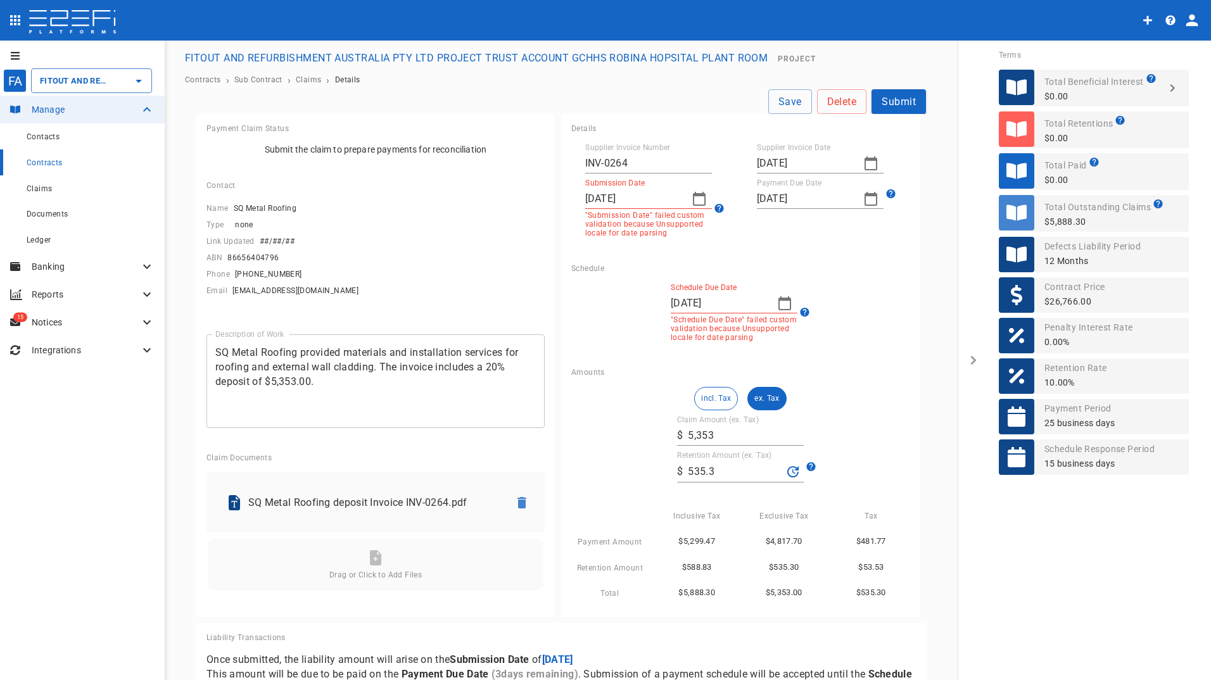
click at [693, 200] on icon "button" at bounding box center [699, 198] width 15 height 15
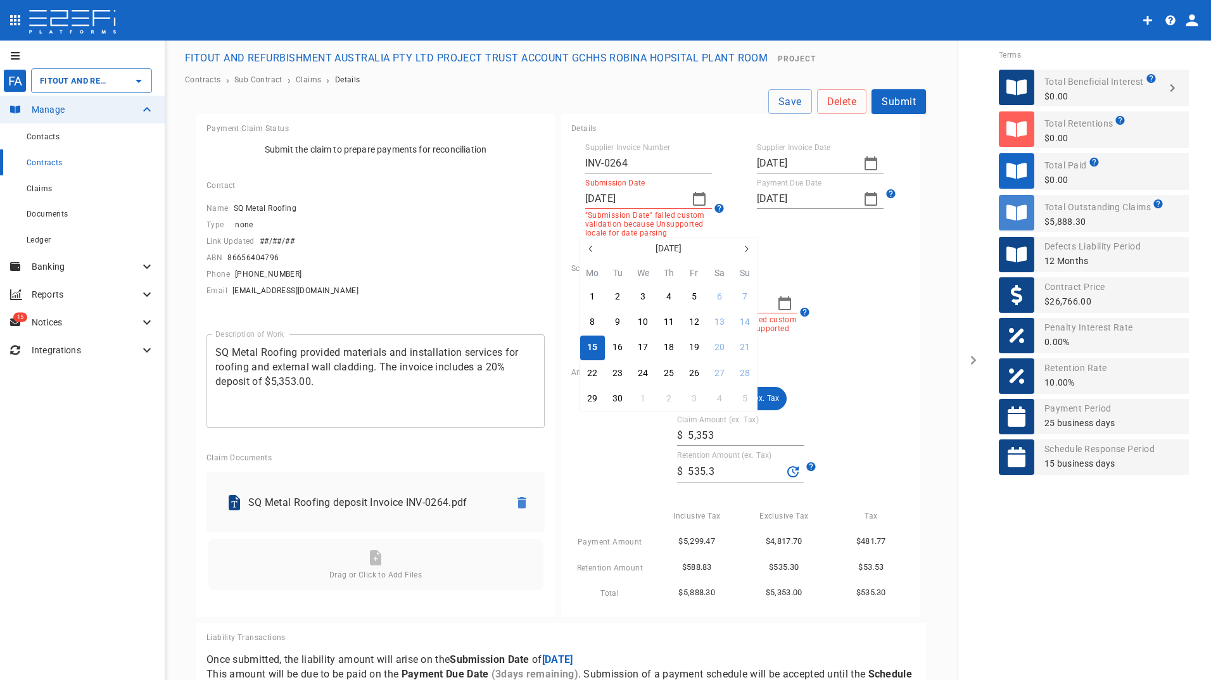
drag, startPoint x: 591, startPoint y: 349, endPoint x: 624, endPoint y: 308, distance: 52.7
click at [591, 348] on div "15" at bounding box center [592, 348] width 10 height 14
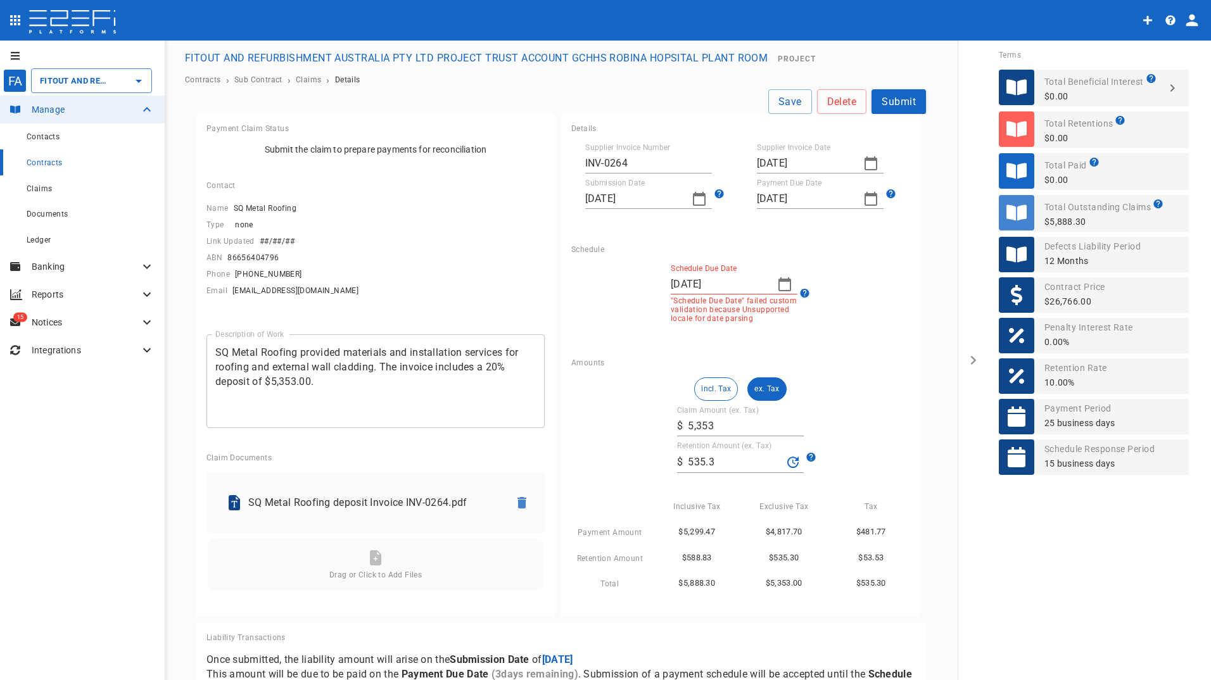
click at [778, 283] on icon "button" at bounding box center [784, 284] width 15 height 15
drag, startPoint x: 700, startPoint y: 408, endPoint x: 804, endPoint y: 360, distance: 114.7
click at [700, 408] on div "7" at bounding box center [702, 408] width 5 height 14
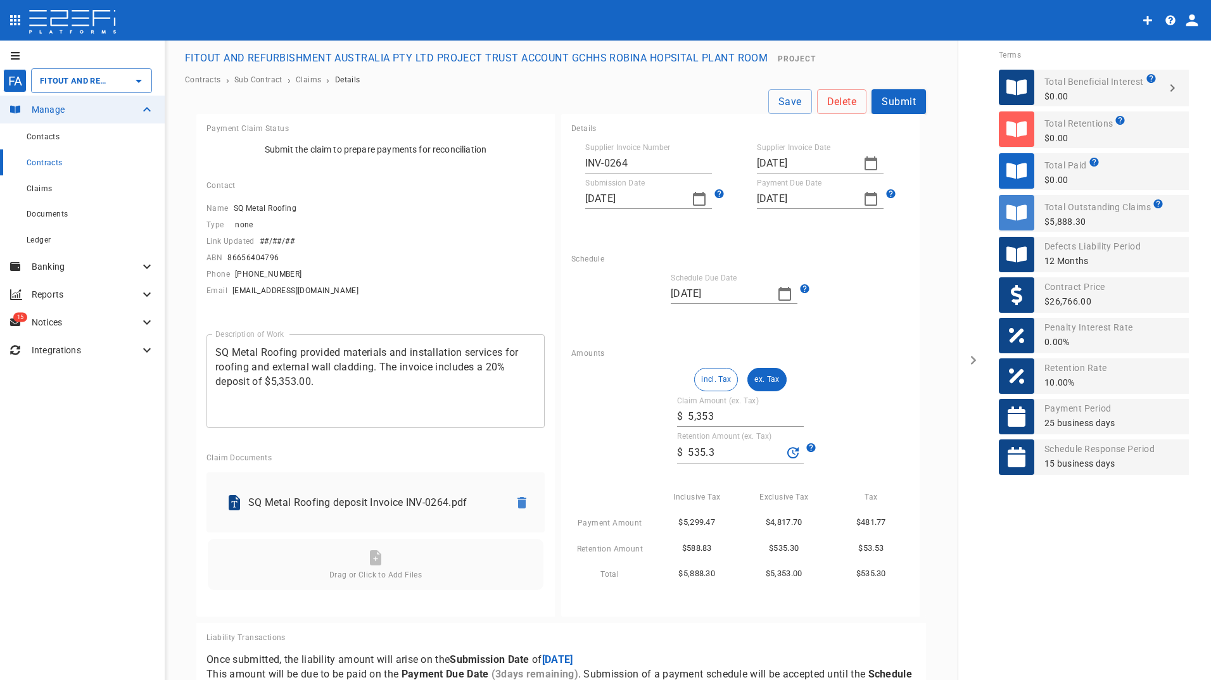
drag, startPoint x: 840, startPoint y: 318, endPoint x: 839, endPoint y: 327, distance: 8.9
click at [840, 317] on div "Schedule Due Date [DATE]" at bounding box center [740, 297] width 338 height 46
click at [893, 98] on button "Submit" at bounding box center [898, 101] width 54 height 25
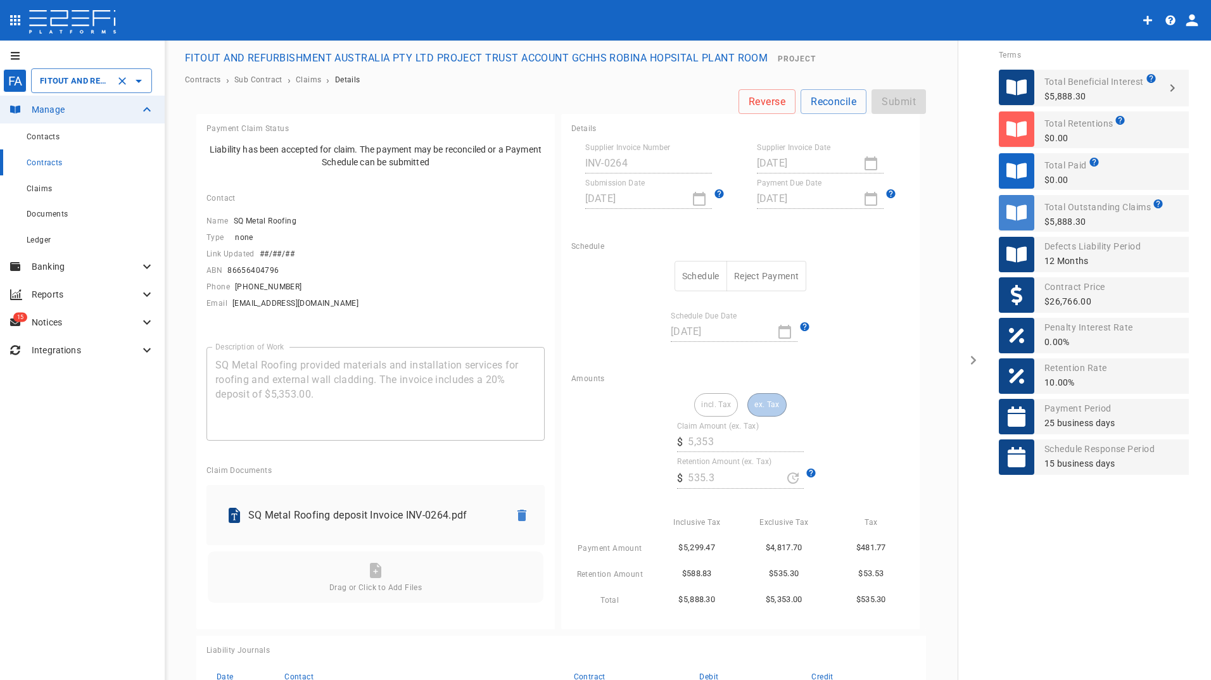
click at [58, 82] on input "FITOUT AND REFURBISHMENT AUSTRALIA PTY LTD PROJECT TRUST ACCOUNT GCHHS ROBINA H…" at bounding box center [74, 80] width 74 height 13
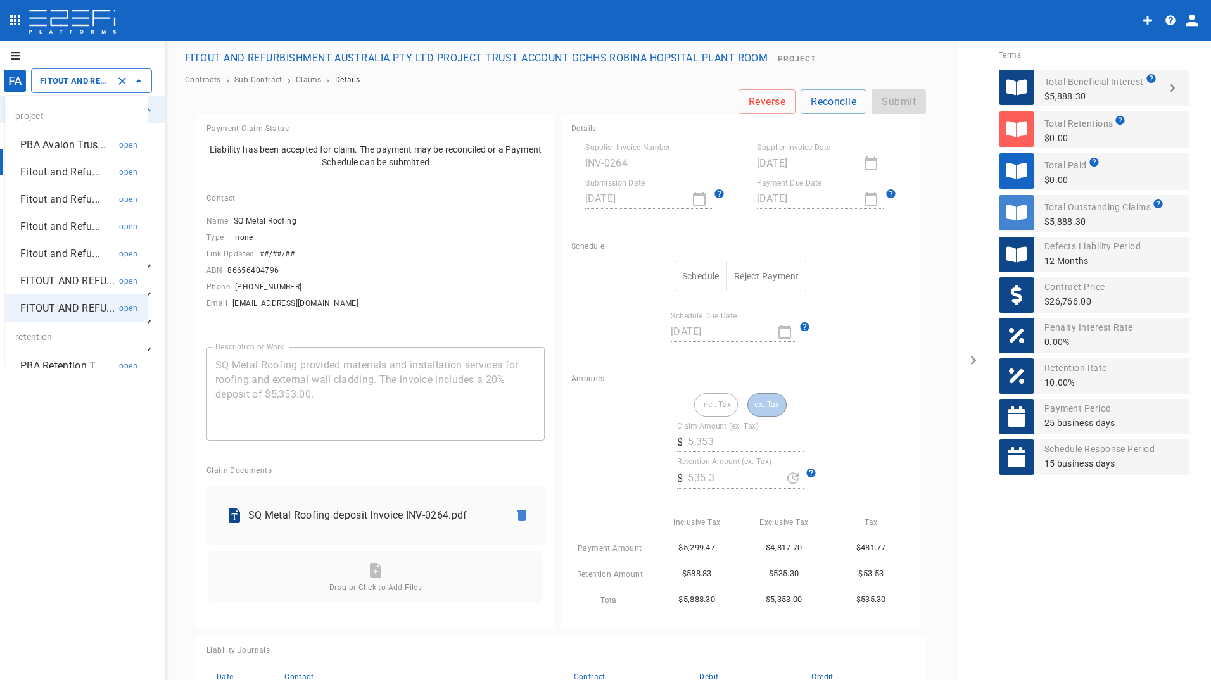
click at [64, 174] on p "Fitout and Refu..." at bounding box center [60, 172] width 80 height 15
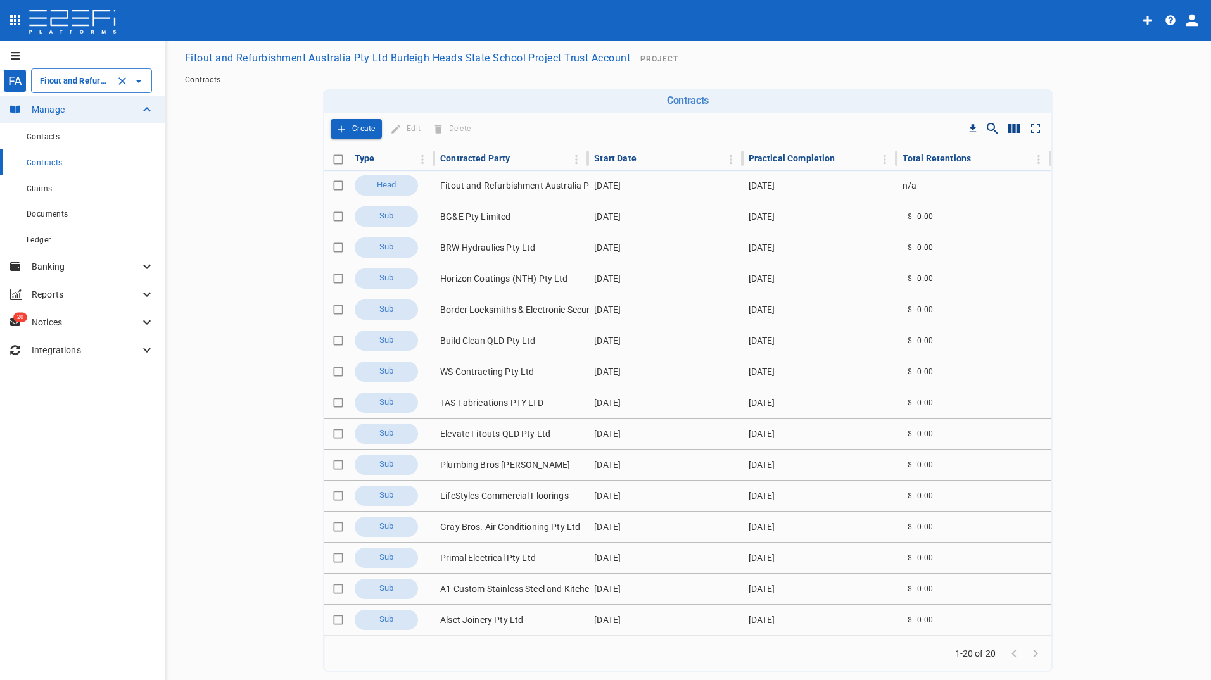
click at [65, 81] on input "Fitout and Refurbishment Australia Pty Ltd Burleigh Heads State School Project …" at bounding box center [74, 80] width 74 height 13
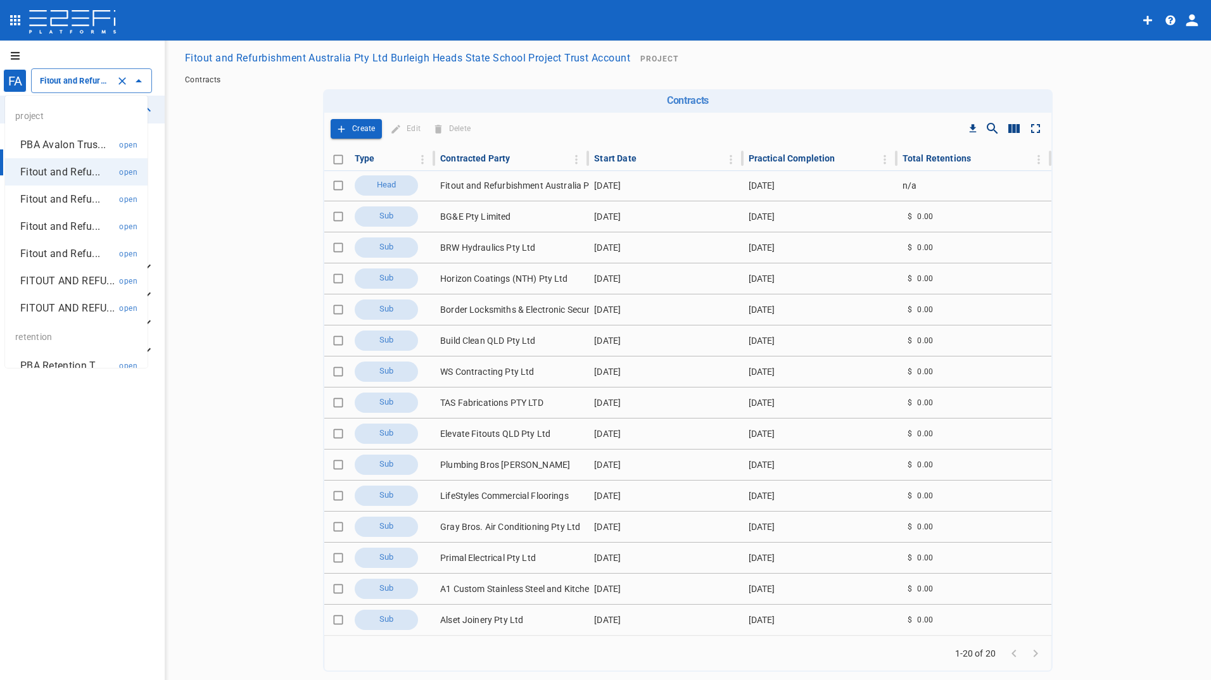
click at [57, 198] on p "Fitout and Refu..." at bounding box center [60, 199] width 80 height 15
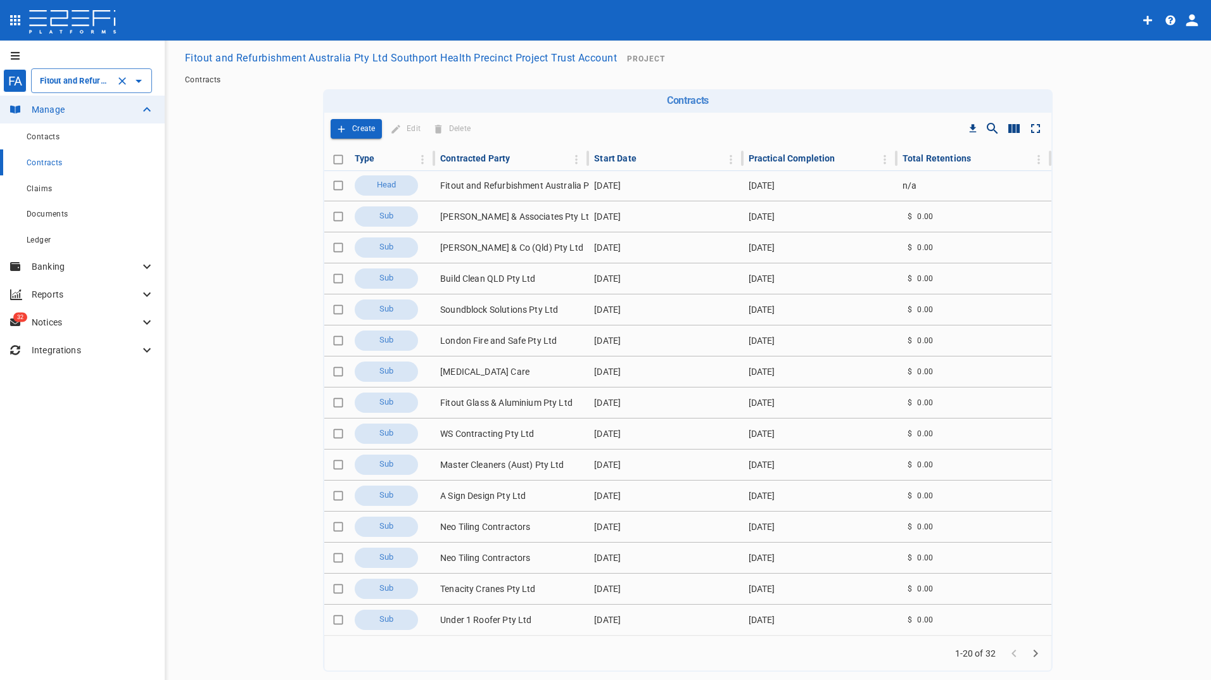
click at [63, 82] on input "Fitout and Refurbishment Australia Pty Ltd Southport Health Precinct Project Tr…" at bounding box center [74, 80] width 74 height 13
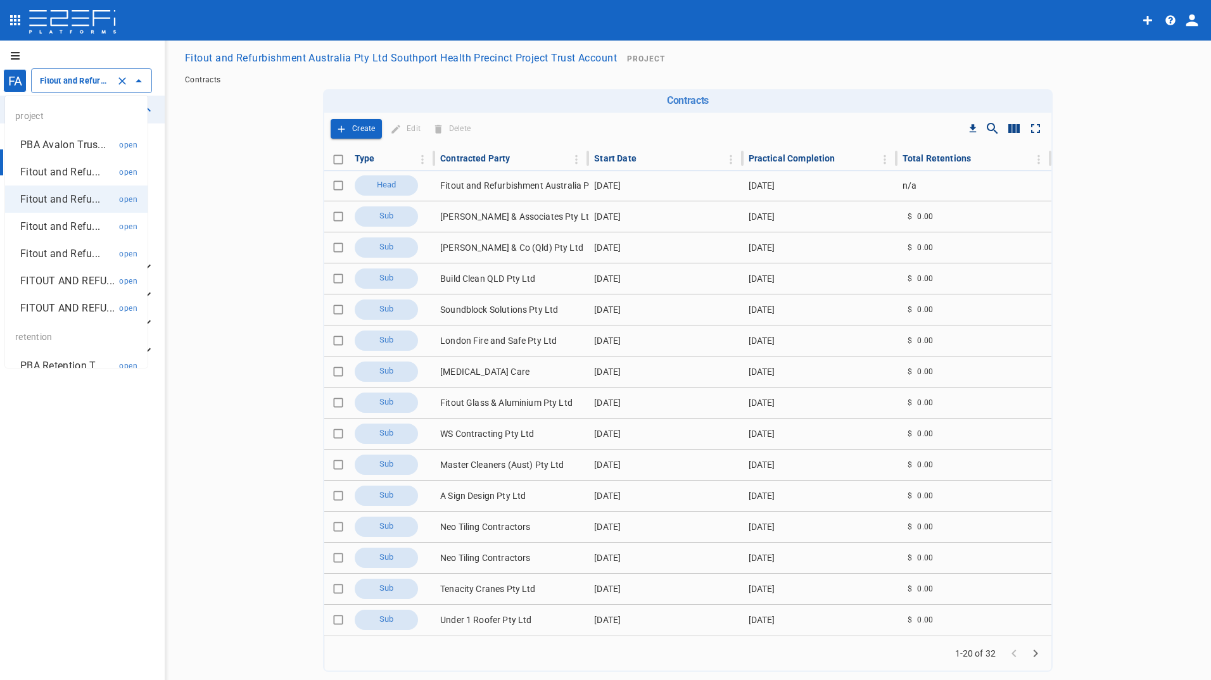
click at [47, 224] on p "Fitout and Refu..." at bounding box center [60, 226] width 80 height 15
type input "Fitout and Refurbish Pty Ltd UQ Bio Hub Project Trust Account"
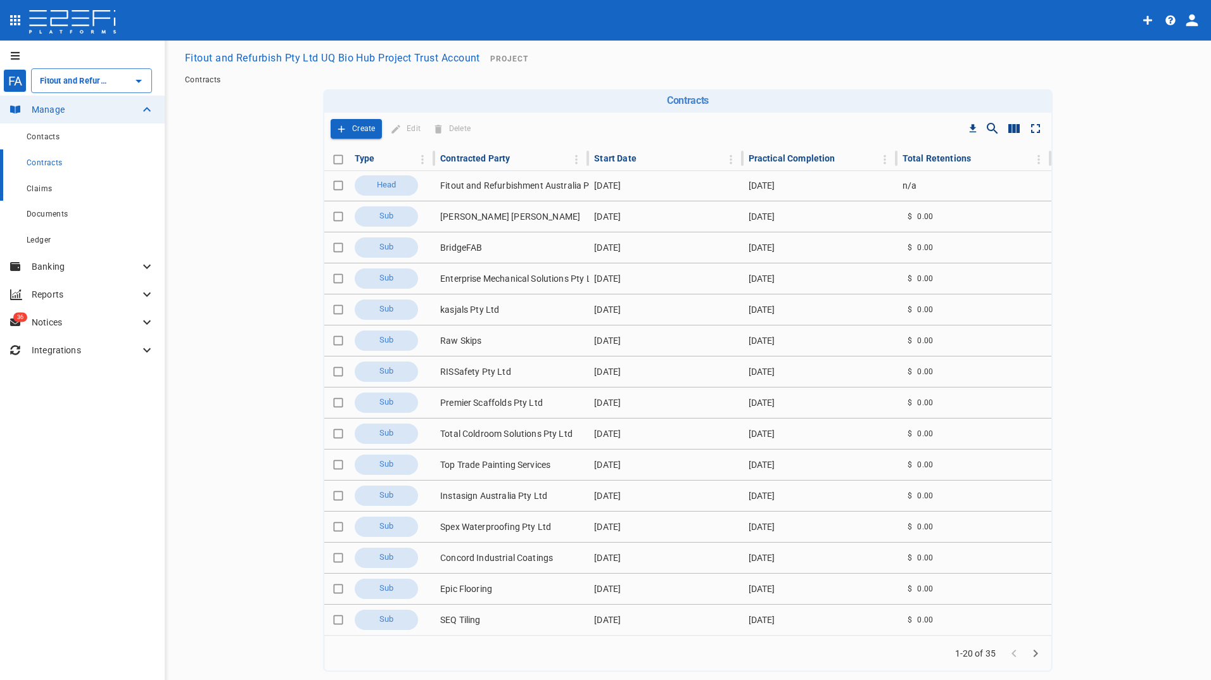
click at [39, 187] on span "Claims" at bounding box center [39, 188] width 25 height 9
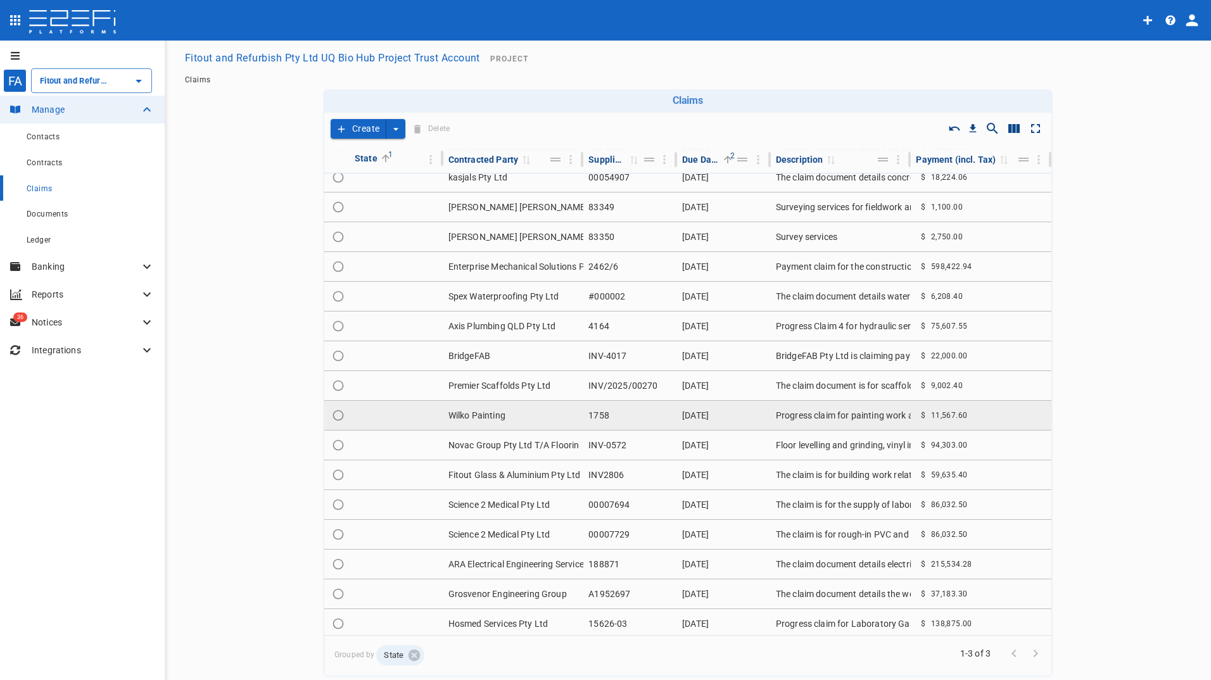
scroll to position [374, 0]
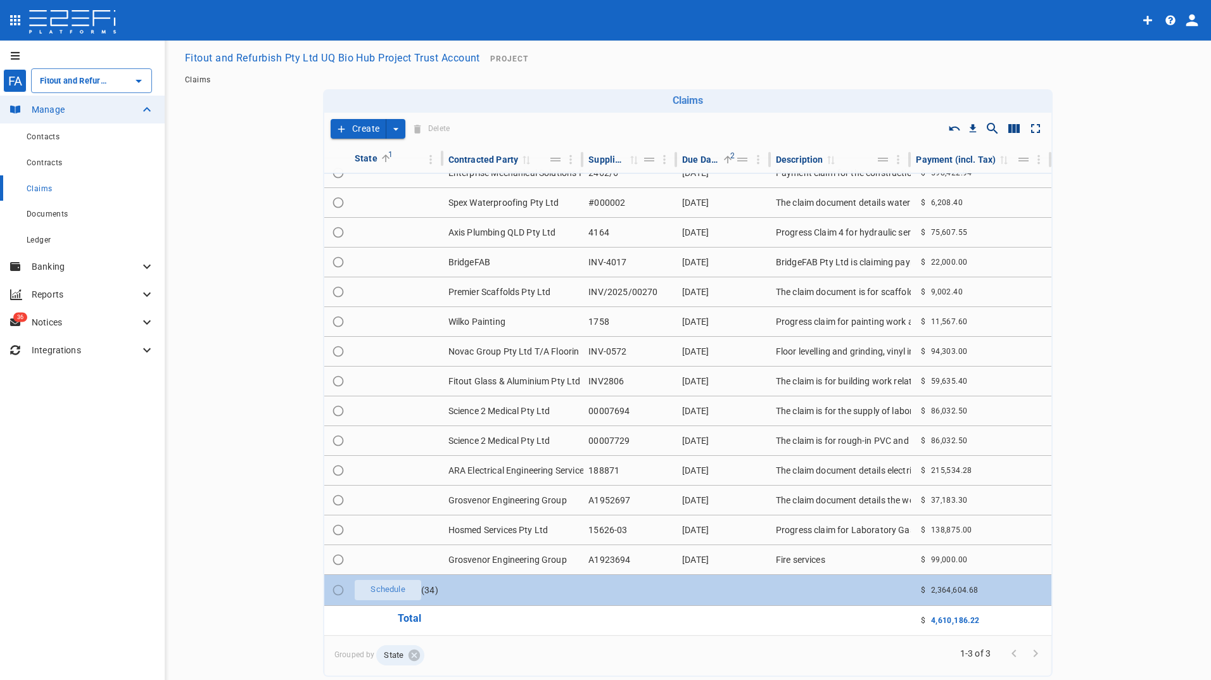
click at [417, 586] on td "Schedule ( 34 )" at bounding box center [397, 590] width 94 height 30
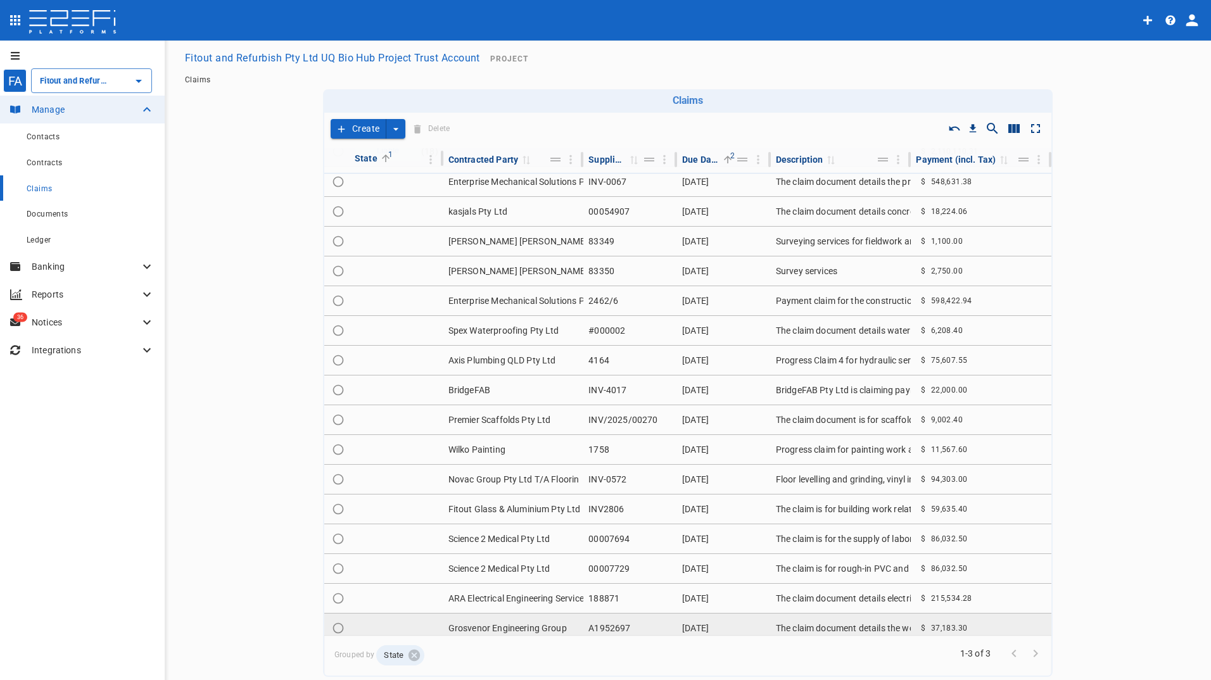
scroll to position [0, 0]
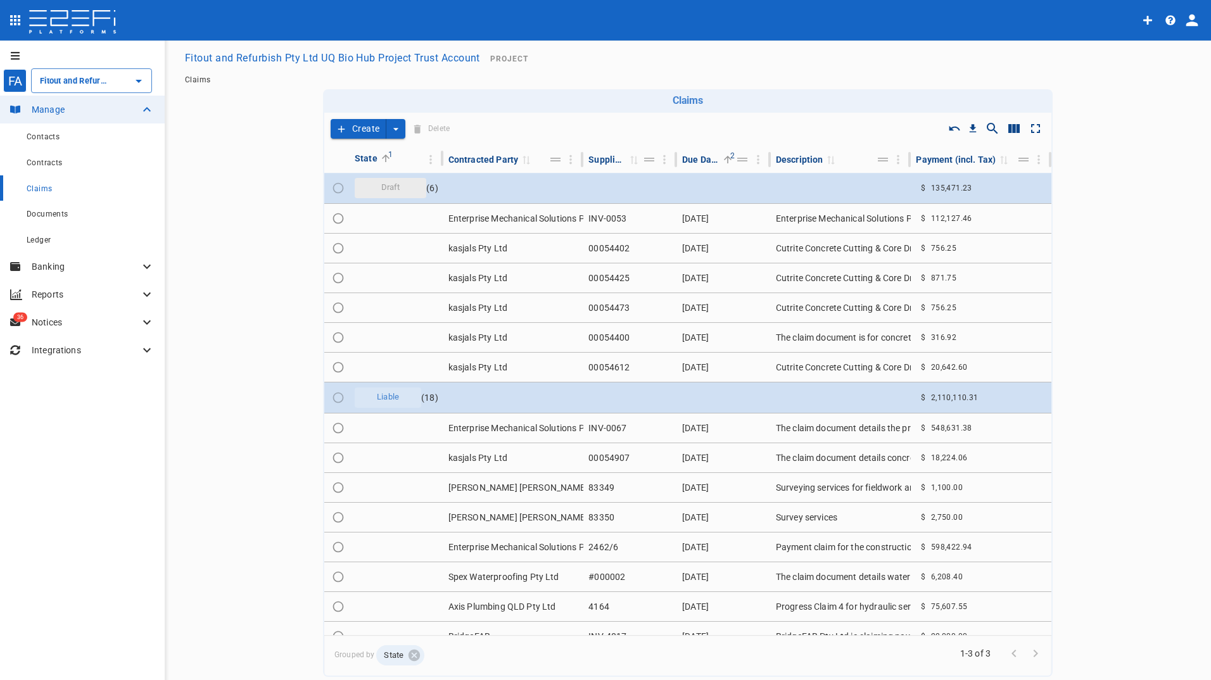
click at [360, 125] on button "Create" at bounding box center [359, 129] width 56 height 20
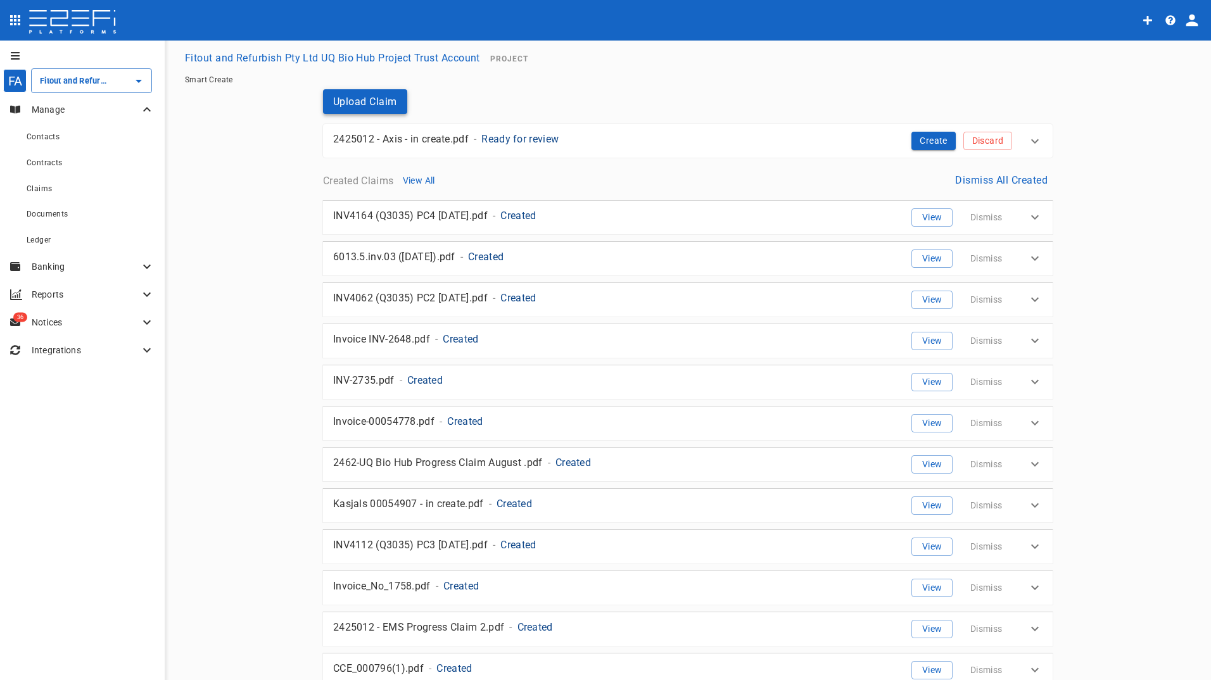
click at [377, 104] on button "Upload Claim" at bounding box center [365, 101] width 84 height 25
